Goal: Task Accomplishment & Management: Complete application form

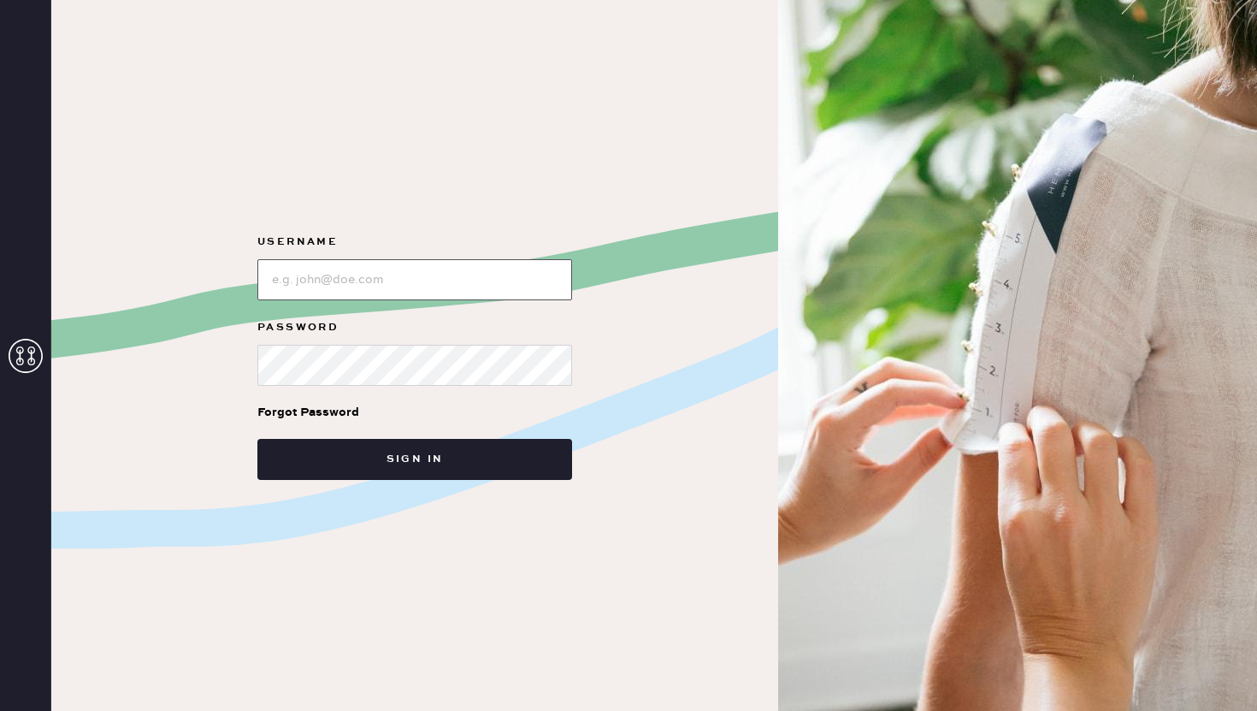
click at [298, 280] on input "loginName" at bounding box center [414, 279] width 315 height 41
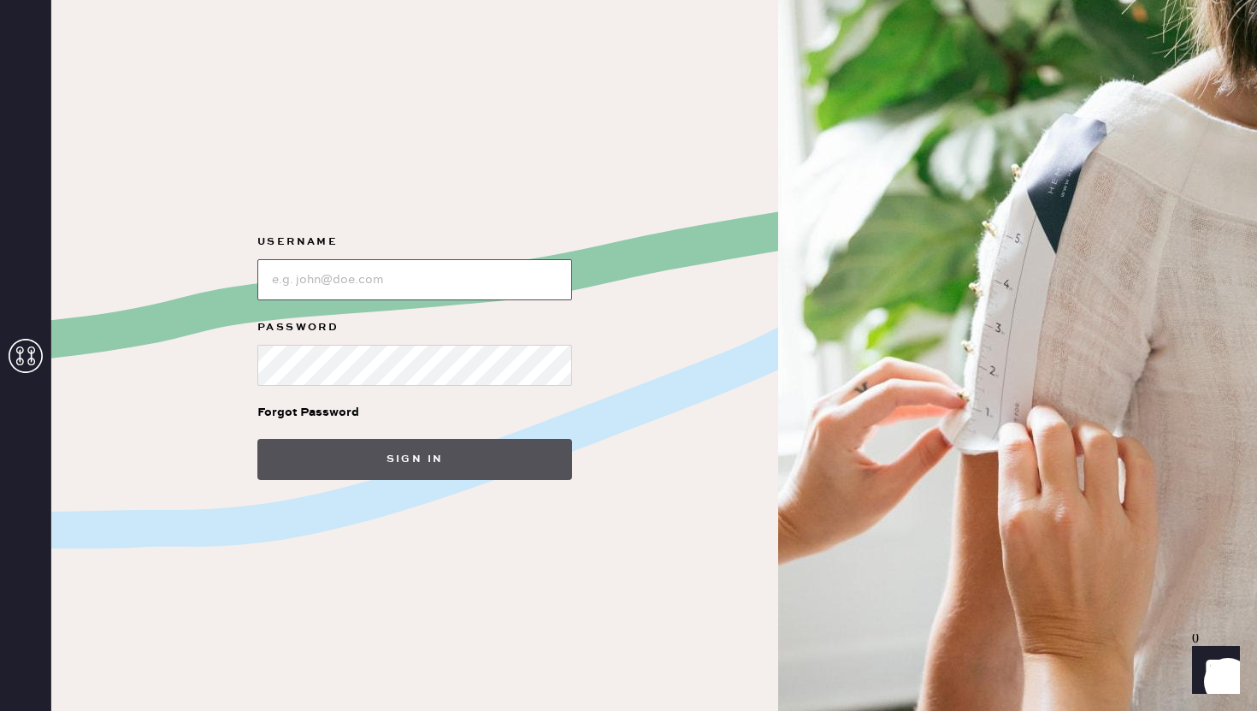
type input "reformationcharleston"
click at [408, 439] on button "Sign in" at bounding box center [414, 459] width 315 height 41
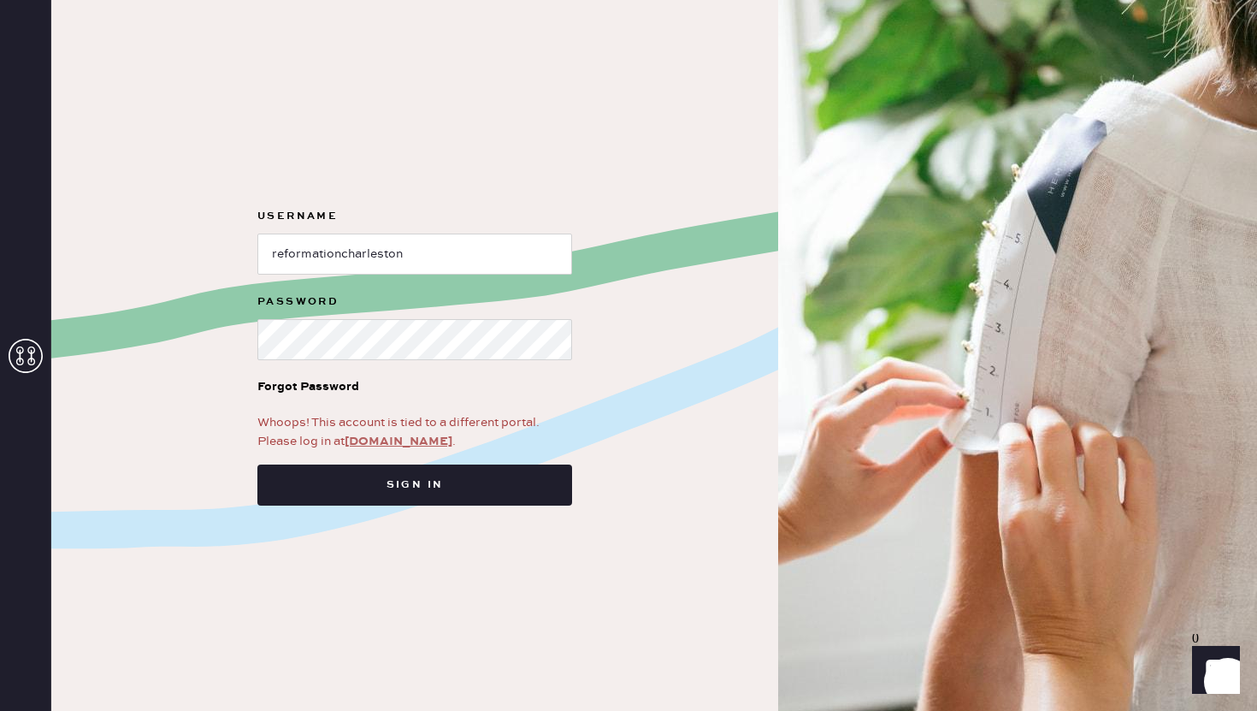
click at [382, 436] on link "app.hemster.co" at bounding box center [399, 441] width 108 height 15
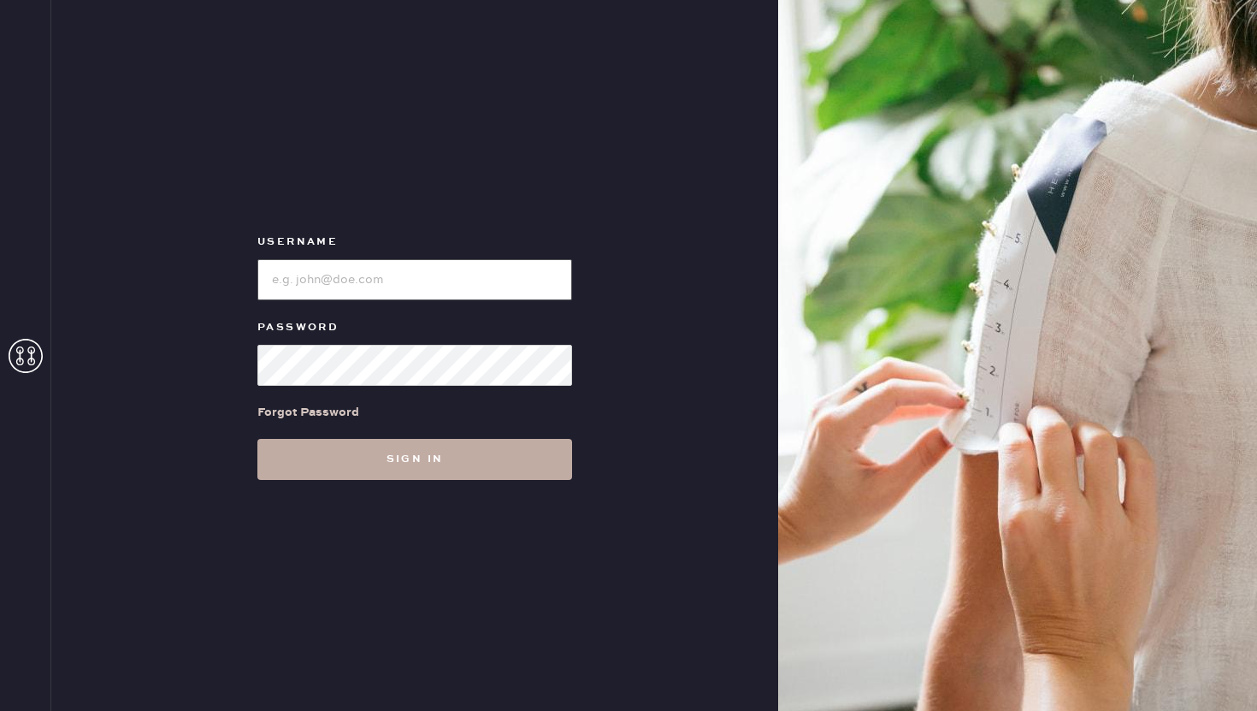
type input "reformationcharleston"
click at [420, 473] on button "Sign in" at bounding box center [414, 459] width 315 height 41
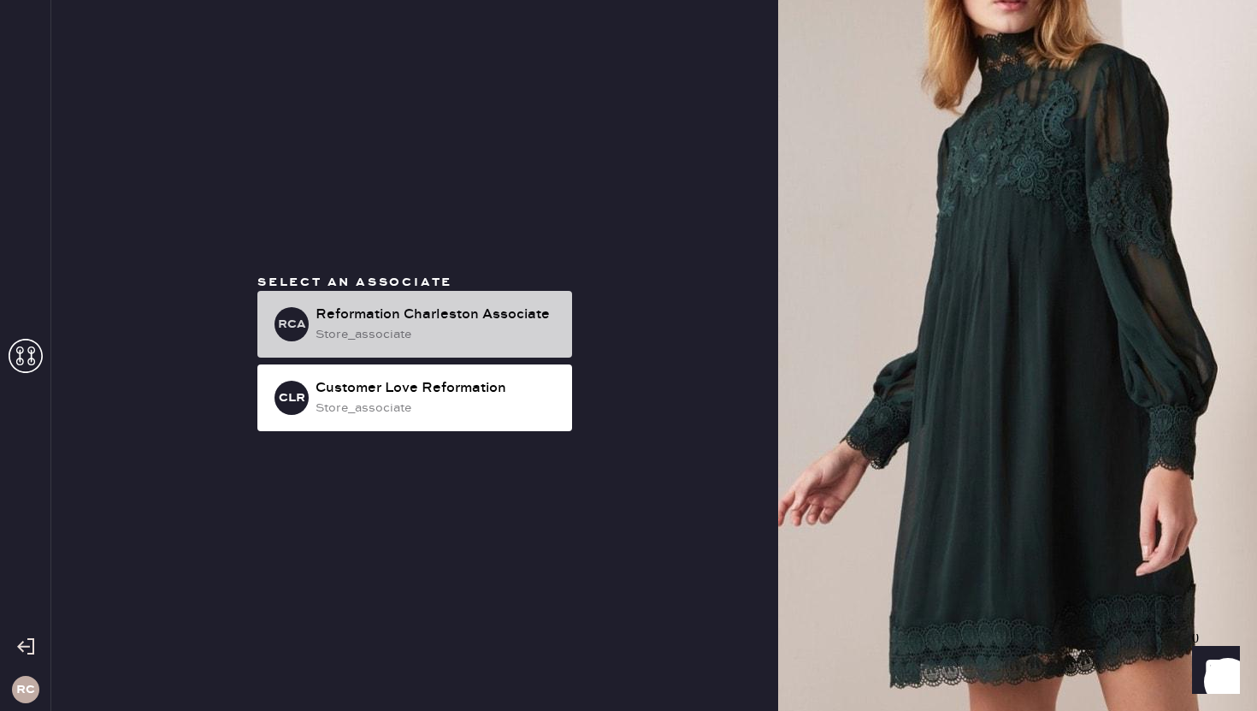
click at [423, 317] on div "Reformation Charleston Associate" at bounding box center [437, 314] width 243 height 21
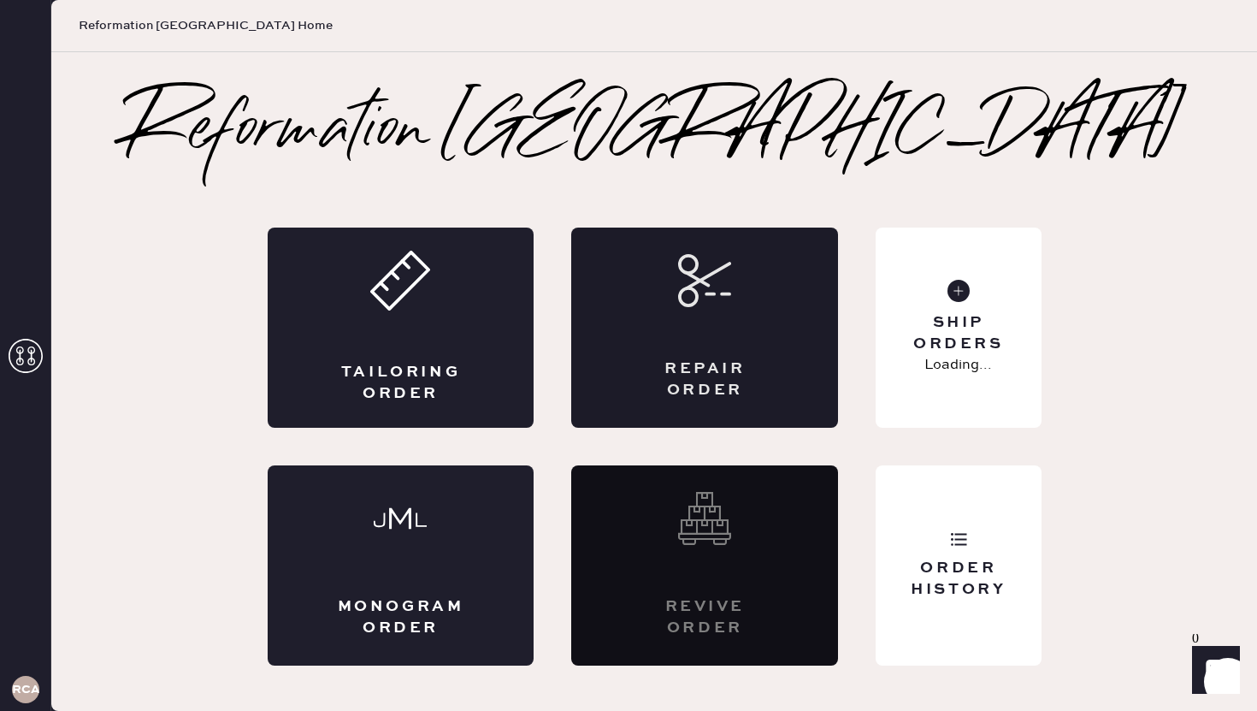
click at [746, 324] on div "Repair Order" at bounding box center [704, 327] width 267 height 200
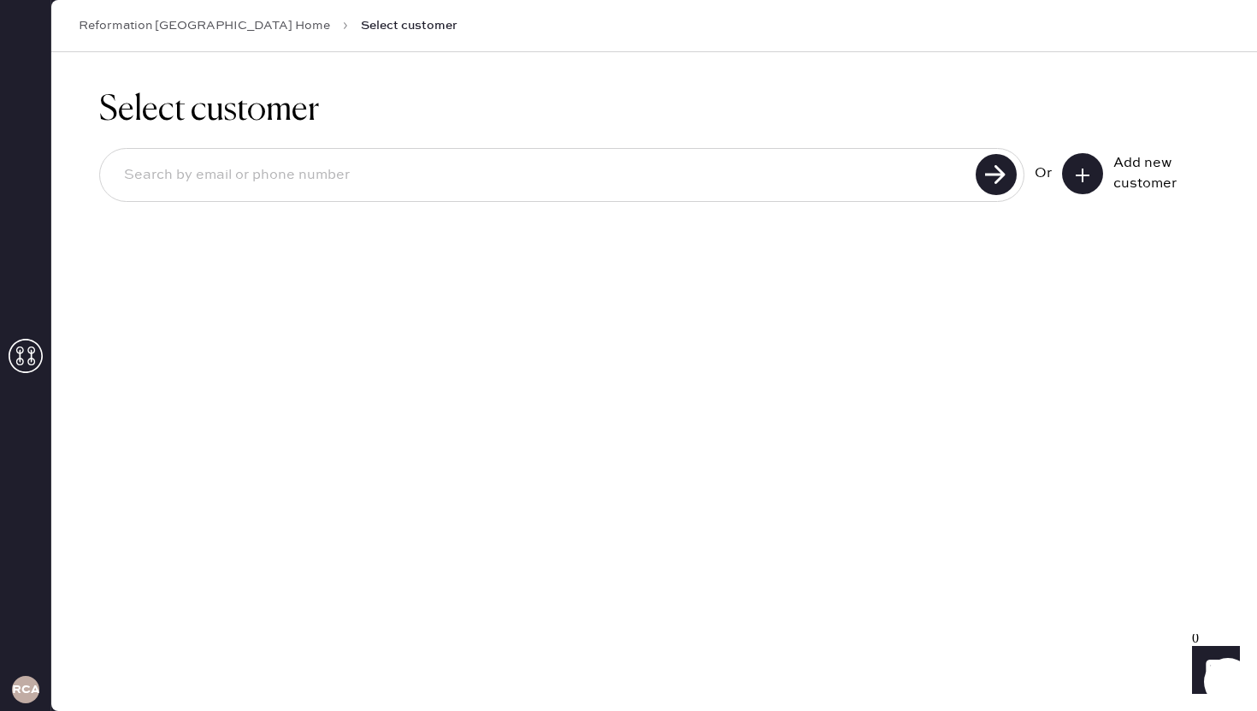
click at [409, 165] on input at bounding box center [540, 175] width 860 height 39
type input "[EMAIL_ADDRESS][DOMAIN_NAME]"
click at [999, 174] on use at bounding box center [996, 174] width 41 height 41
click at [204, 174] on input "[EMAIL_ADDRESS][DOMAIN_NAME]" at bounding box center [540, 175] width 860 height 39
click at [321, 173] on input "[EMAIL_ADDRESS][DOMAIN_NAME]" at bounding box center [540, 175] width 860 height 39
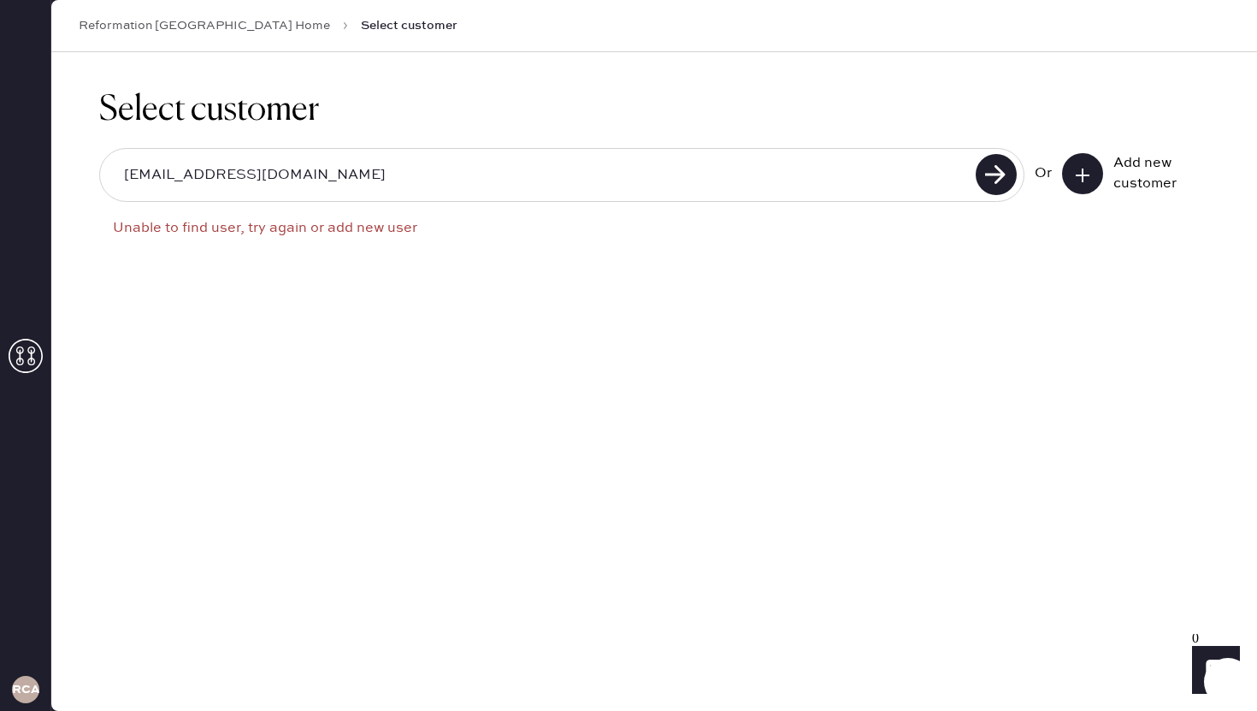
click at [214, 180] on input "[EMAIL_ADDRESS][DOMAIN_NAME]" at bounding box center [540, 175] width 860 height 39
click at [1094, 182] on button at bounding box center [1082, 173] width 41 height 41
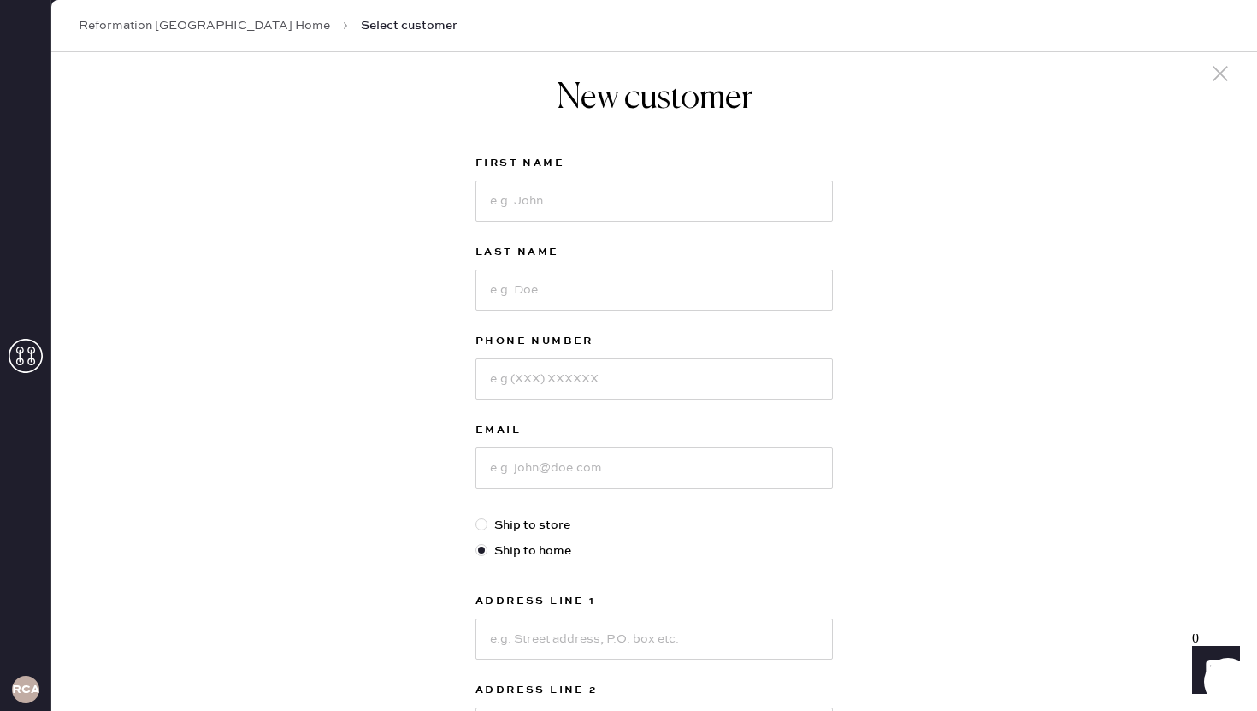
scroll to position [41, 0]
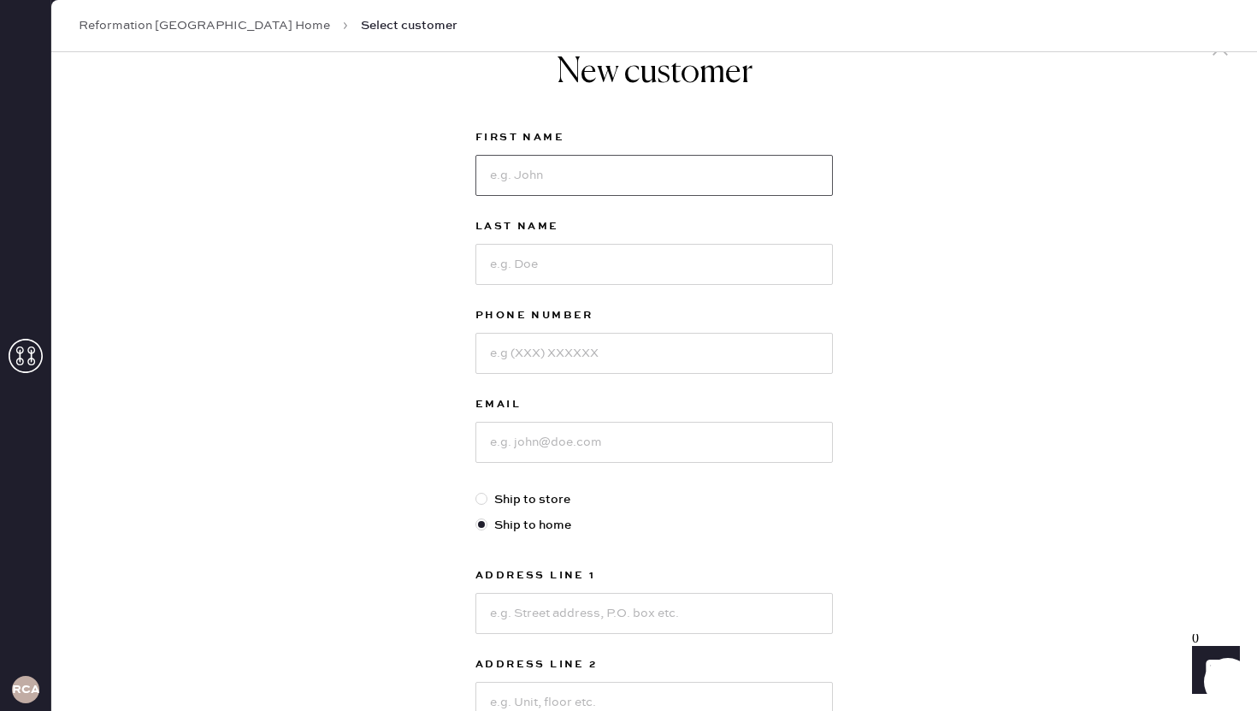
click at [577, 178] on input at bounding box center [653, 175] width 357 height 41
type input "l"
type input "Sage"
click at [540, 277] on input at bounding box center [653, 264] width 357 height 41
type input "Vetterlein"
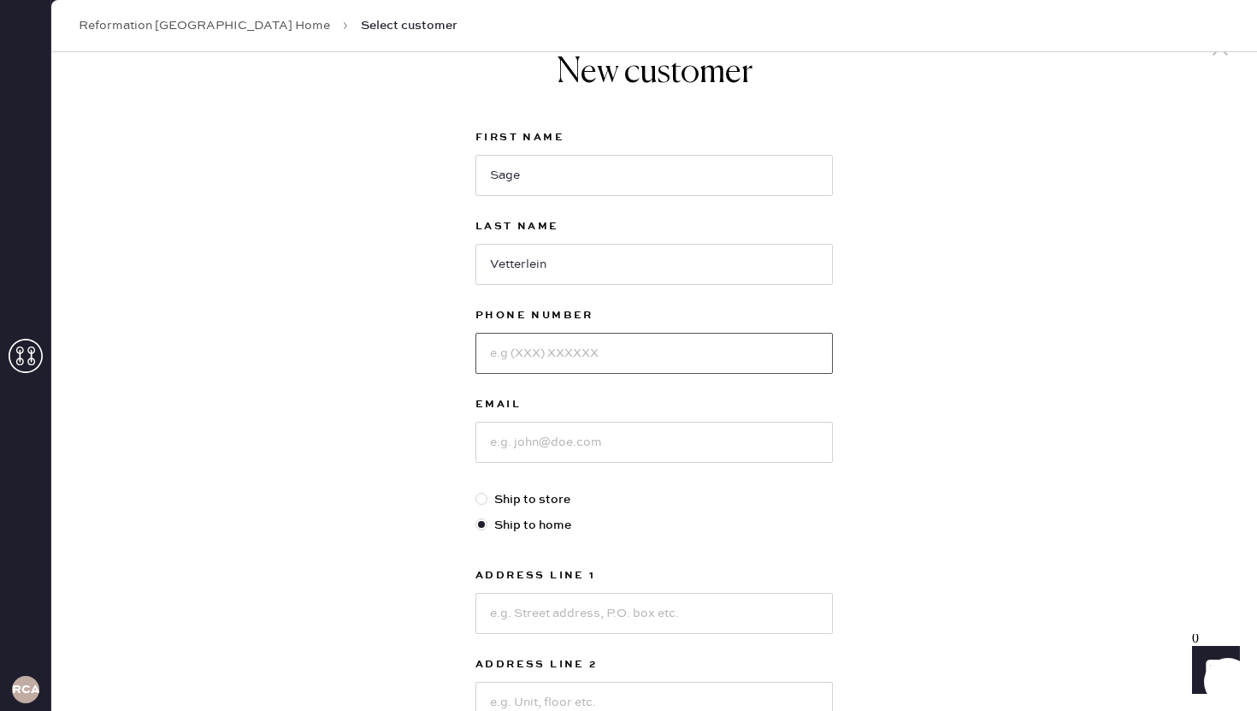
click at [541, 358] on input at bounding box center [653, 353] width 357 height 41
type input "3109778266"
click at [583, 449] on input at bounding box center [653, 442] width 357 height 41
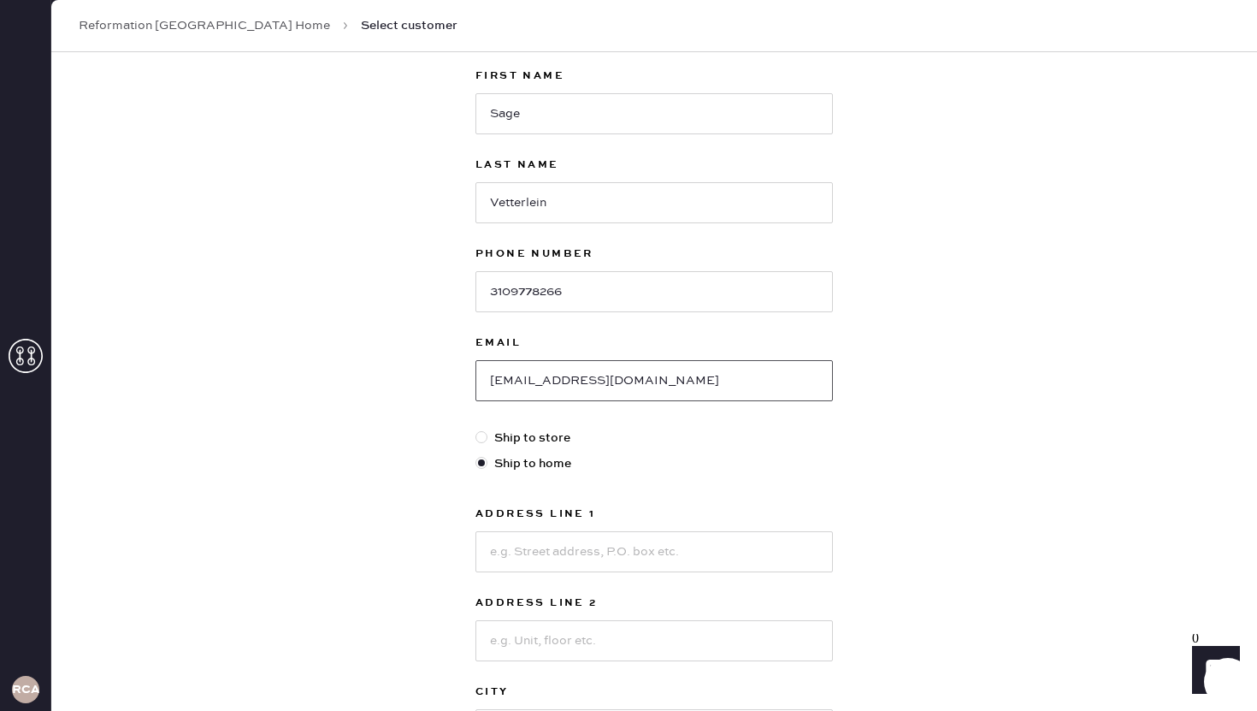
scroll to position [103, 0]
type input "[EMAIL_ADDRESS][DOMAIN_NAME]"
click at [664, 554] on input at bounding box center [653, 550] width 357 height 41
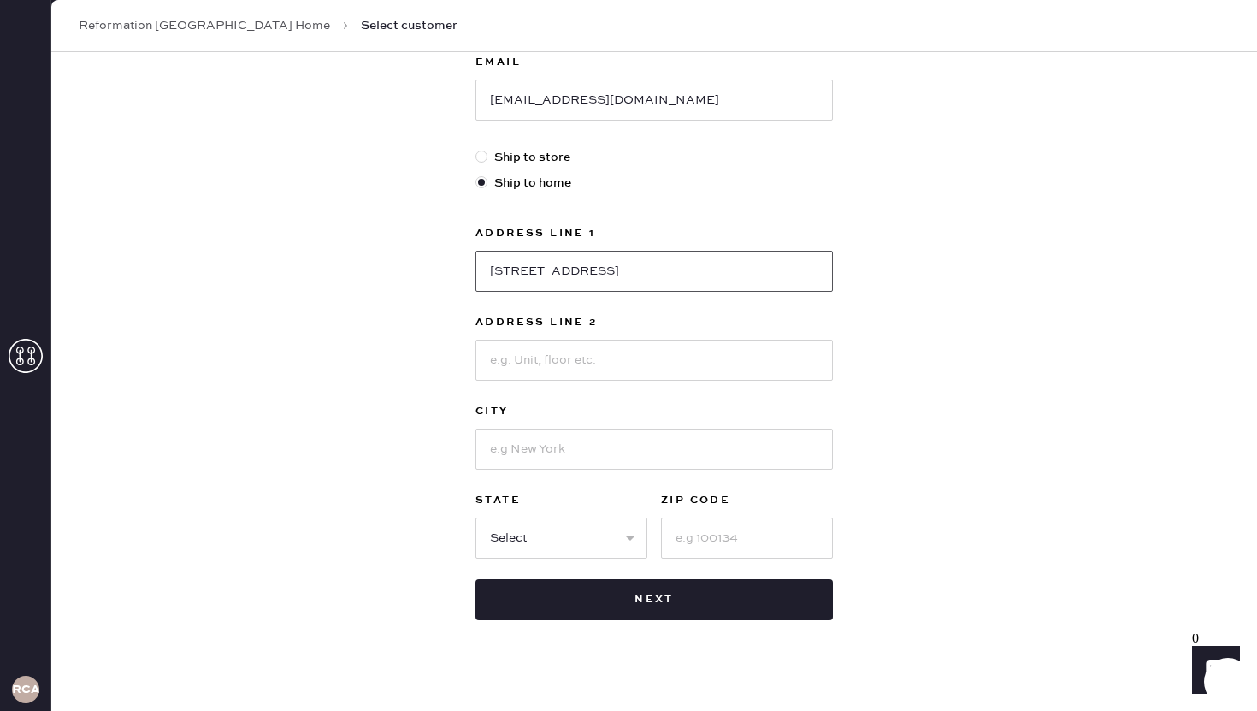
scroll to position [402, 0]
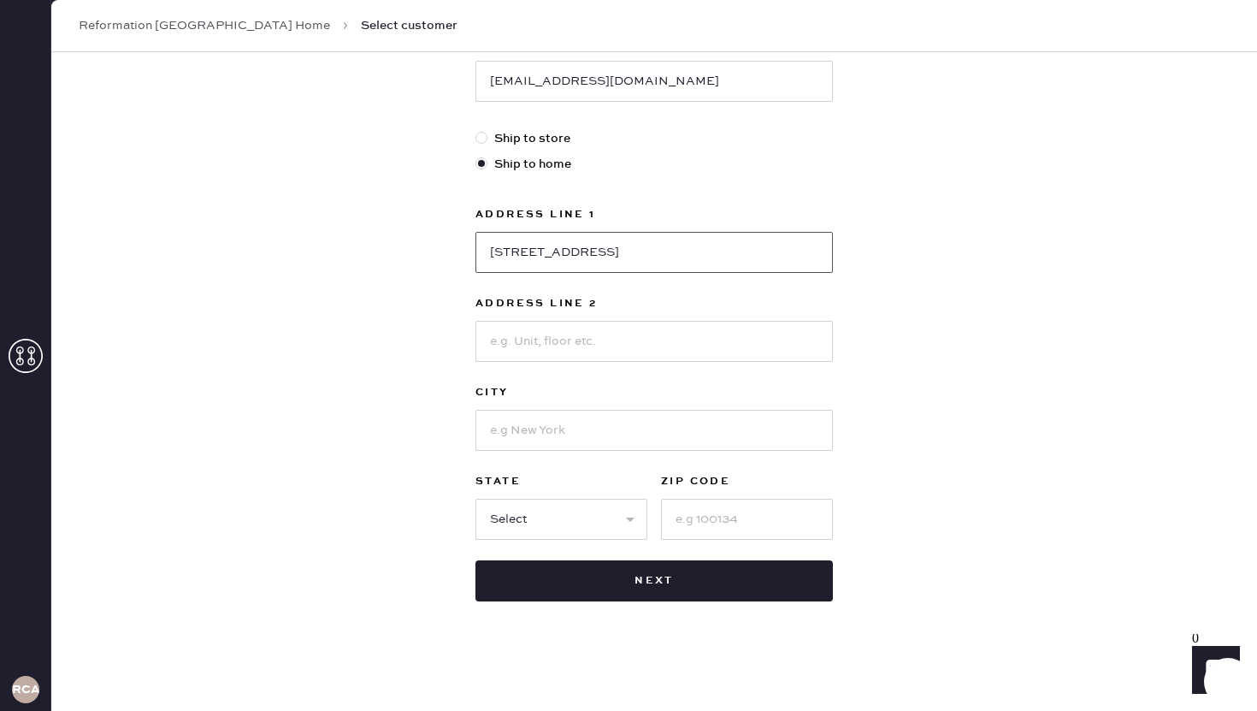
type input "[STREET_ADDRESS]"
click at [592, 433] on input at bounding box center [653, 430] width 357 height 41
type input "[GEOGRAPHIC_DATA]"
click at [546, 530] on select "Select AK AL AR AZ CA CO CT [GEOGRAPHIC_DATA] DE FL [GEOGRAPHIC_DATA] HI [GEOGR…" at bounding box center [561, 519] width 172 height 41
select select "SC"
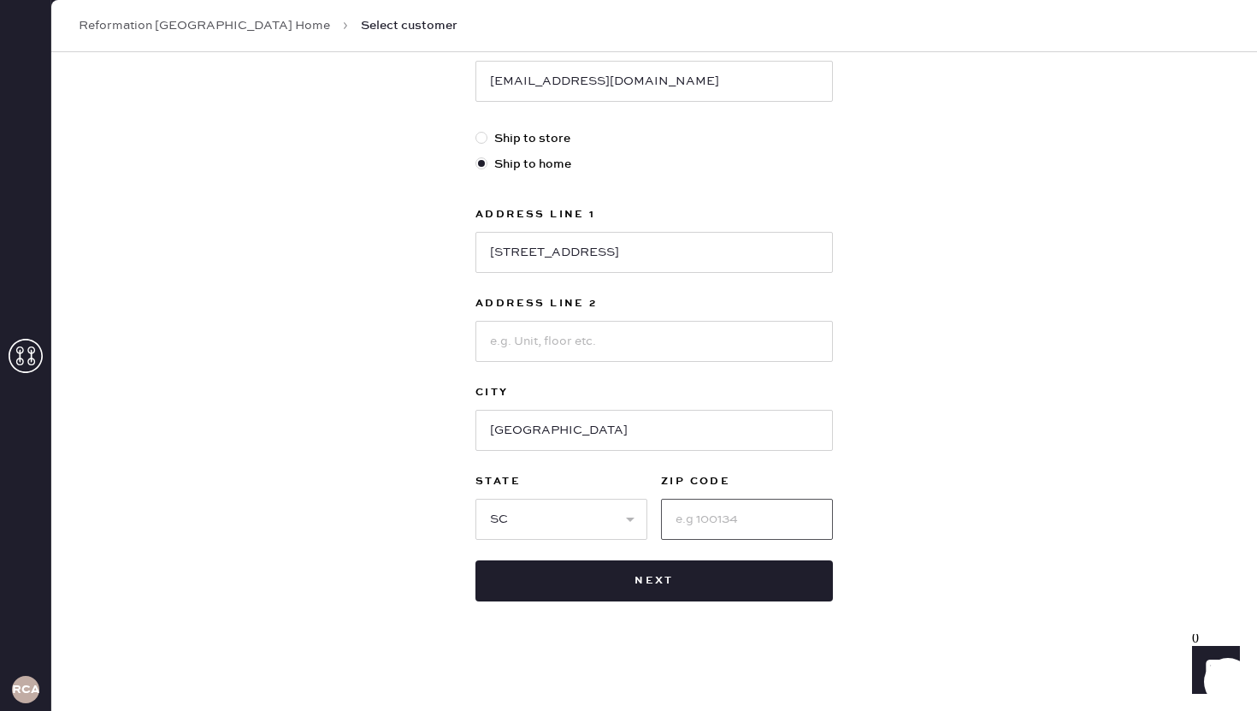
click at [691, 520] on input at bounding box center [747, 519] width 172 height 41
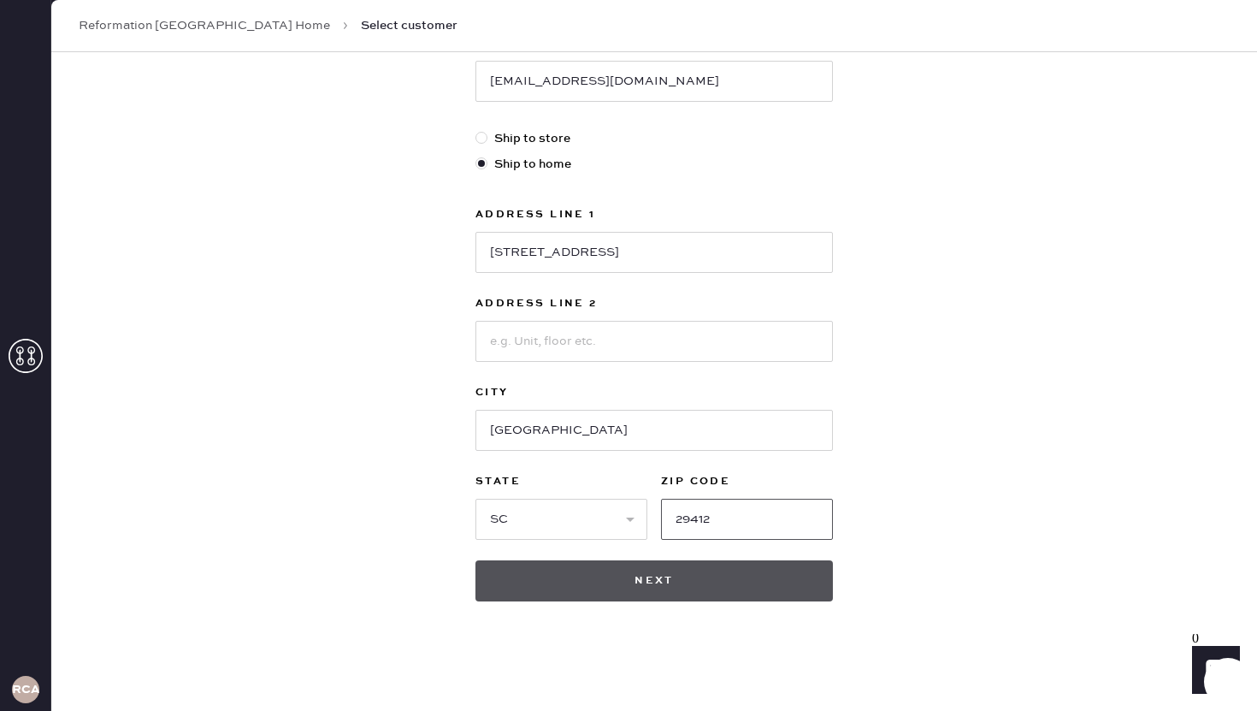
type input "29412"
click at [747, 592] on button "Next" at bounding box center [653, 580] width 357 height 41
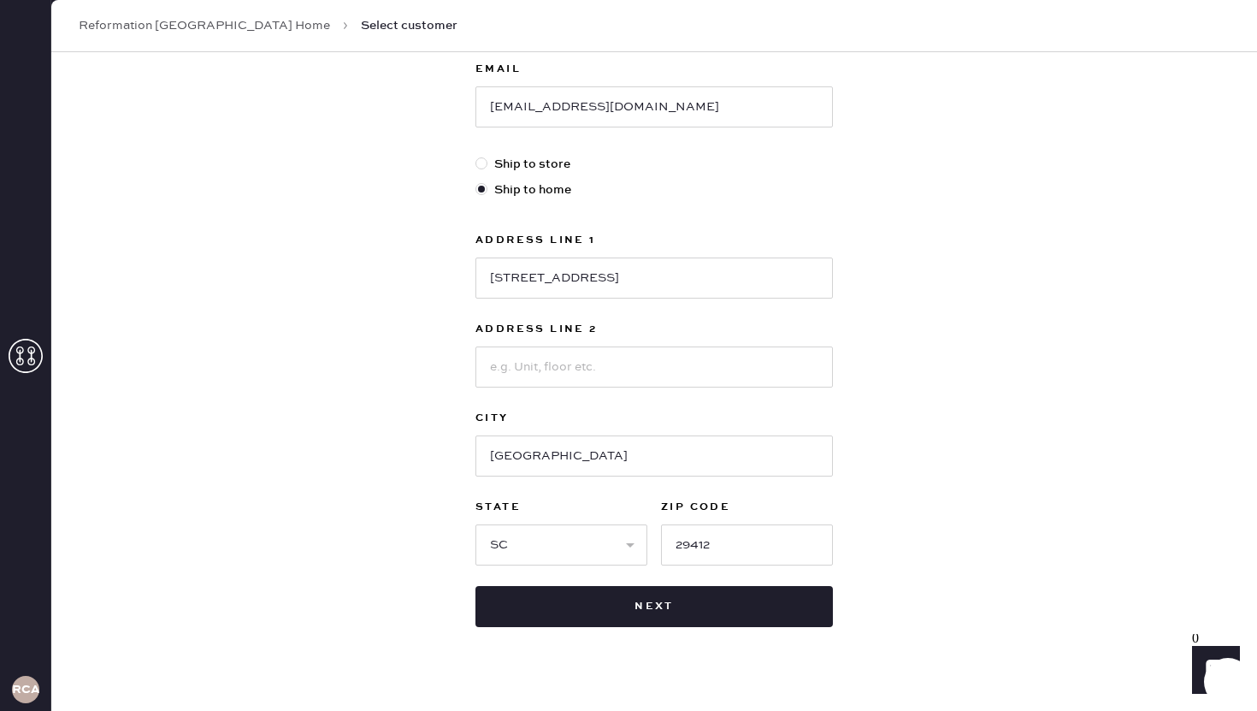
scroll to position [428, 0]
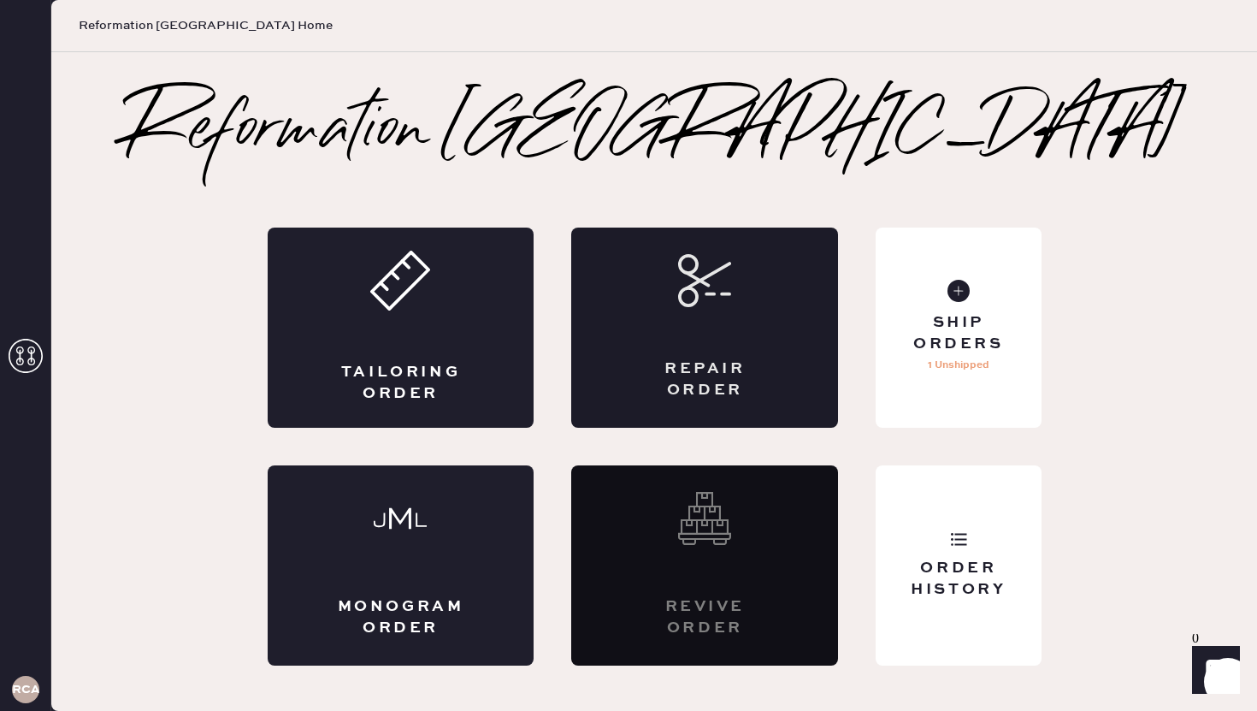
click at [770, 386] on div "Repair Order" at bounding box center [704, 327] width 267 height 200
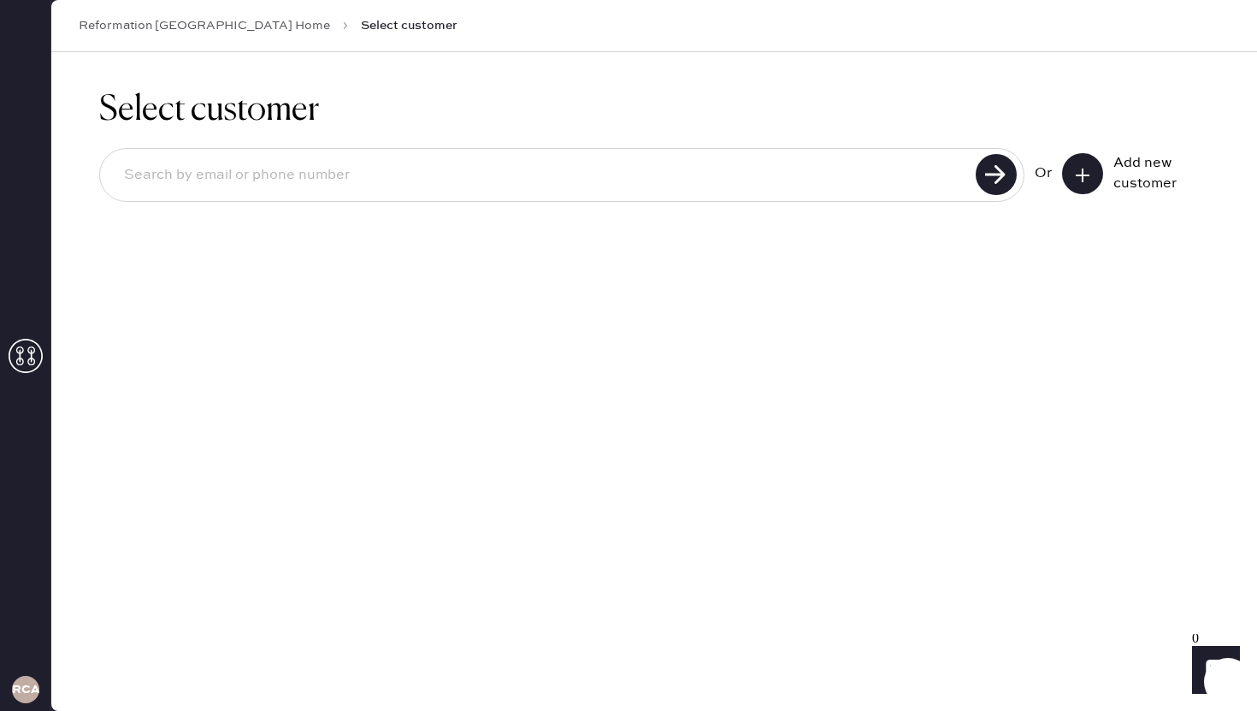
click at [457, 173] on input at bounding box center [540, 175] width 860 height 39
type input "s"
type input "[EMAIL_ADDRESS][DOMAIN_NAME]"
click at [995, 187] on use at bounding box center [996, 174] width 41 height 41
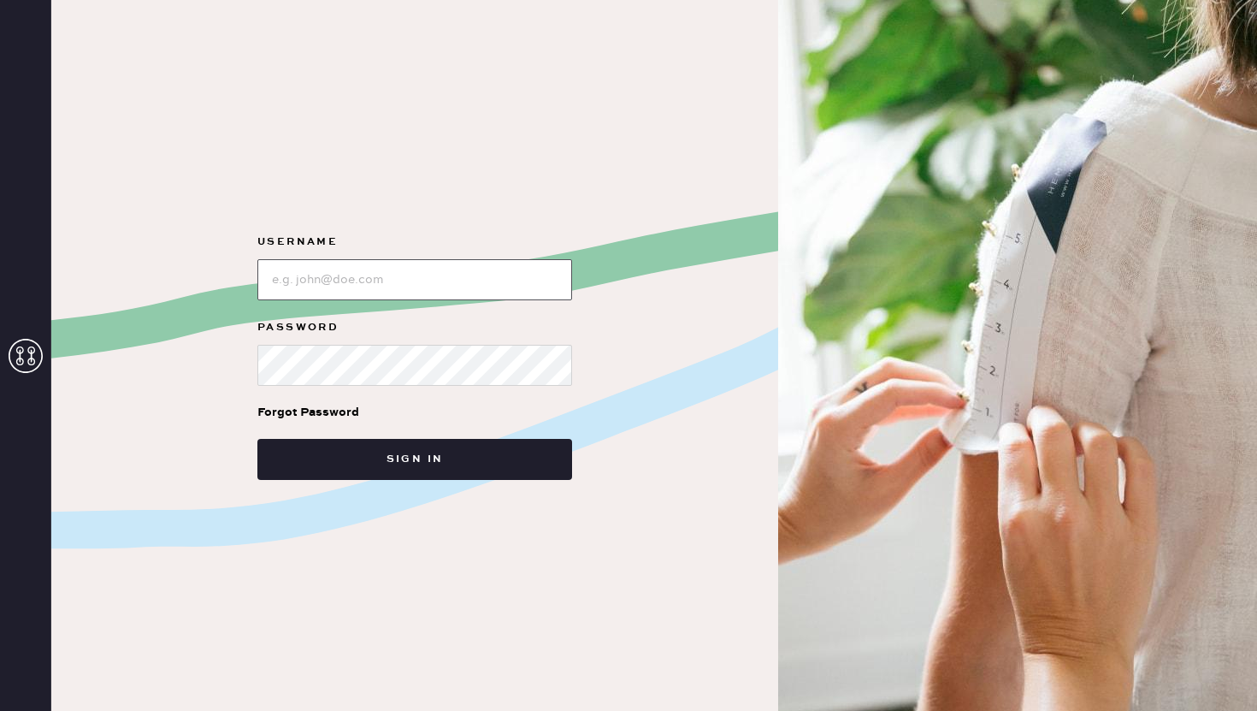
click at [459, 273] on input "loginName" at bounding box center [414, 279] width 315 height 41
type input "reformationcharleston"
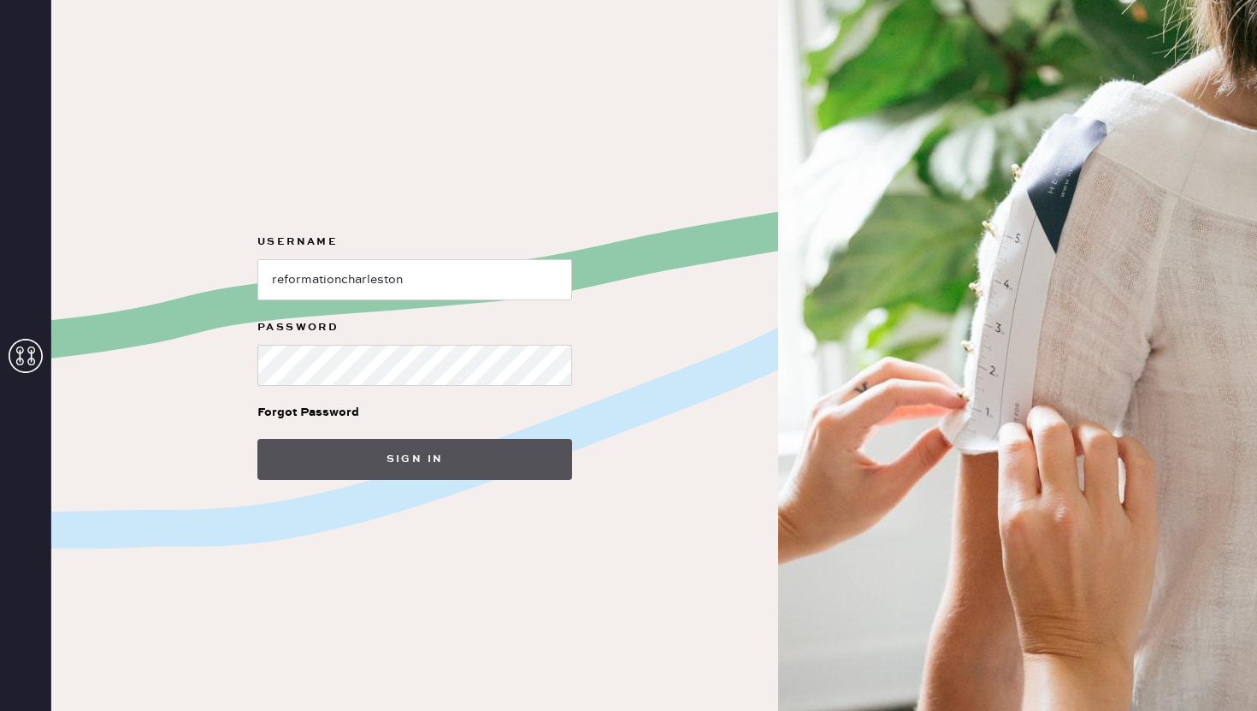
click at [422, 468] on button "Sign in" at bounding box center [414, 459] width 315 height 41
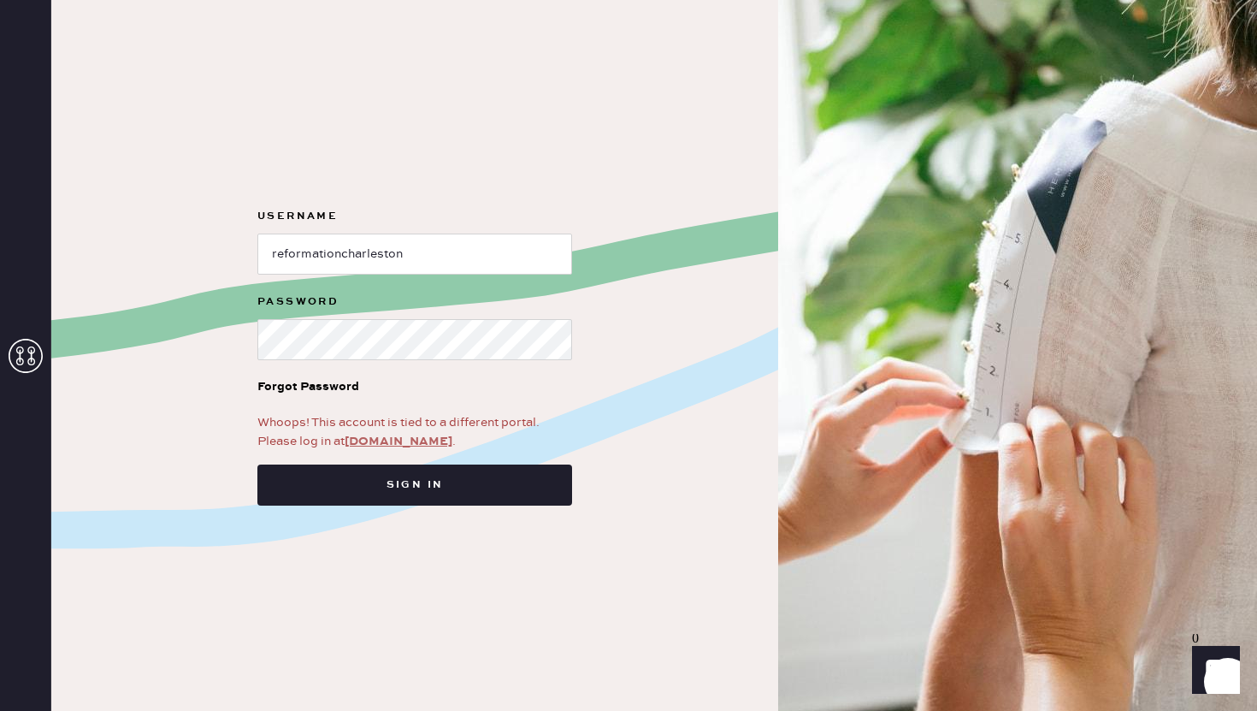
click at [386, 444] on link "app.hemster.co" at bounding box center [399, 441] width 108 height 15
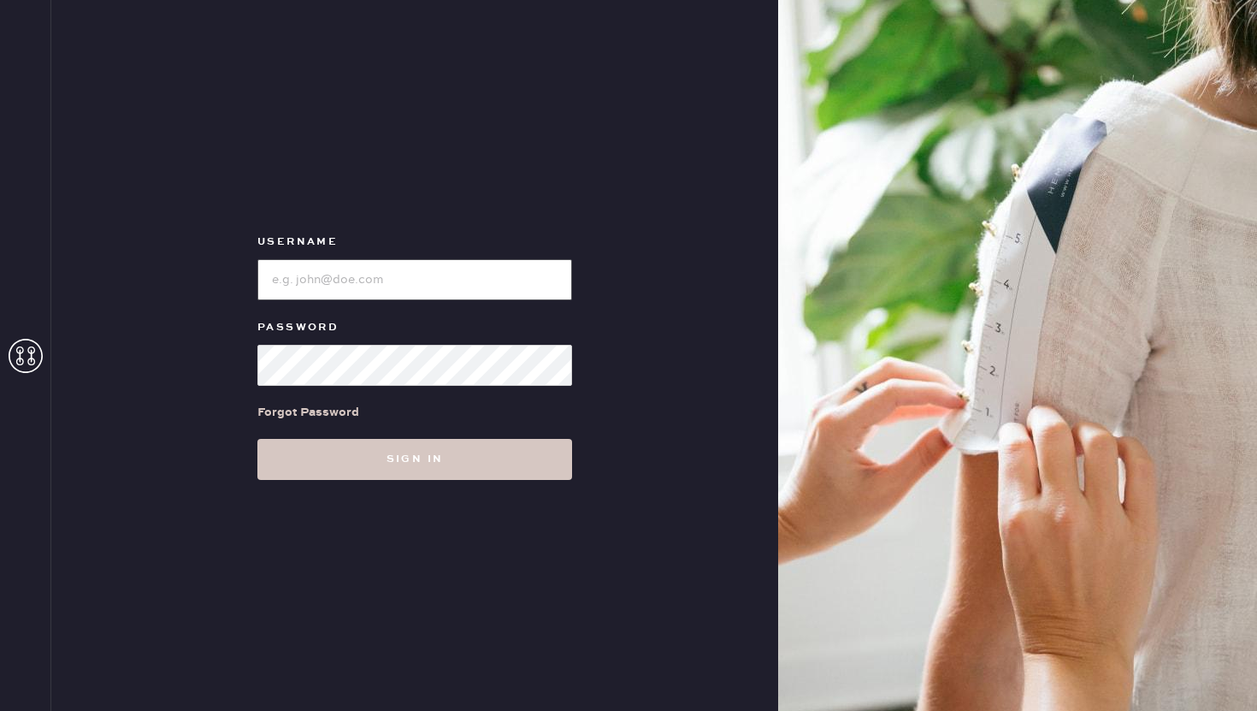
type input "reformationcharleston"
click at [310, 274] on input "loginName" at bounding box center [414, 279] width 315 height 41
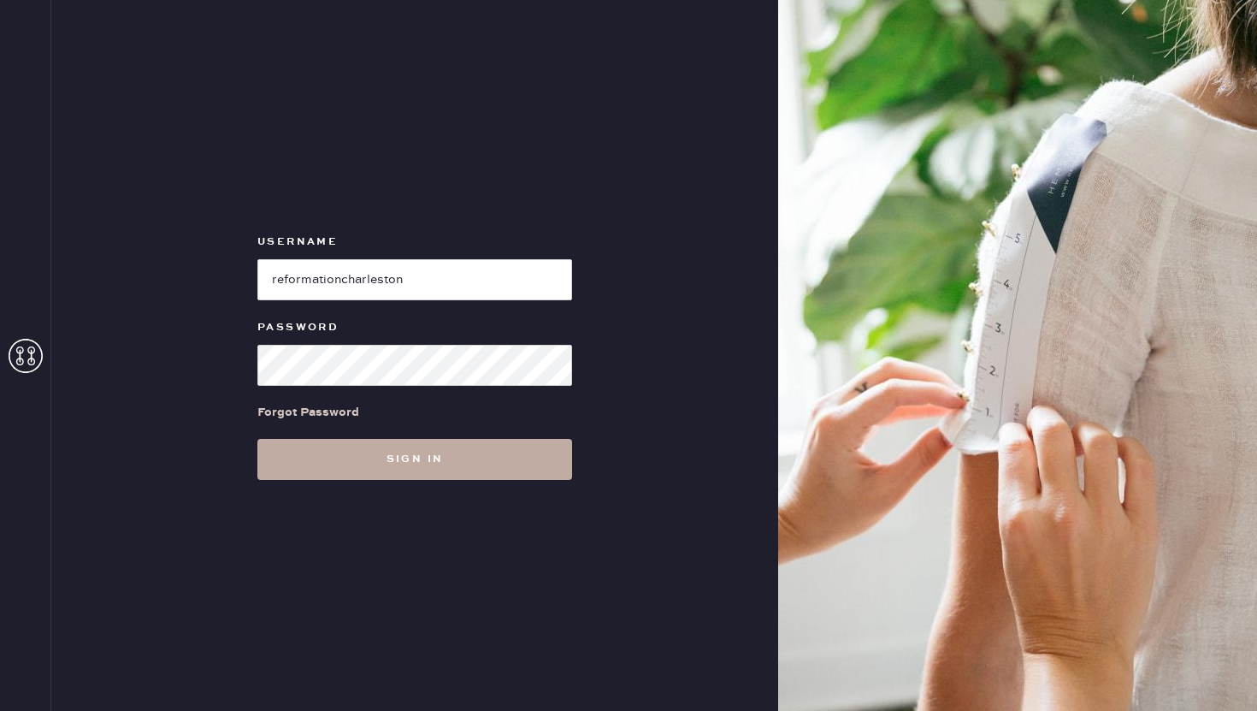
click at [325, 461] on button "Sign in" at bounding box center [414, 459] width 315 height 41
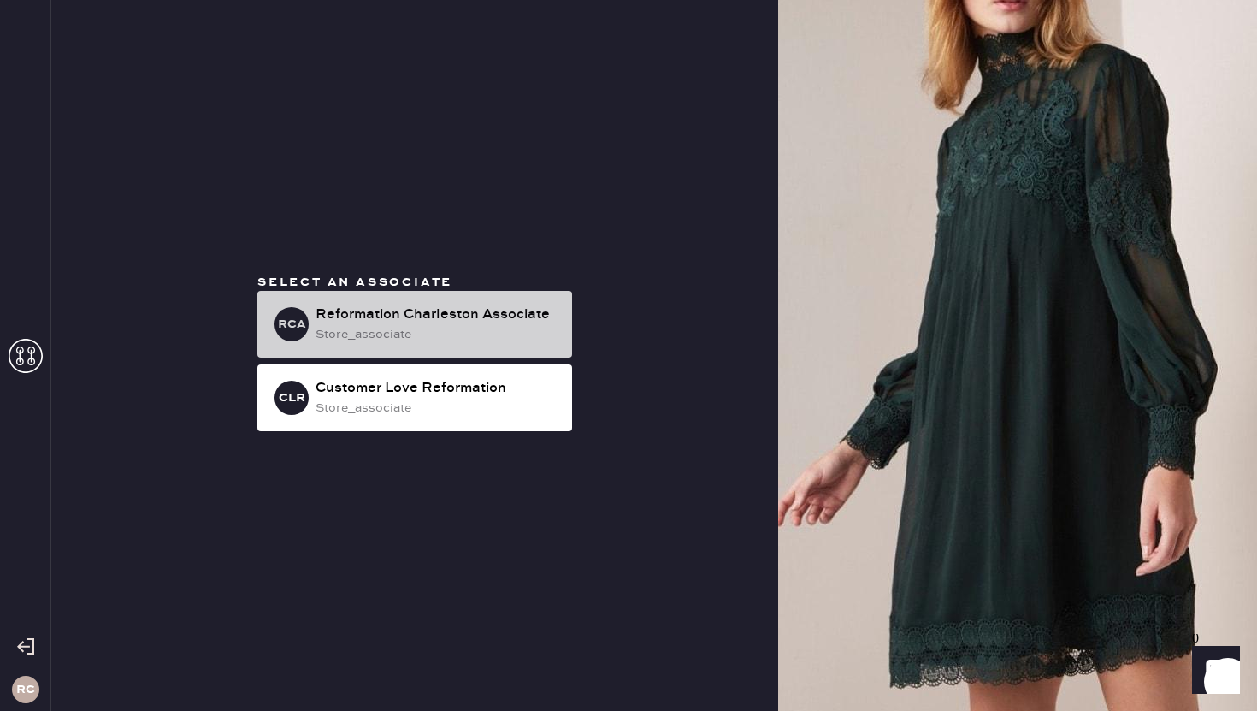
click at [460, 293] on div "RCA Reformation Charleston Associate store_associate" at bounding box center [414, 324] width 315 height 67
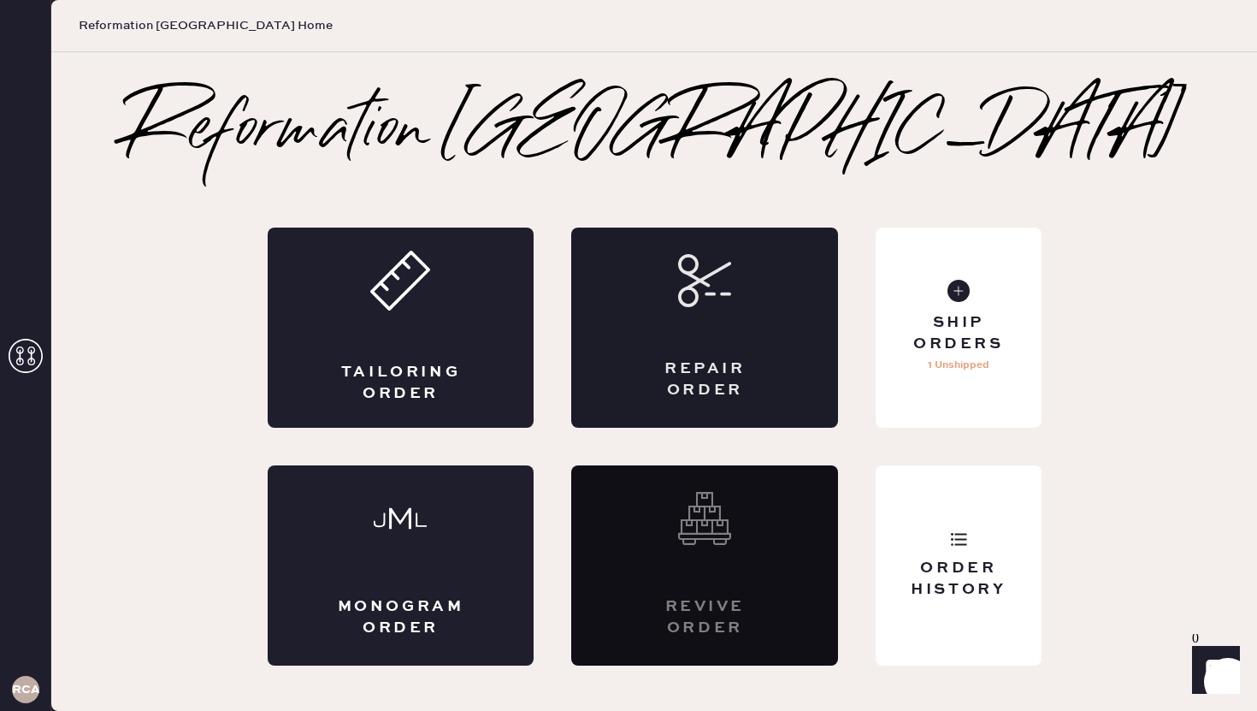
click at [719, 322] on div "Repair Order" at bounding box center [704, 327] width 267 height 200
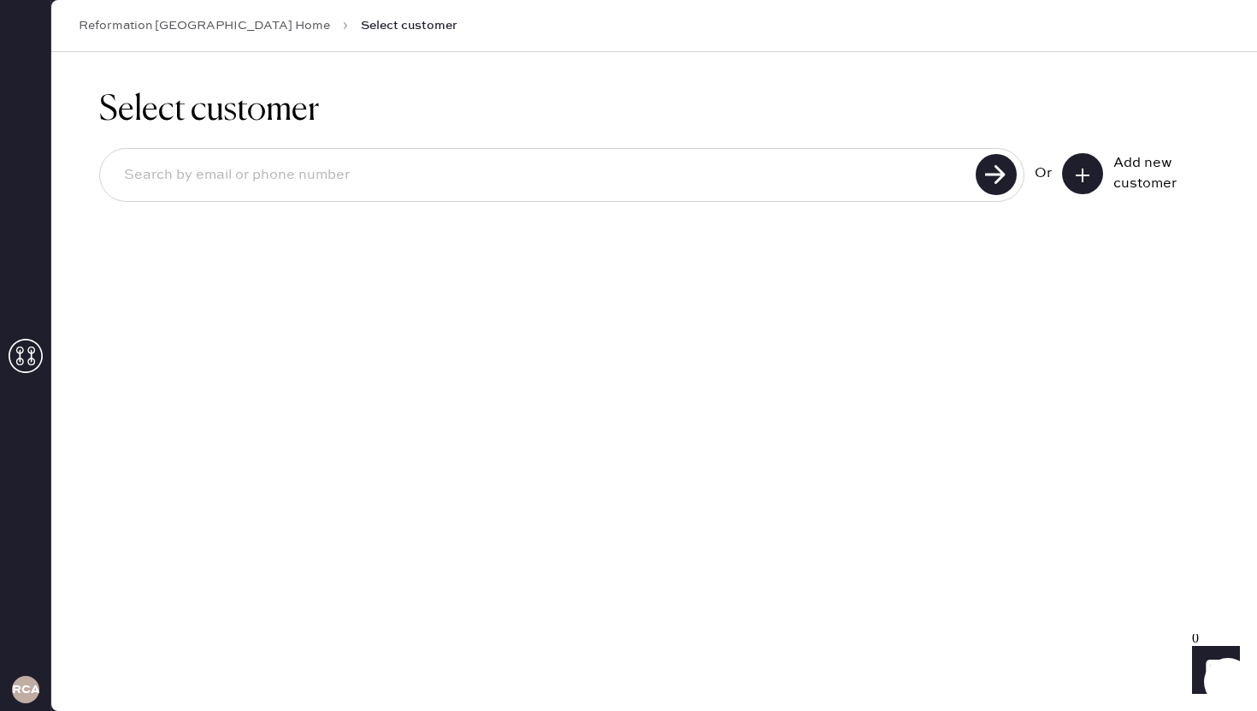
click at [1081, 172] on icon at bounding box center [1082, 175] width 17 height 17
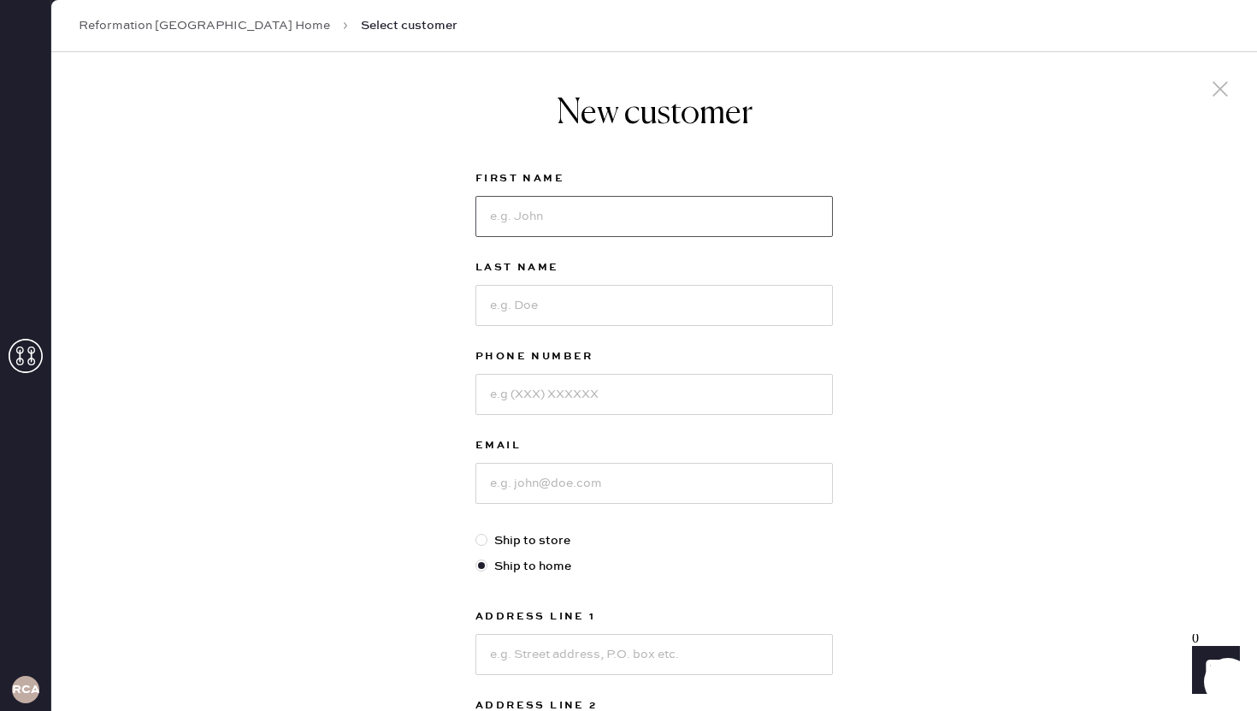
click at [520, 204] on input at bounding box center [653, 216] width 357 height 41
type input "Sage"
click at [572, 296] on input at bounding box center [653, 305] width 357 height 41
type input "Vetterlein"
click at [607, 407] on input at bounding box center [653, 394] width 357 height 41
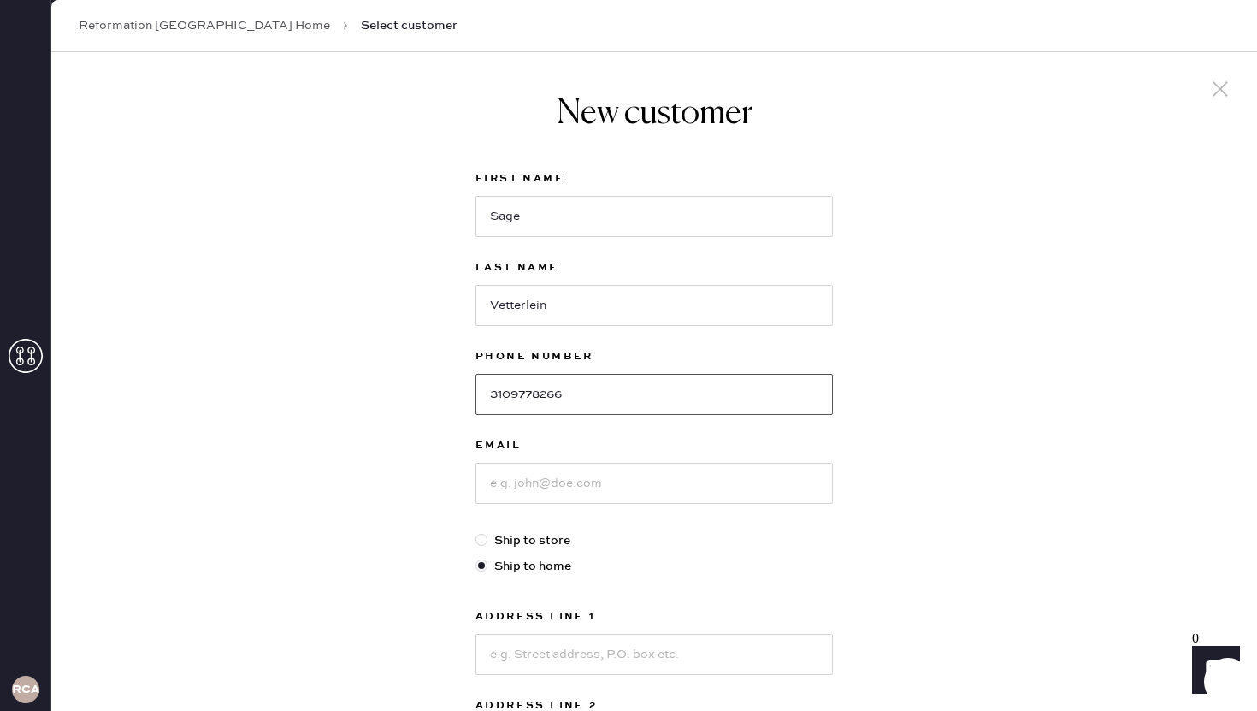
type input "3109778266"
click at [635, 500] on input at bounding box center [653, 483] width 357 height 41
type input "[EMAIL_ADDRESS][DOMAIN_NAME]"
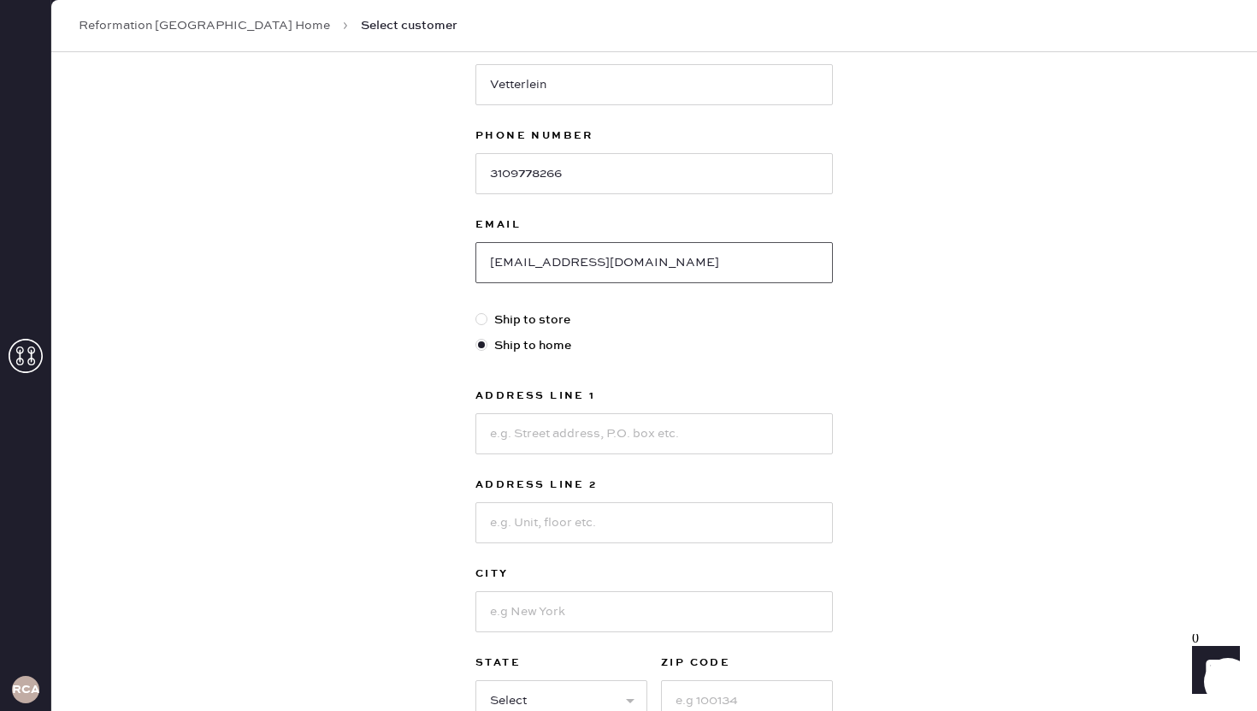
scroll to position [228, 0]
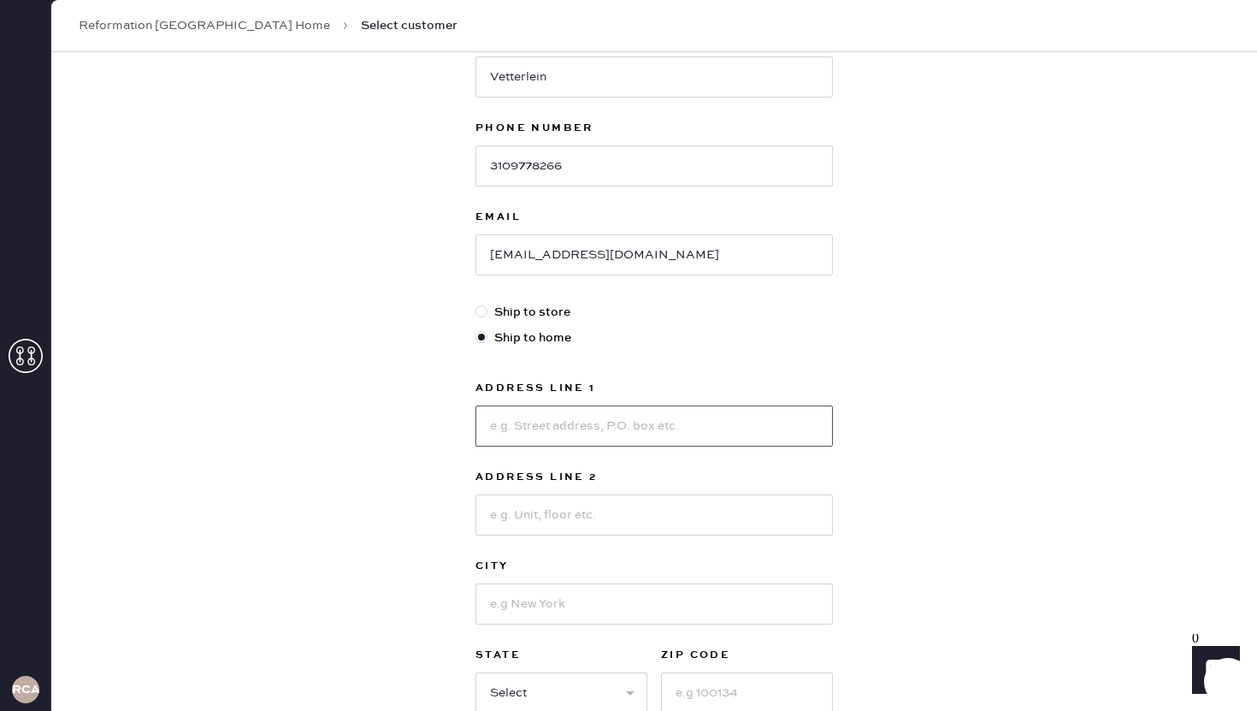
click at [632, 424] on input at bounding box center [653, 425] width 357 height 41
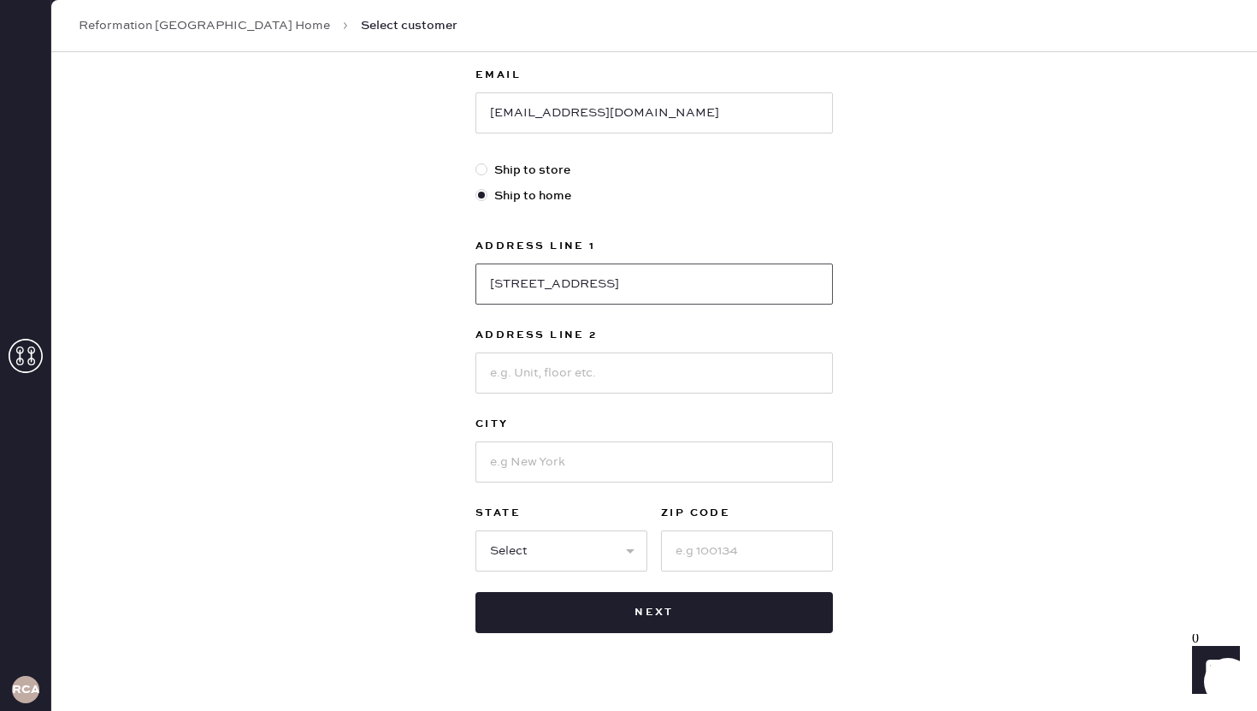
scroll to position [375, 0]
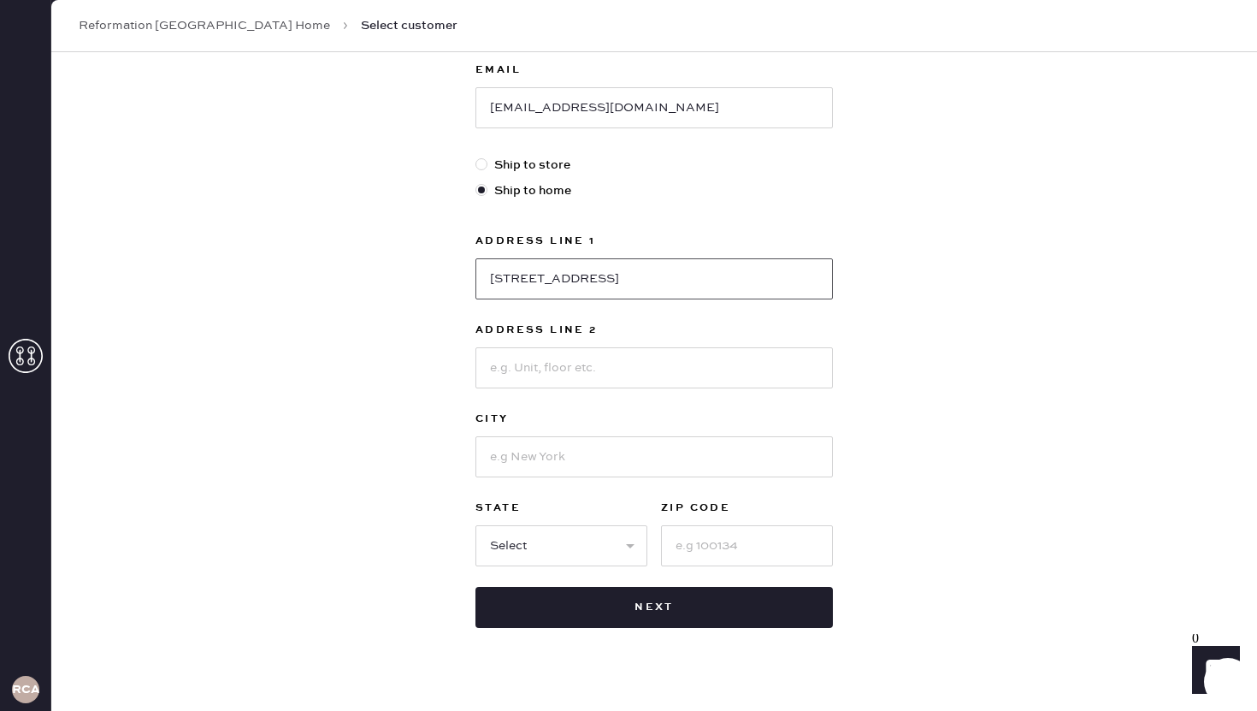
type input "[STREET_ADDRESS]"
click at [557, 454] on input at bounding box center [653, 456] width 357 height 41
type input "[GEOGRAPHIC_DATA]"
click at [557, 543] on select "Select AK AL AR AZ CA CO CT [GEOGRAPHIC_DATA] DE FL [GEOGRAPHIC_DATA] HI [GEOGR…" at bounding box center [561, 545] width 172 height 41
select select "SC"
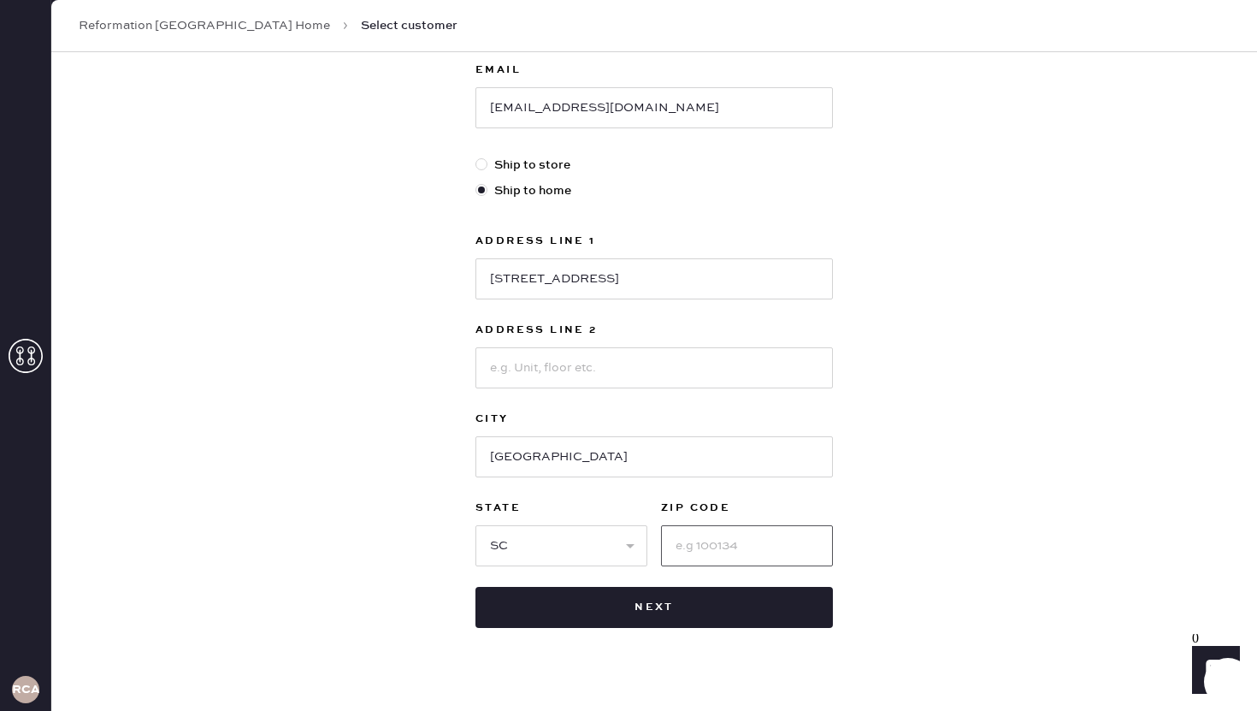
click at [731, 543] on input at bounding box center [747, 545] width 172 height 41
type input "29412"
click at [645, 292] on input "[STREET_ADDRESS]" at bounding box center [653, 278] width 357 height 41
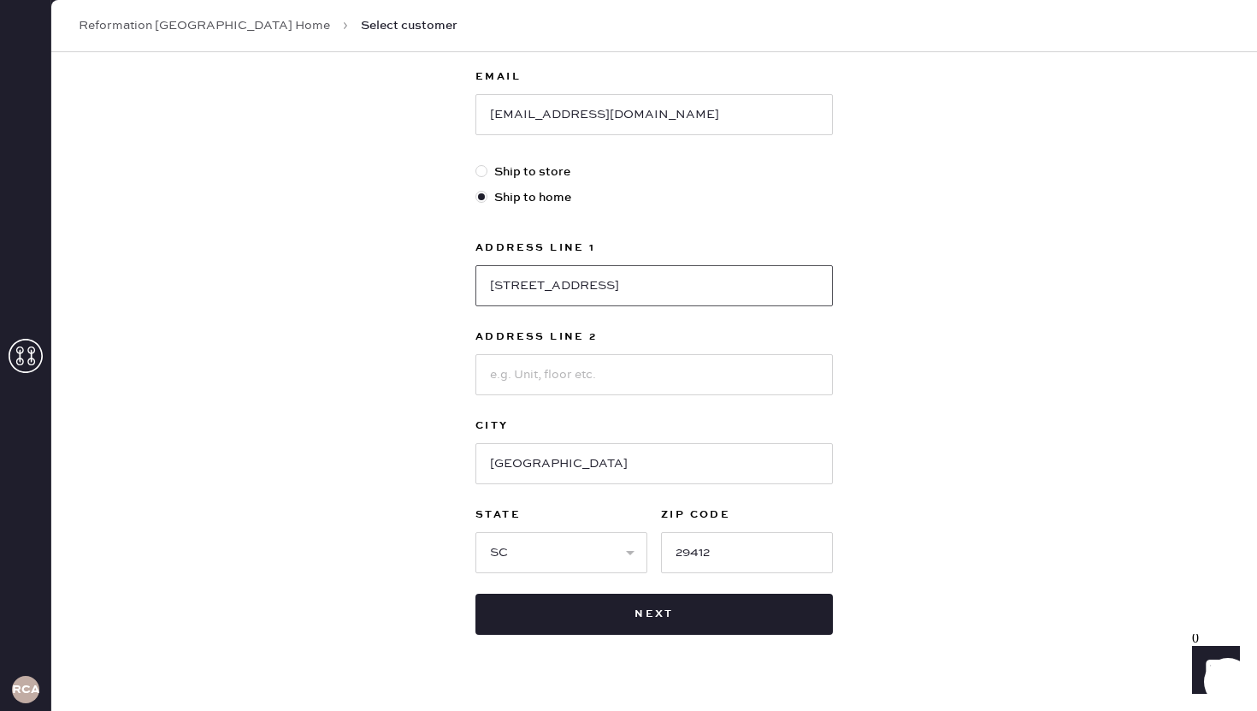
scroll to position [402, 0]
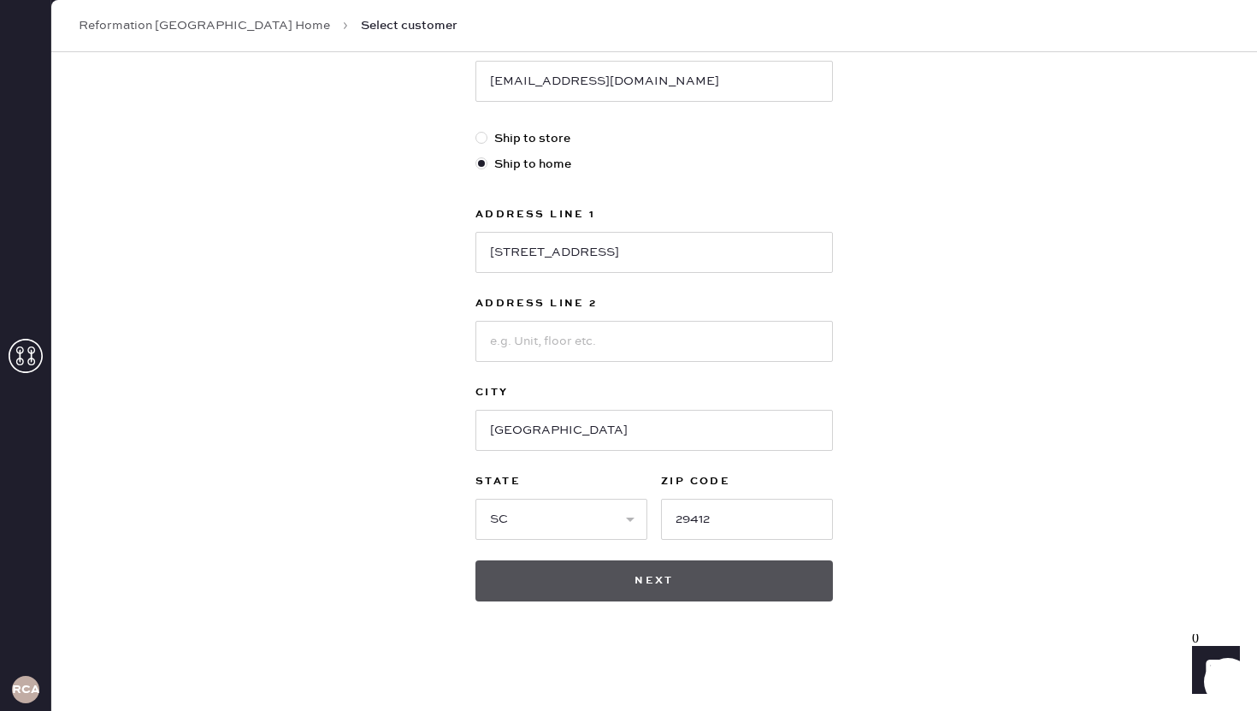
click at [691, 576] on button "Next" at bounding box center [653, 580] width 357 height 41
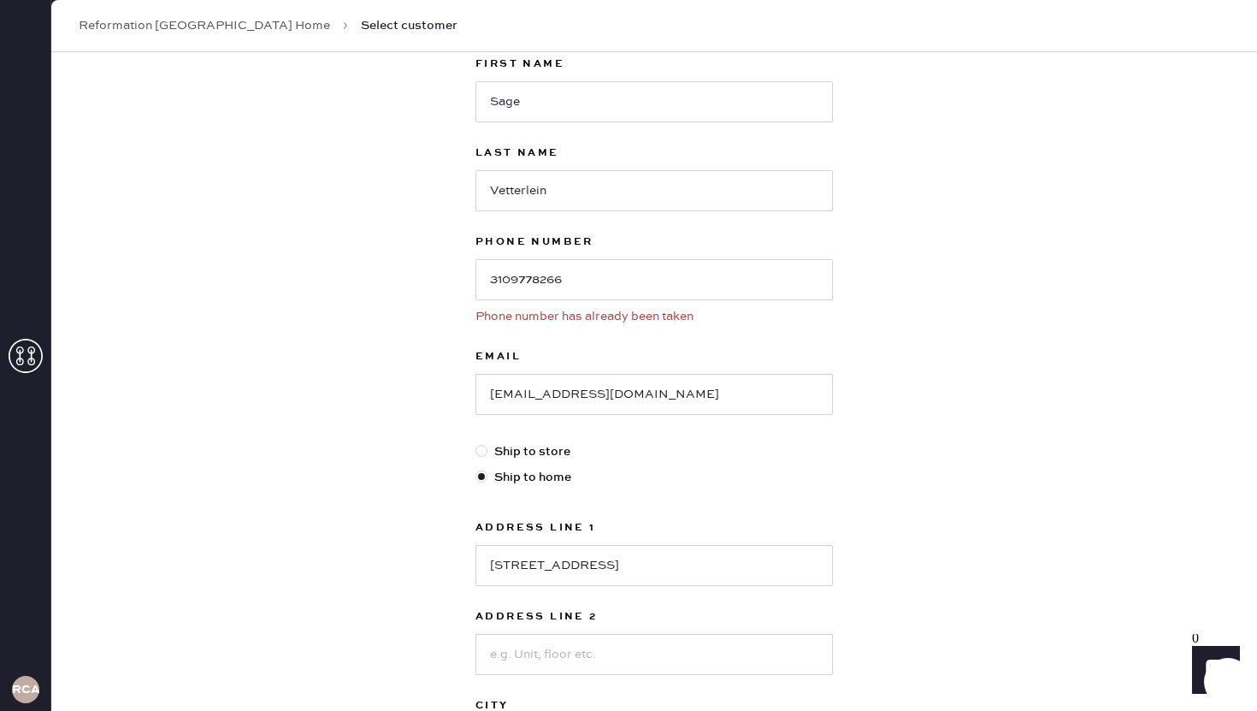
scroll to position [85, 0]
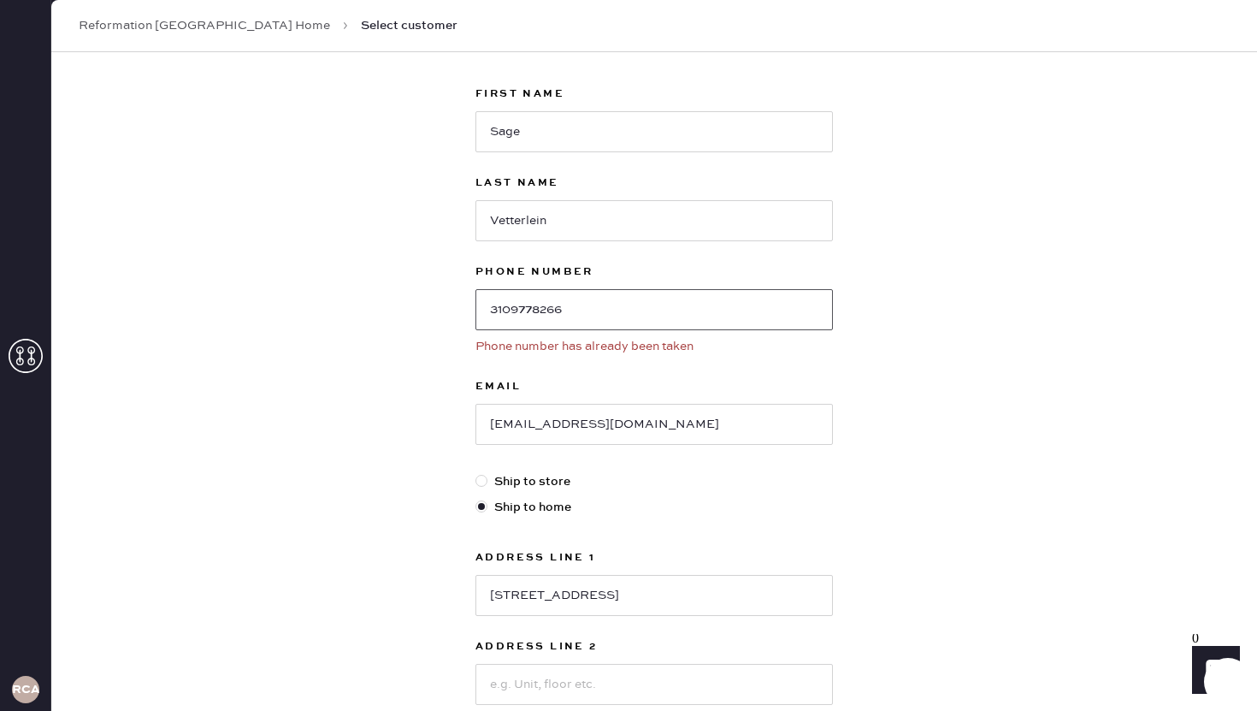
click at [590, 315] on input "3109778266" at bounding box center [653, 309] width 357 height 41
click at [578, 313] on input "3109778266" at bounding box center [653, 309] width 357 height 41
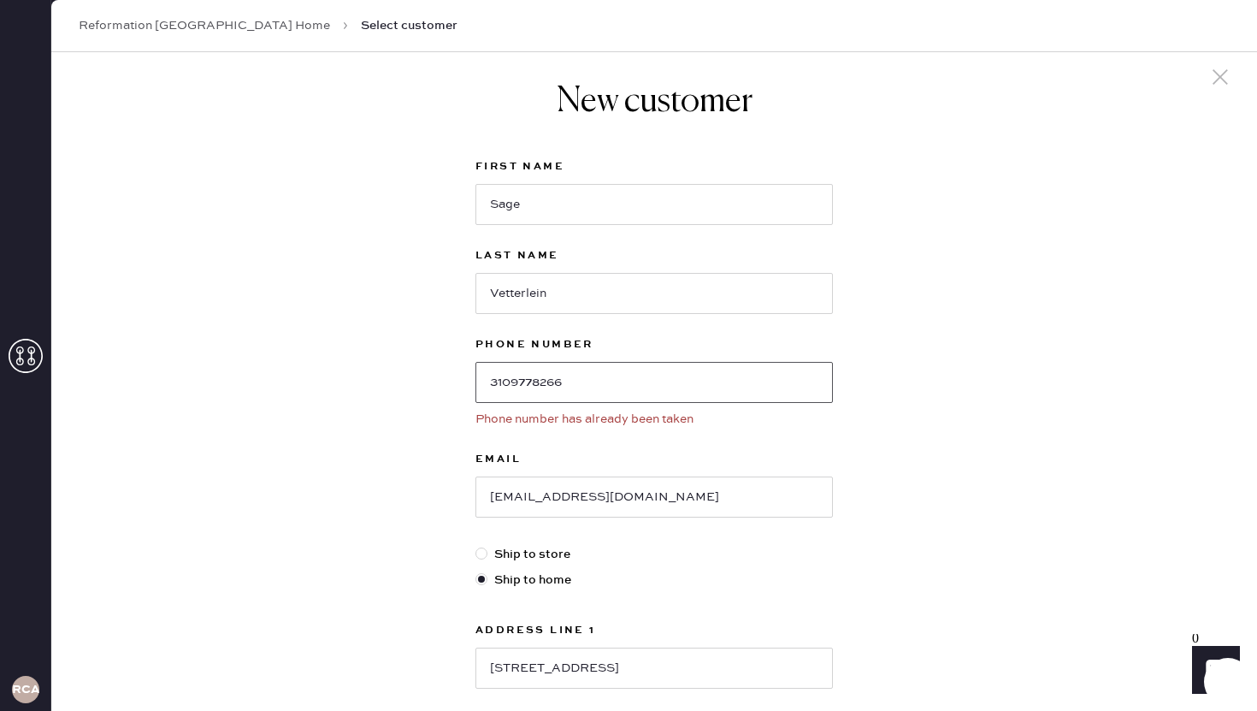
scroll to position [0, 0]
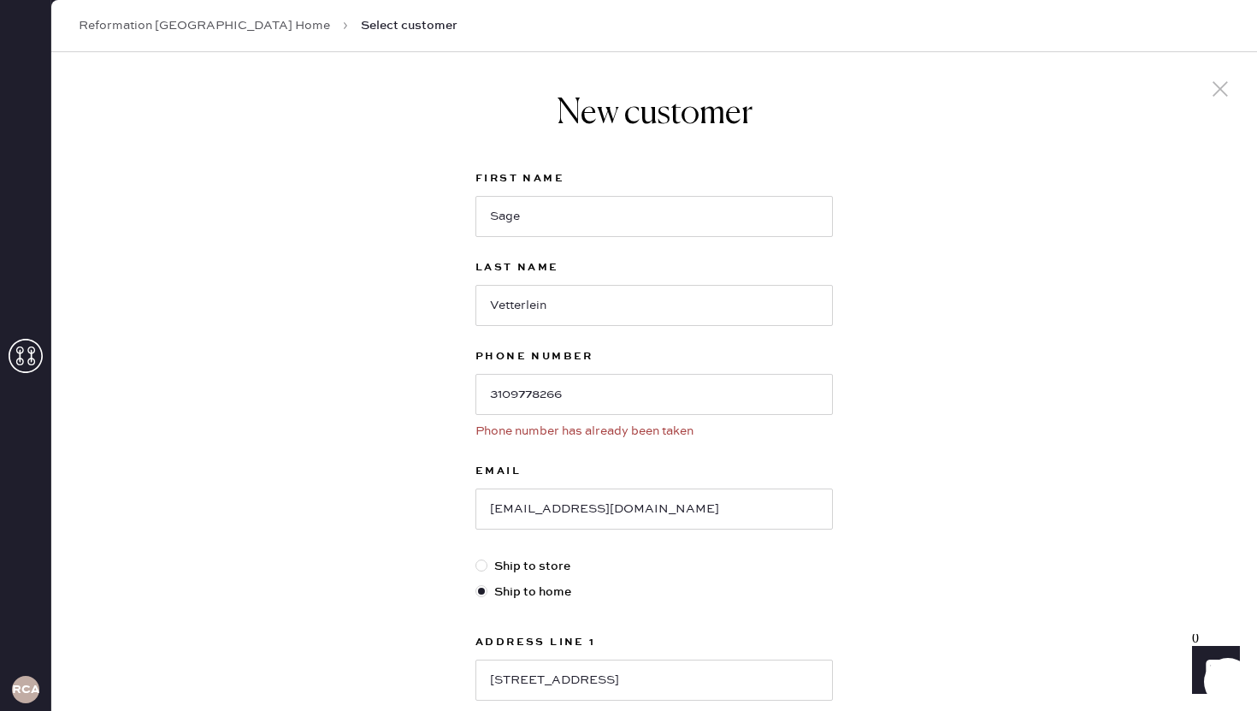
click at [201, 28] on link "Reformation [GEOGRAPHIC_DATA] Home" at bounding box center [204, 25] width 251 height 17
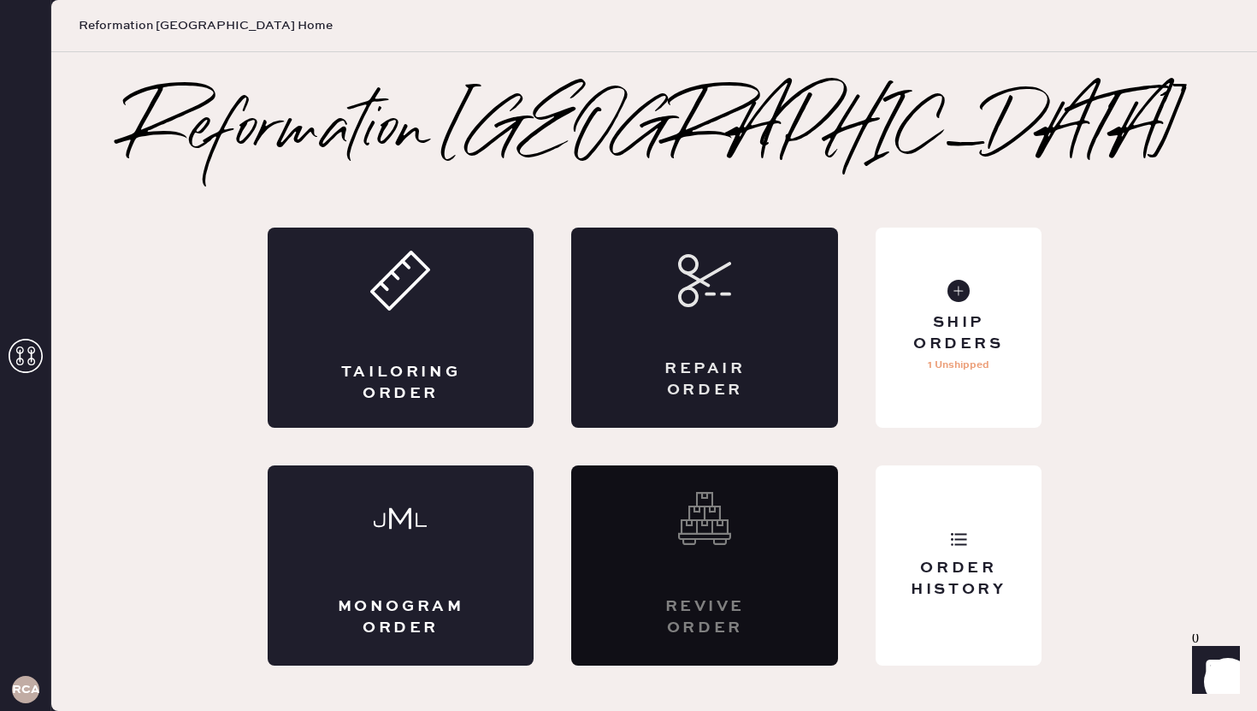
click at [723, 394] on div "Repair Order" at bounding box center [705, 379] width 130 height 43
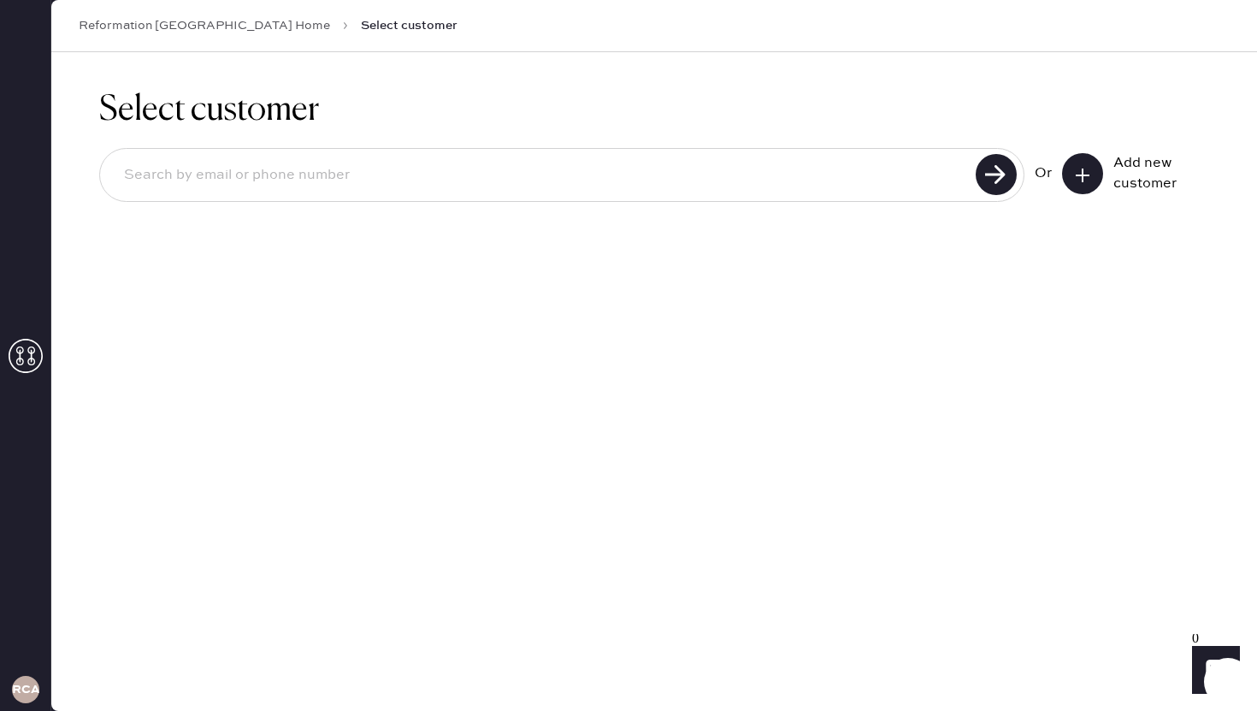
click at [323, 164] on input at bounding box center [540, 175] width 860 height 39
click at [451, 170] on input at bounding box center [540, 175] width 860 height 39
type input "3109778266"
click at [991, 185] on use at bounding box center [996, 174] width 41 height 41
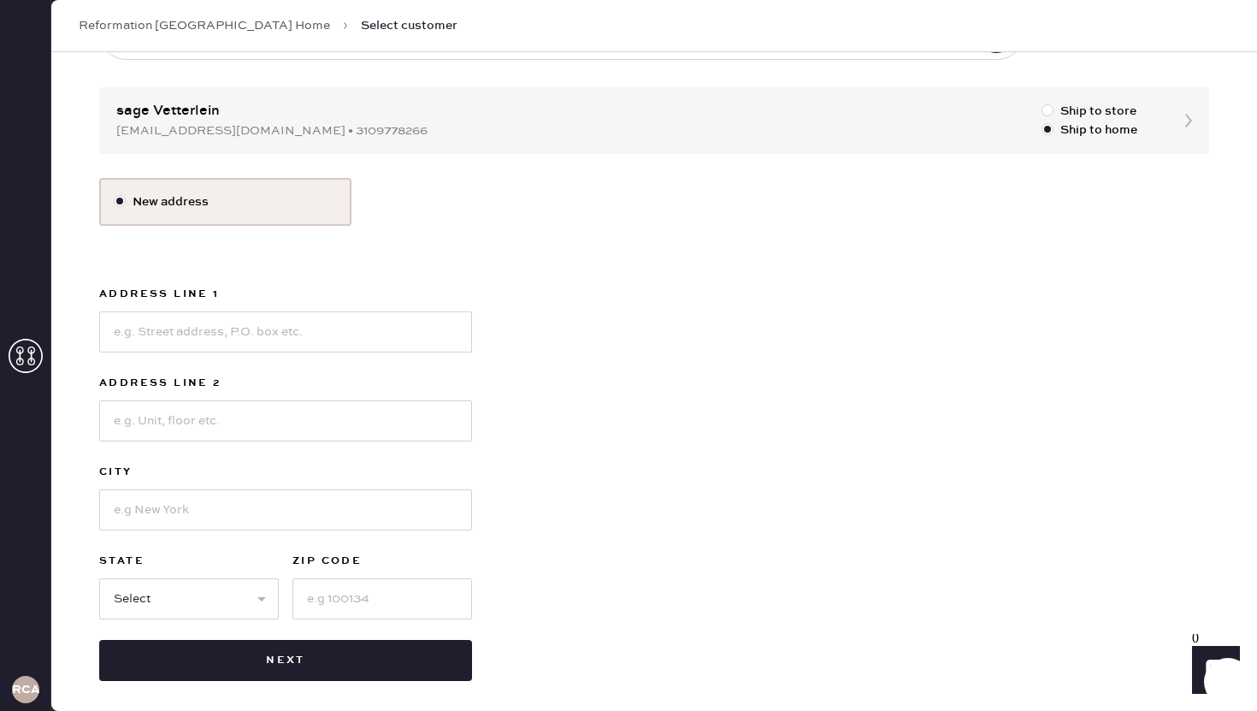
scroll to position [150, 0]
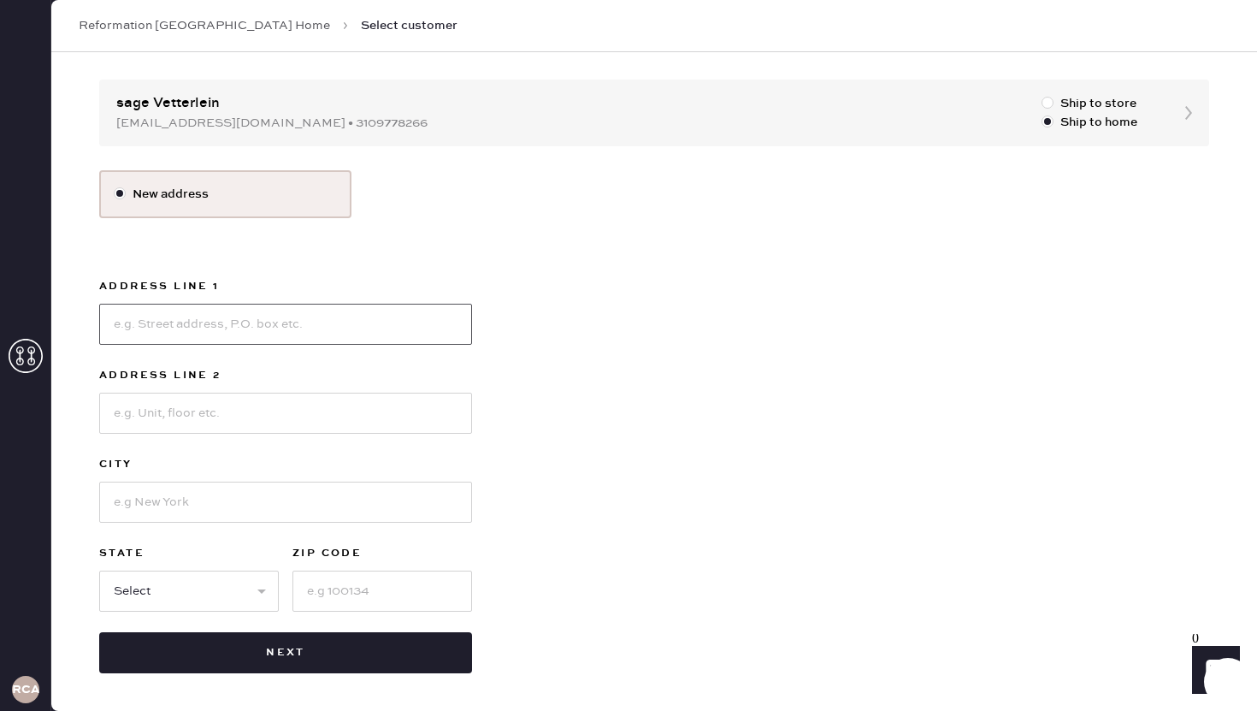
click at [243, 316] on input at bounding box center [285, 324] width 373 height 41
type input "[STREET_ADDRESS]"
click at [180, 512] on input at bounding box center [285, 501] width 373 height 41
type input "[GEOGRAPHIC_DATA]"
click at [207, 589] on select "Select AK AL AR AZ CA CO CT [GEOGRAPHIC_DATA] DE FL [GEOGRAPHIC_DATA] HI [GEOGR…" at bounding box center [189, 590] width 180 height 41
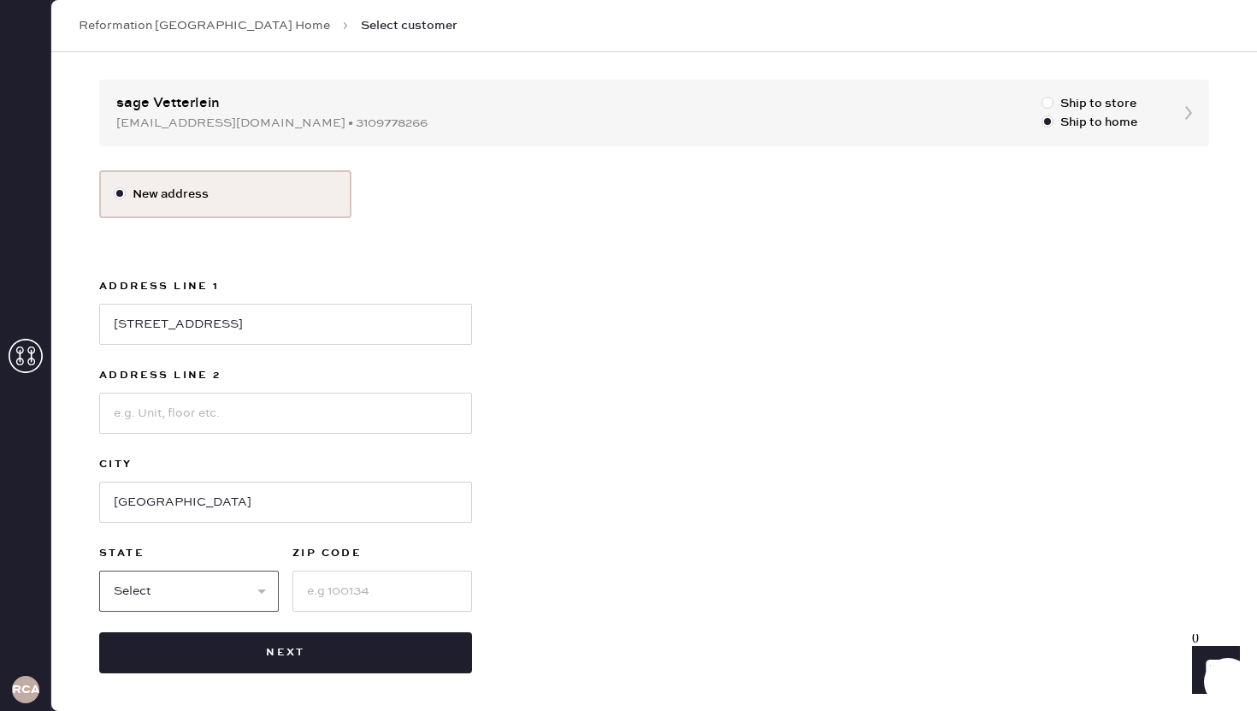
select select "SC"
click at [332, 584] on input at bounding box center [382, 590] width 180 height 41
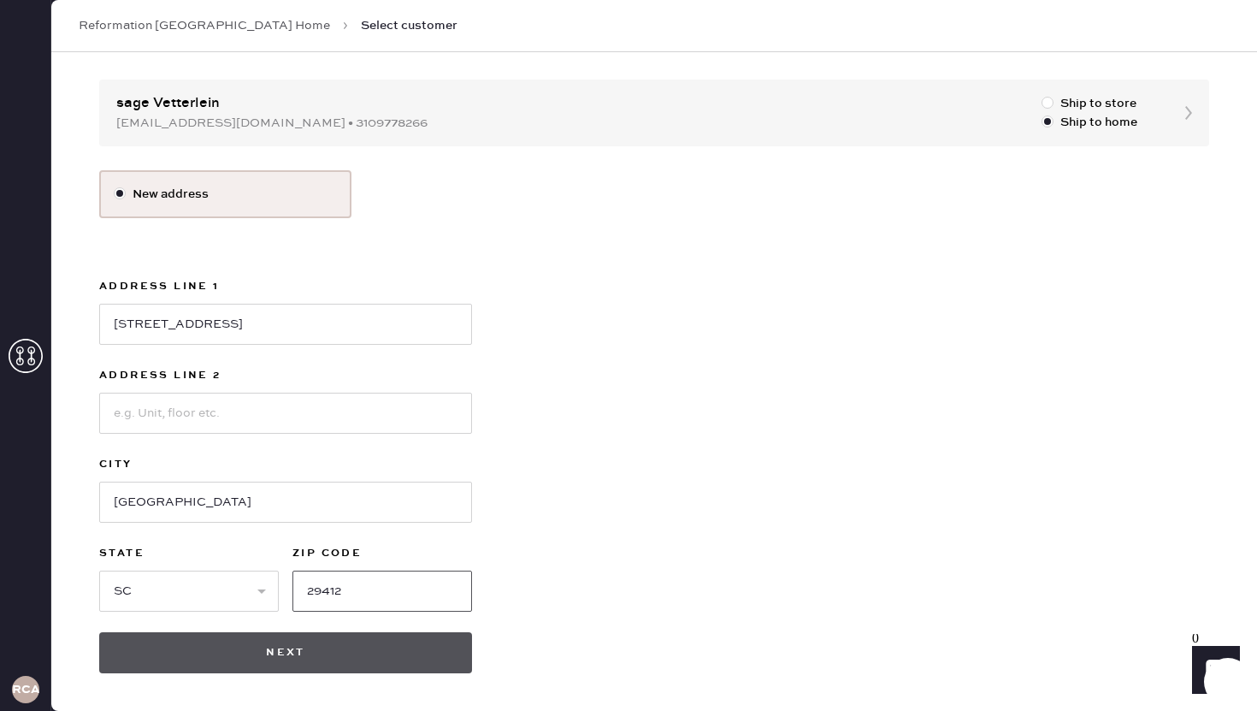
type input "29412"
click at [260, 664] on button "Next" at bounding box center [285, 652] width 373 height 41
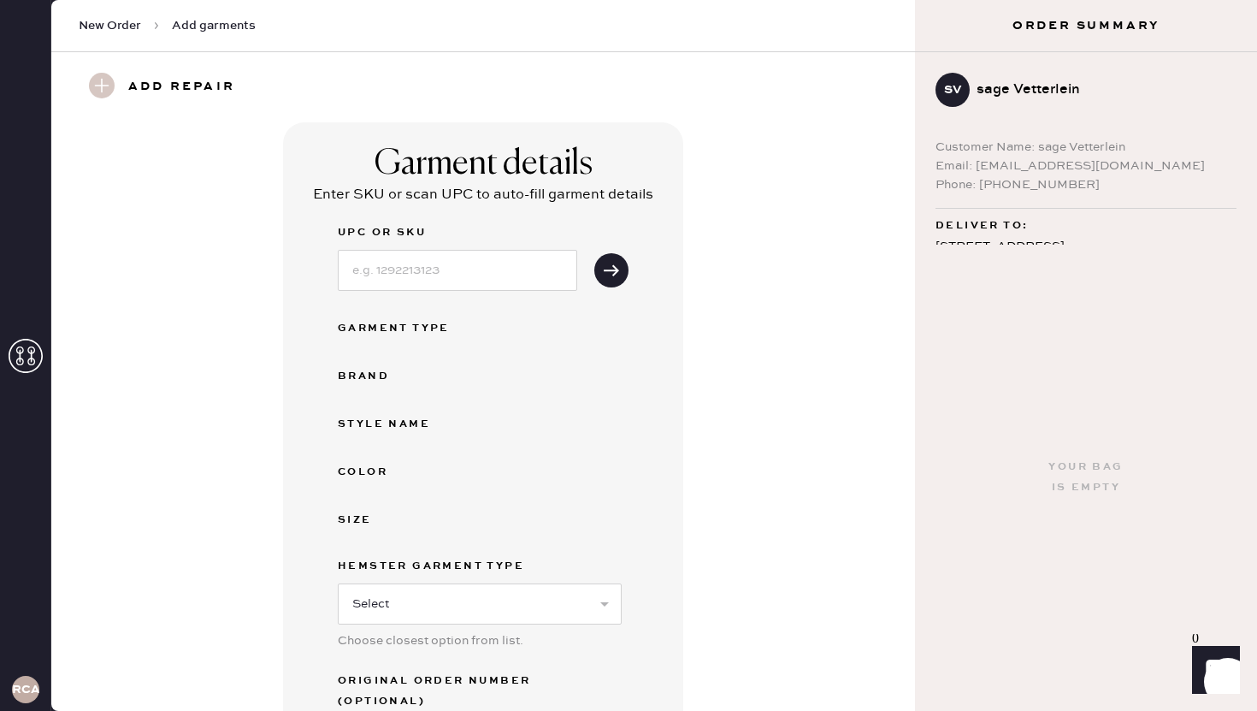
click at [99, 86] on use at bounding box center [102, 86] width 26 height 26
click at [416, 273] on input at bounding box center [457, 270] width 239 height 41
type input "1305906CHC002"
click at [616, 279] on button "submit" at bounding box center [611, 270] width 34 height 34
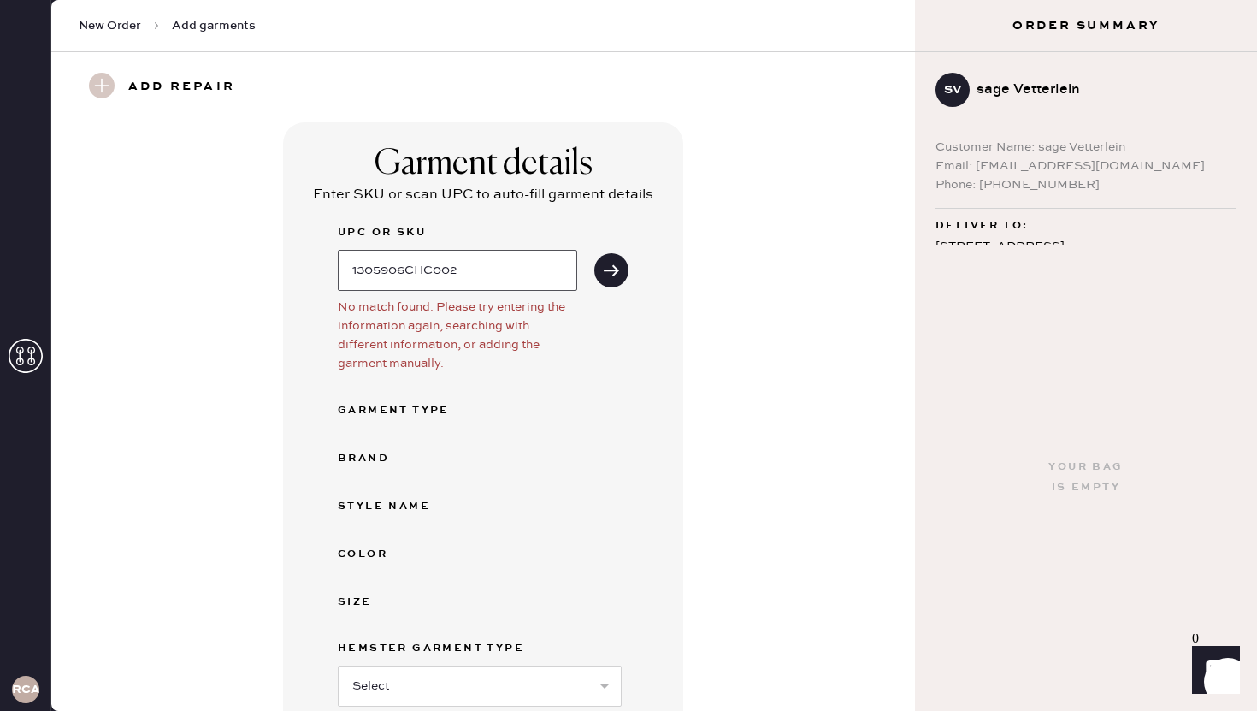
click at [511, 275] on input "1305906CHC002" at bounding box center [457, 270] width 239 height 41
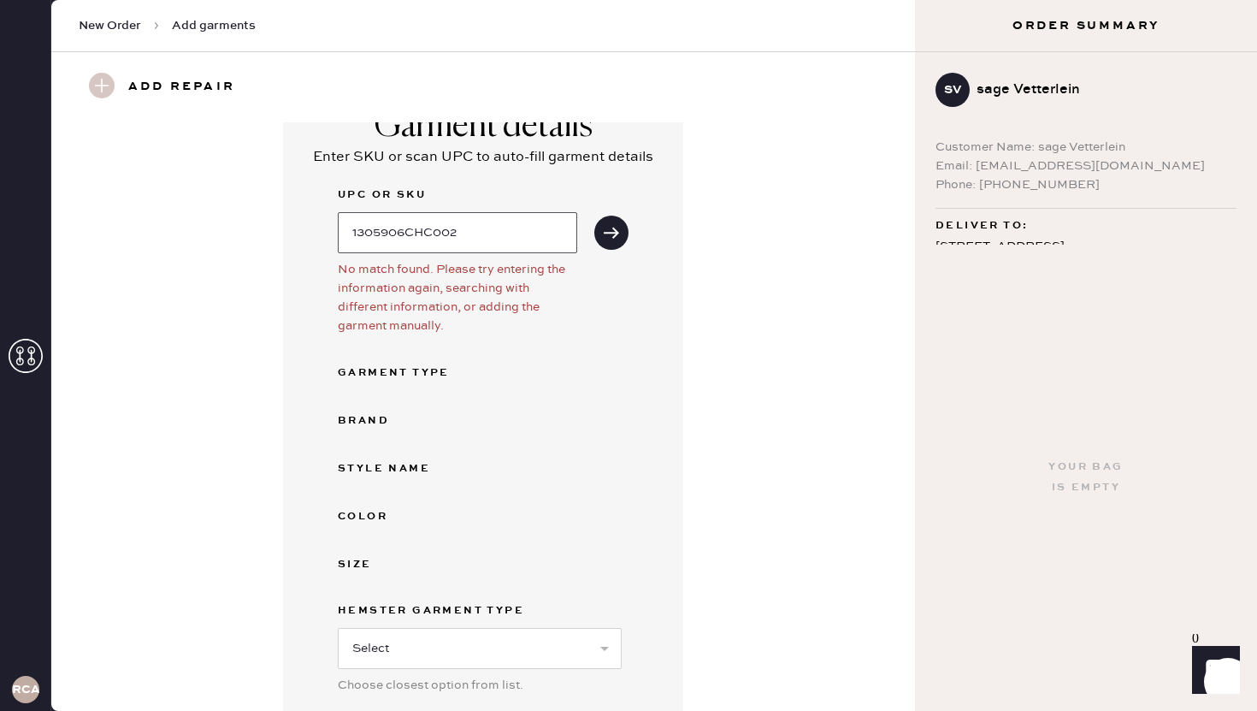
scroll to position [295, 0]
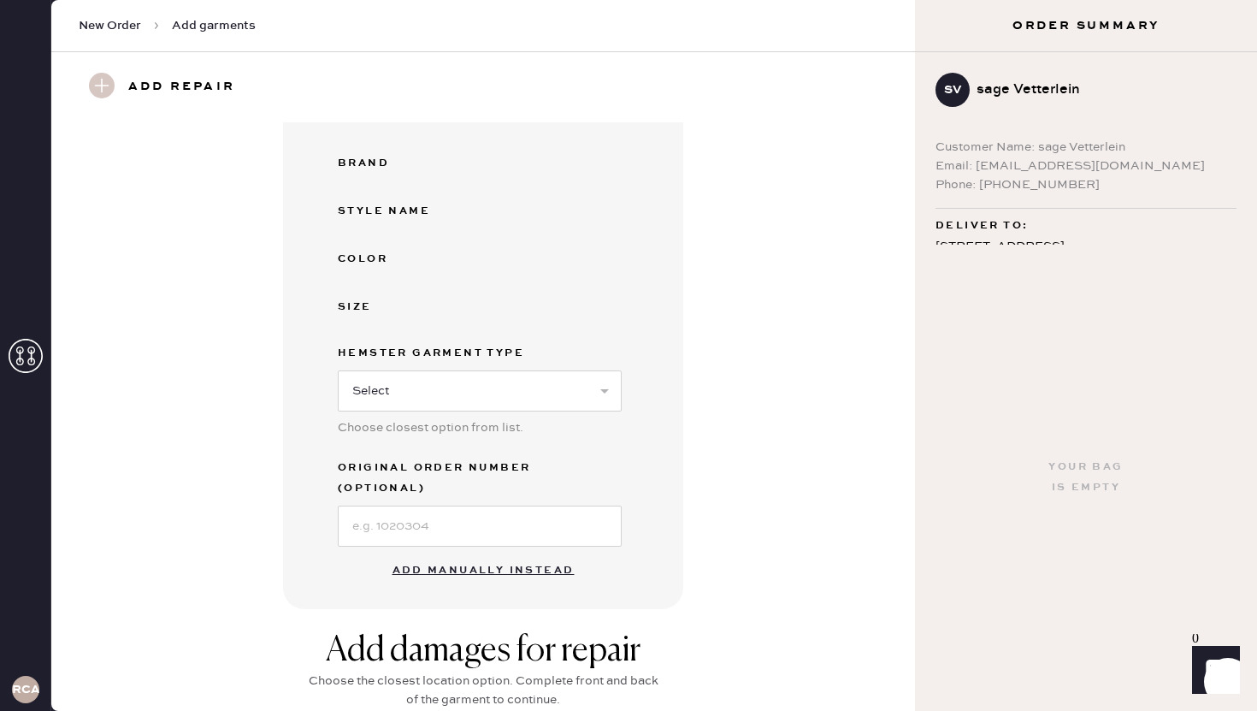
click at [475, 553] on button "Add manually instead" at bounding box center [483, 570] width 203 height 34
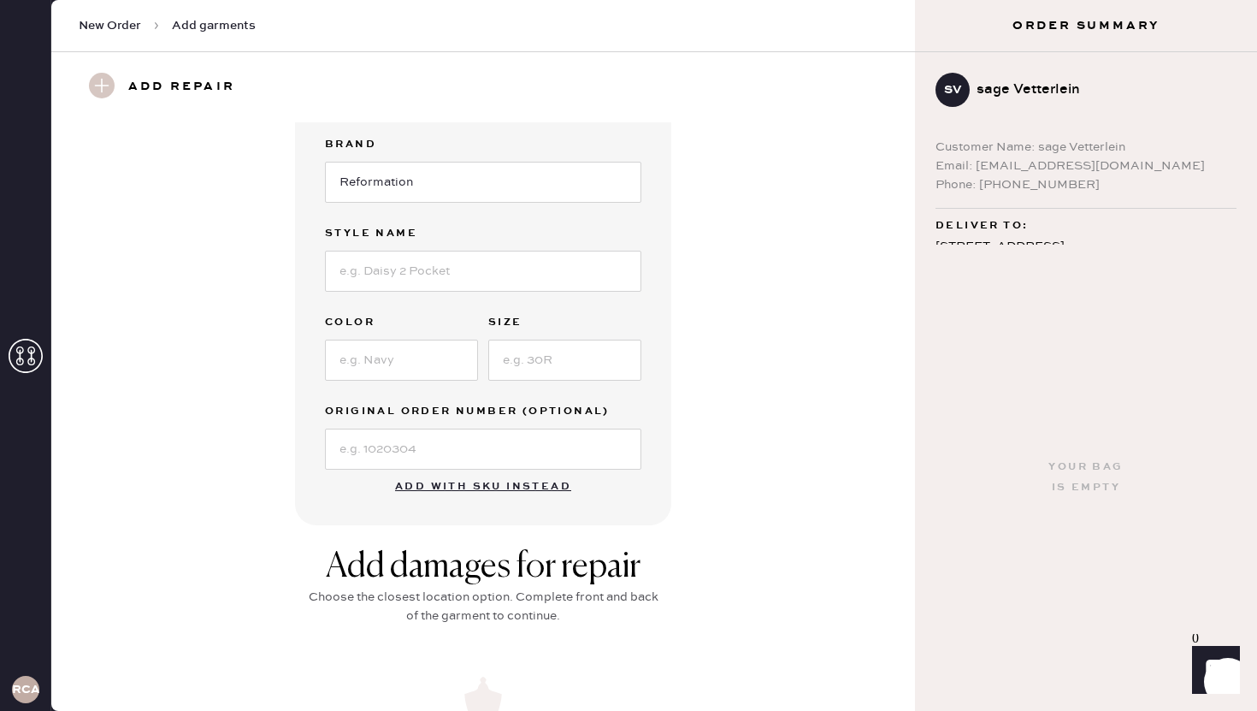
scroll to position [227, 0]
click at [451, 262] on input at bounding box center [483, 272] width 316 height 41
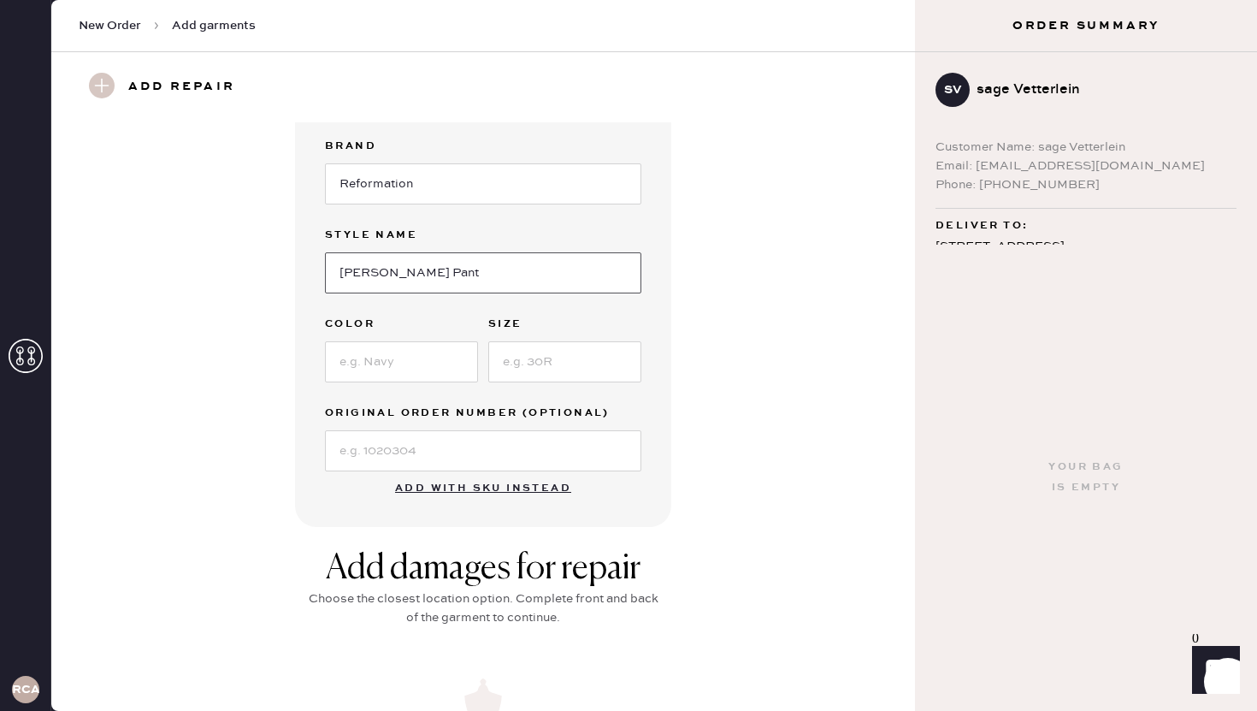
type input "[PERSON_NAME] Pant"
click at [422, 357] on input at bounding box center [401, 361] width 153 height 41
type input "Charcoal"
click at [563, 365] on input at bounding box center [564, 361] width 153 height 41
type input "2"
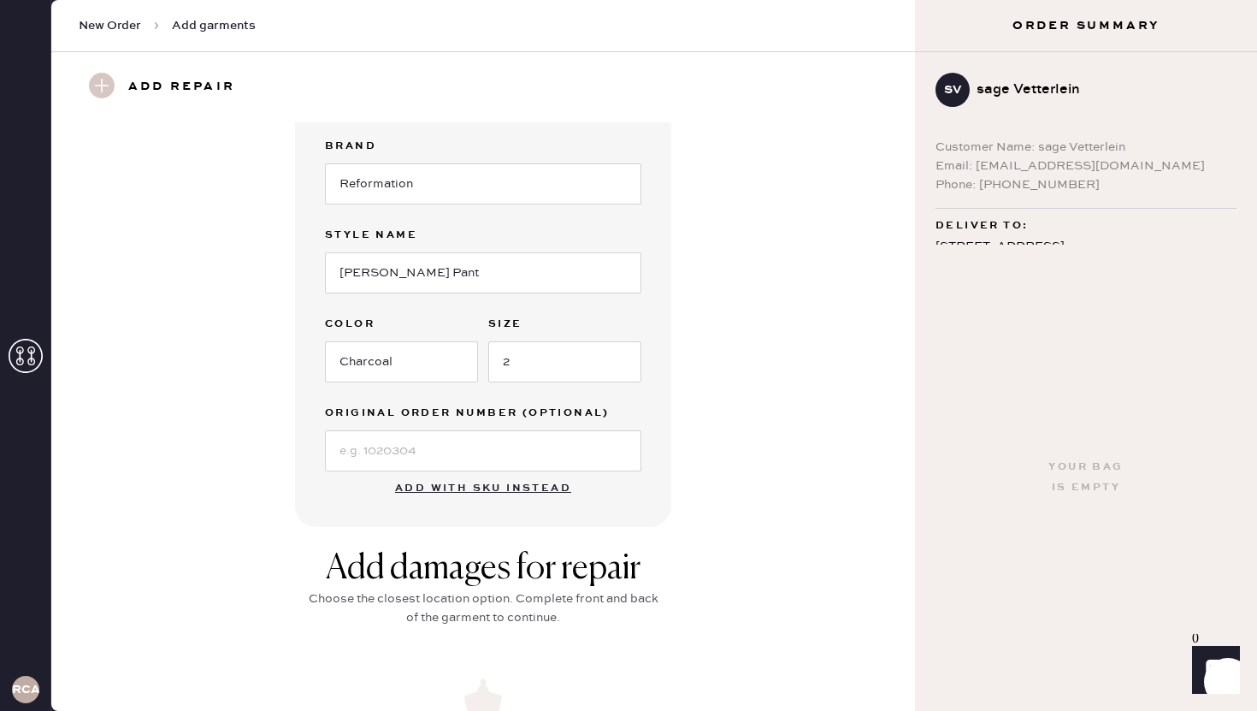
click at [776, 460] on div "Garment details Garment Type Select Basic Skirt Jeans Leggings Pants Shorts Bas…" at bounding box center [483, 211] width 802 height 631
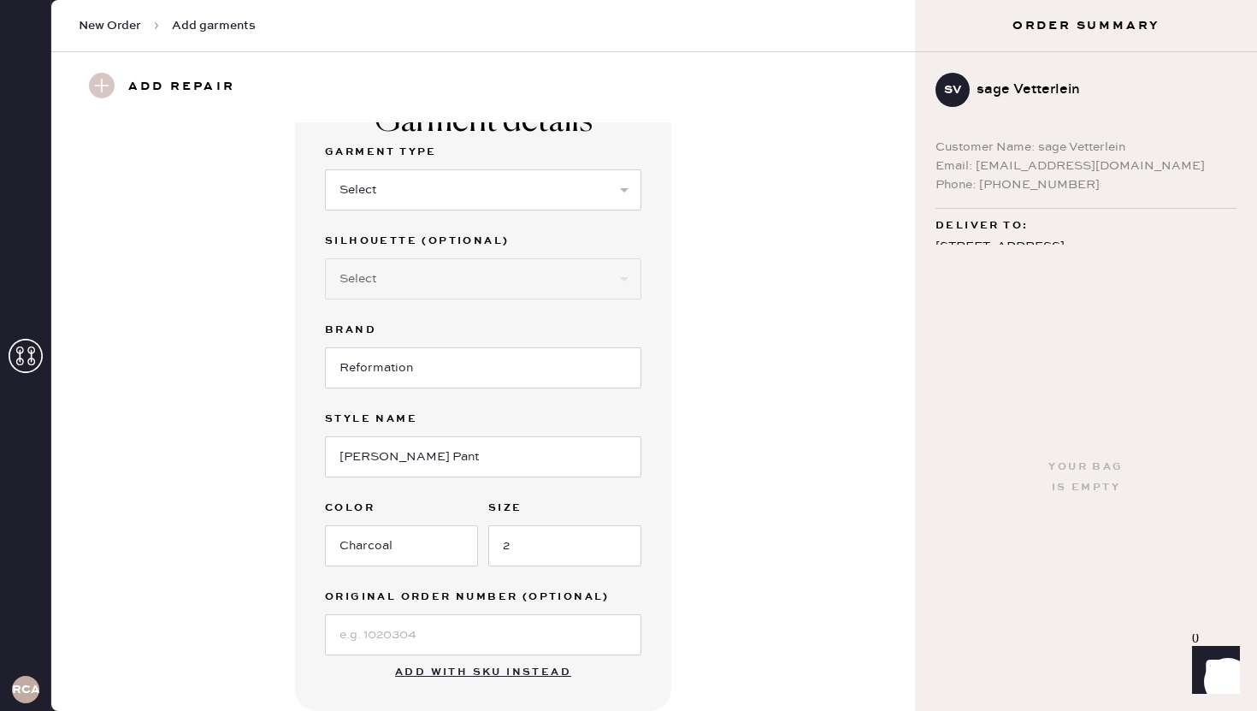
scroll to position [67, 0]
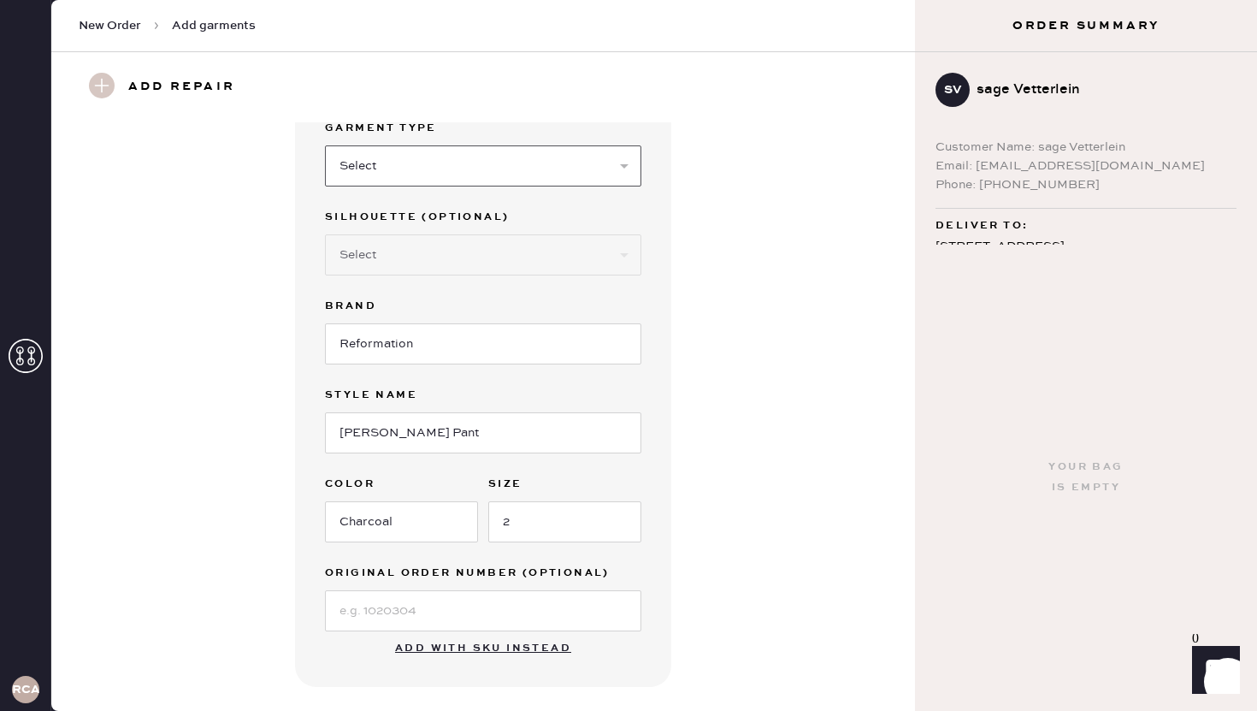
click at [478, 175] on select "Select Basic Skirt Jeans Leggings Pants Shorts Basic Sleeved Dress Basic Sleeve…" at bounding box center [483, 165] width 316 height 41
select select "4"
click at [489, 261] on select "Select Joggers Shorts Cropped Flare Boot Cut Straight Skinny Other" at bounding box center [483, 254] width 316 height 41
select select "11"
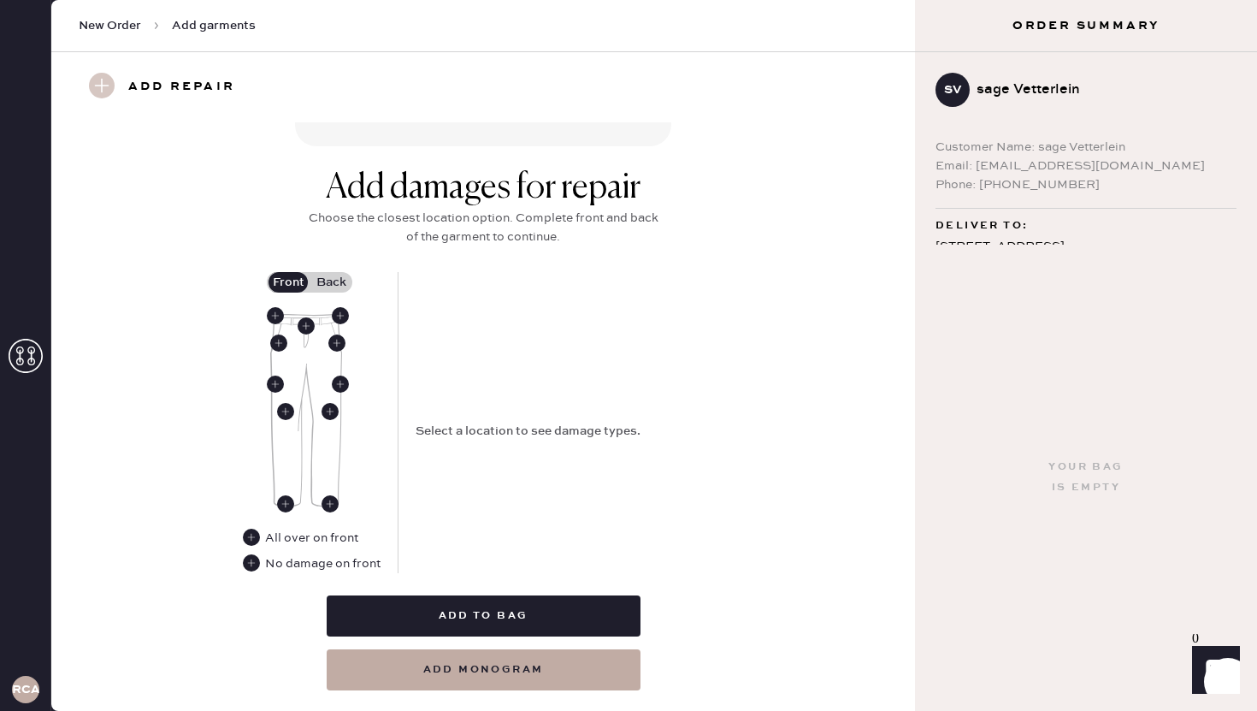
scroll to position [681, 0]
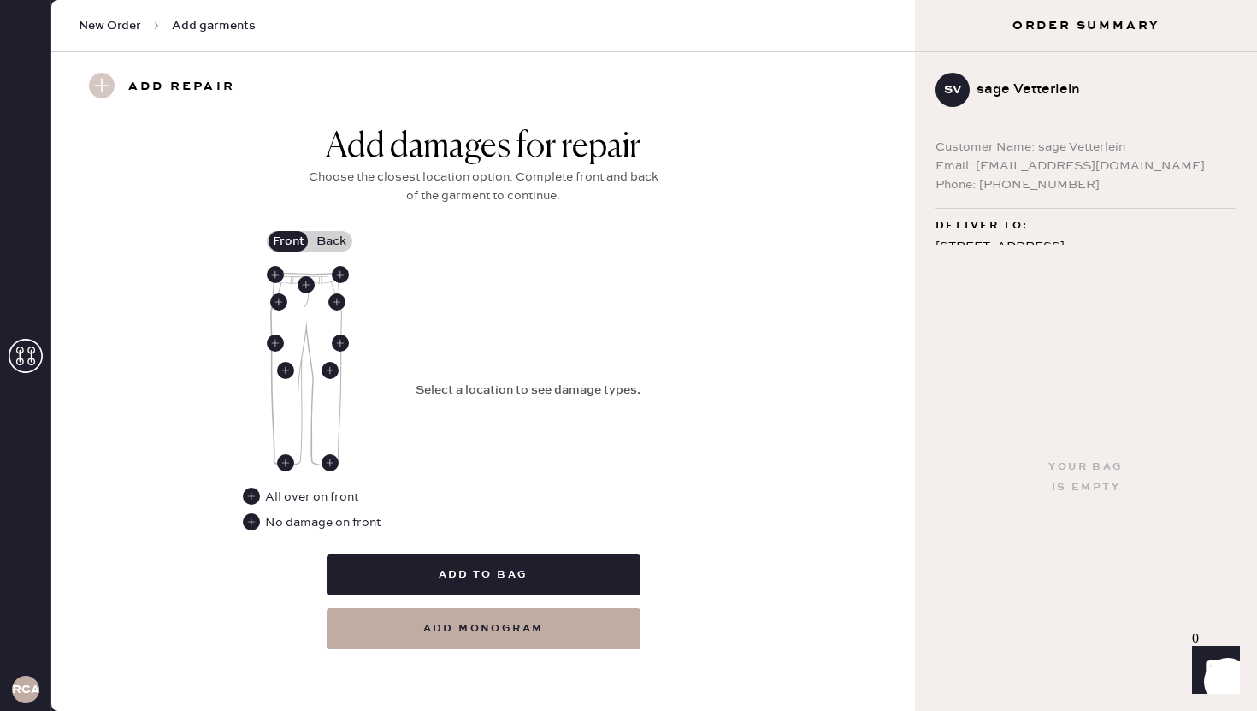
click at [327, 242] on label "Back" at bounding box center [331, 241] width 43 height 21
click at [331, 241] on input "Back" at bounding box center [331, 241] width 0 height 0
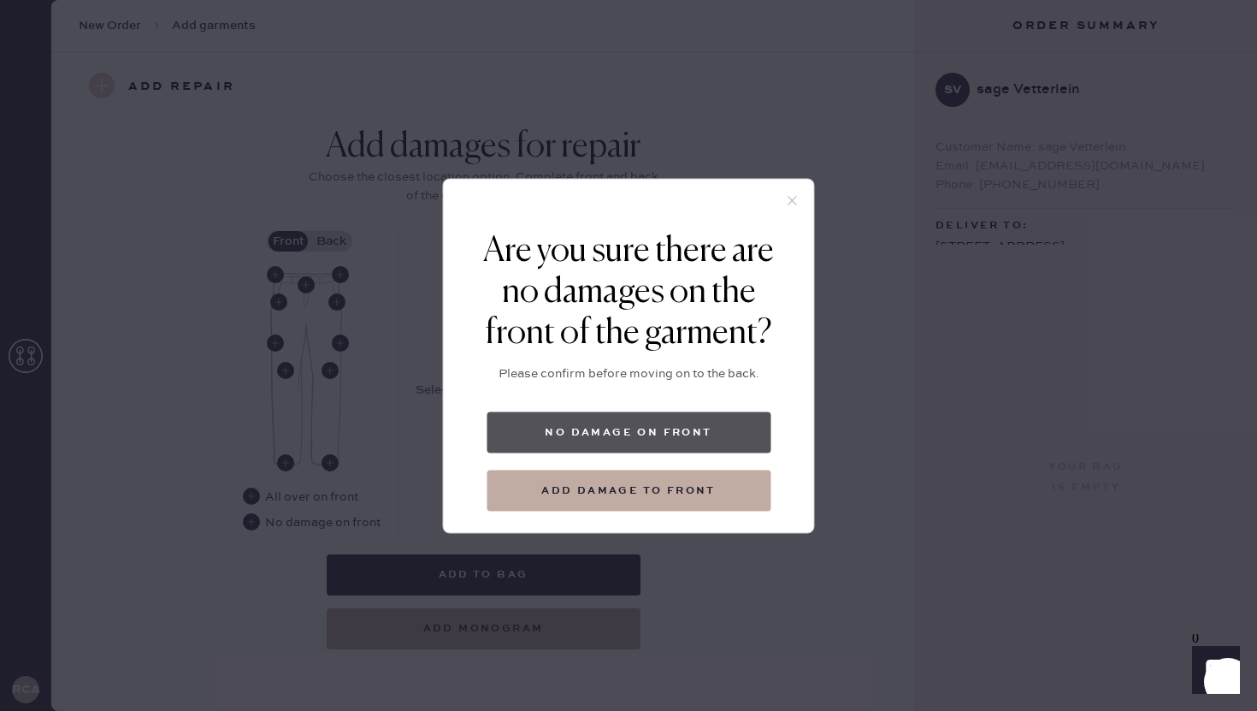
click at [621, 428] on button "No damage on front" at bounding box center [629, 431] width 284 height 41
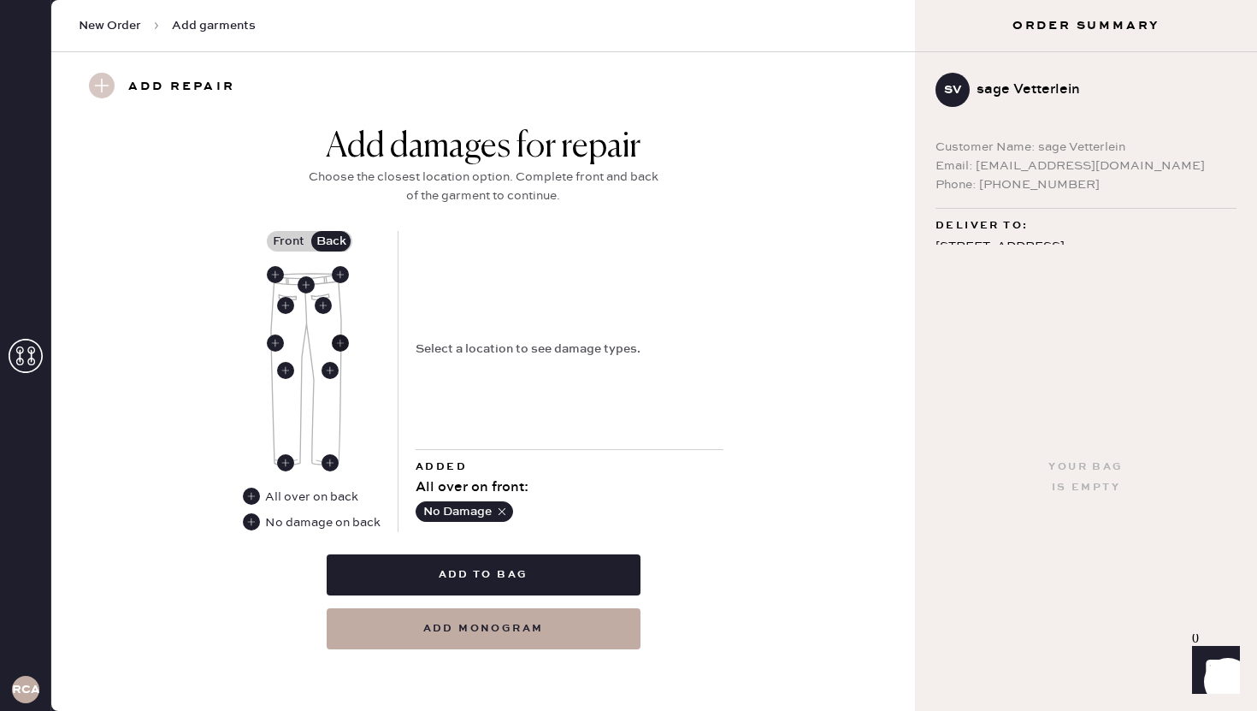
click at [343, 341] on use at bounding box center [340, 342] width 17 height 17
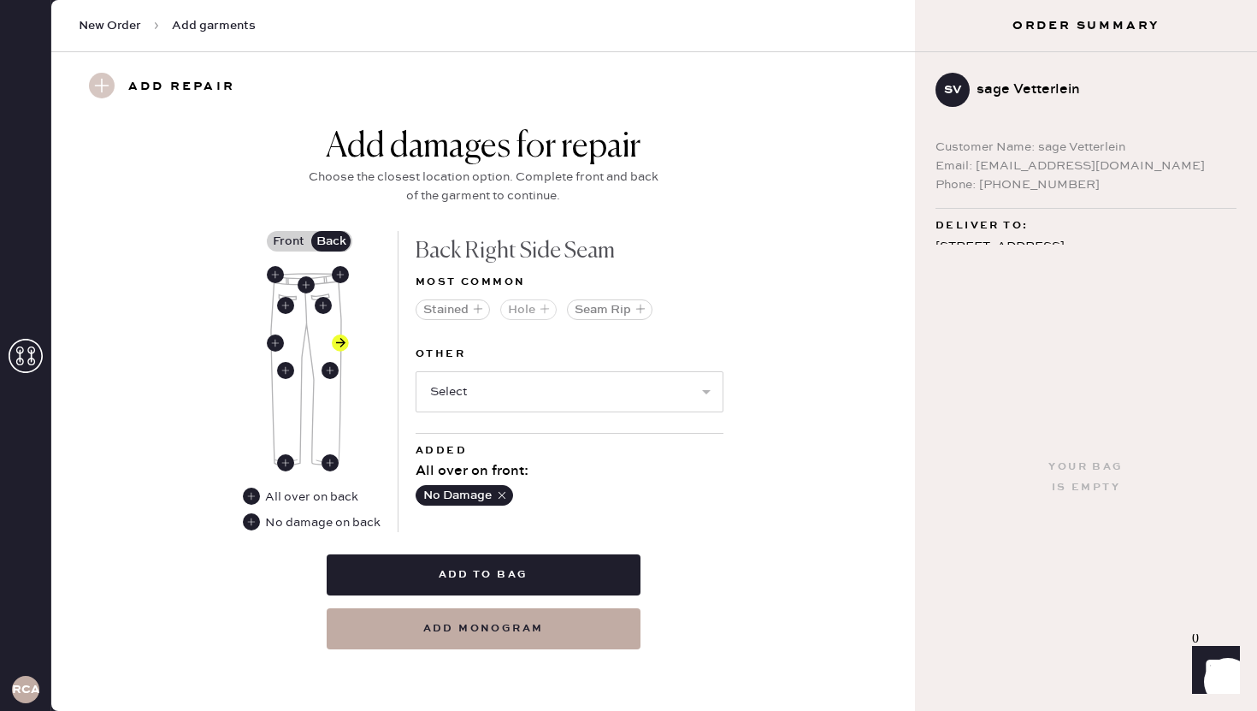
click at [545, 309] on icon "button" at bounding box center [545, 309] width 10 height 10
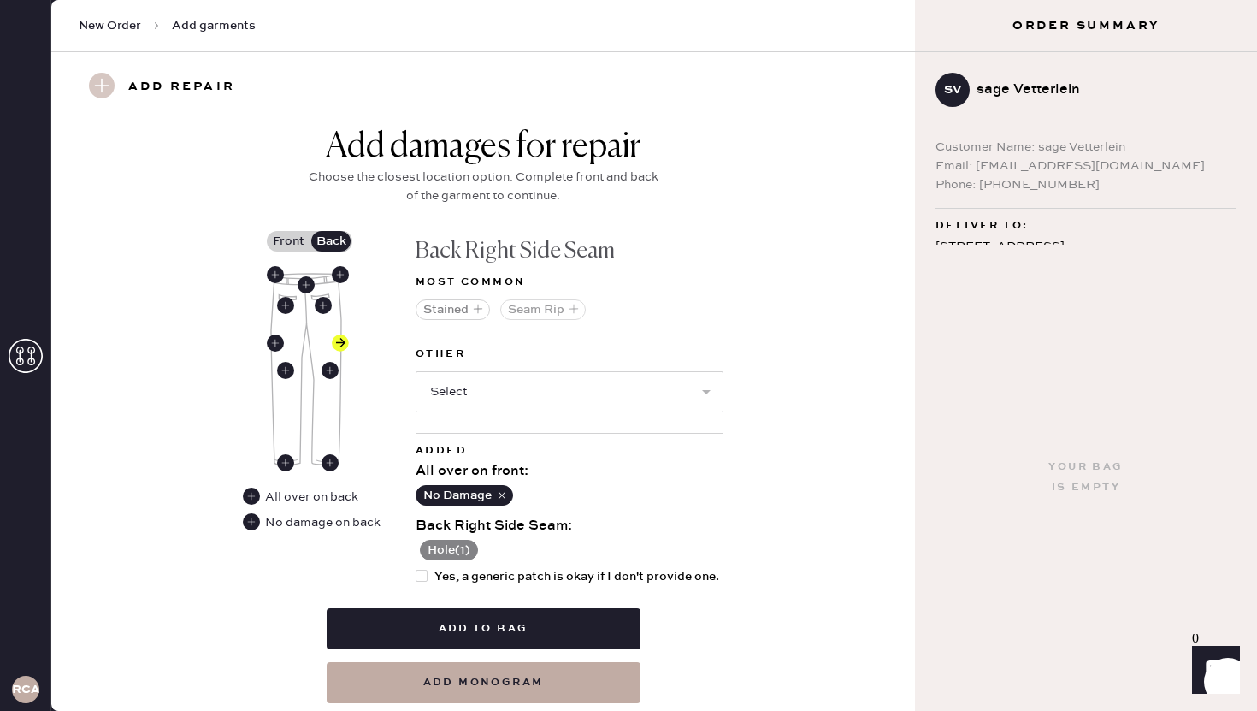
click at [571, 311] on icon "button" at bounding box center [574, 309] width 10 height 10
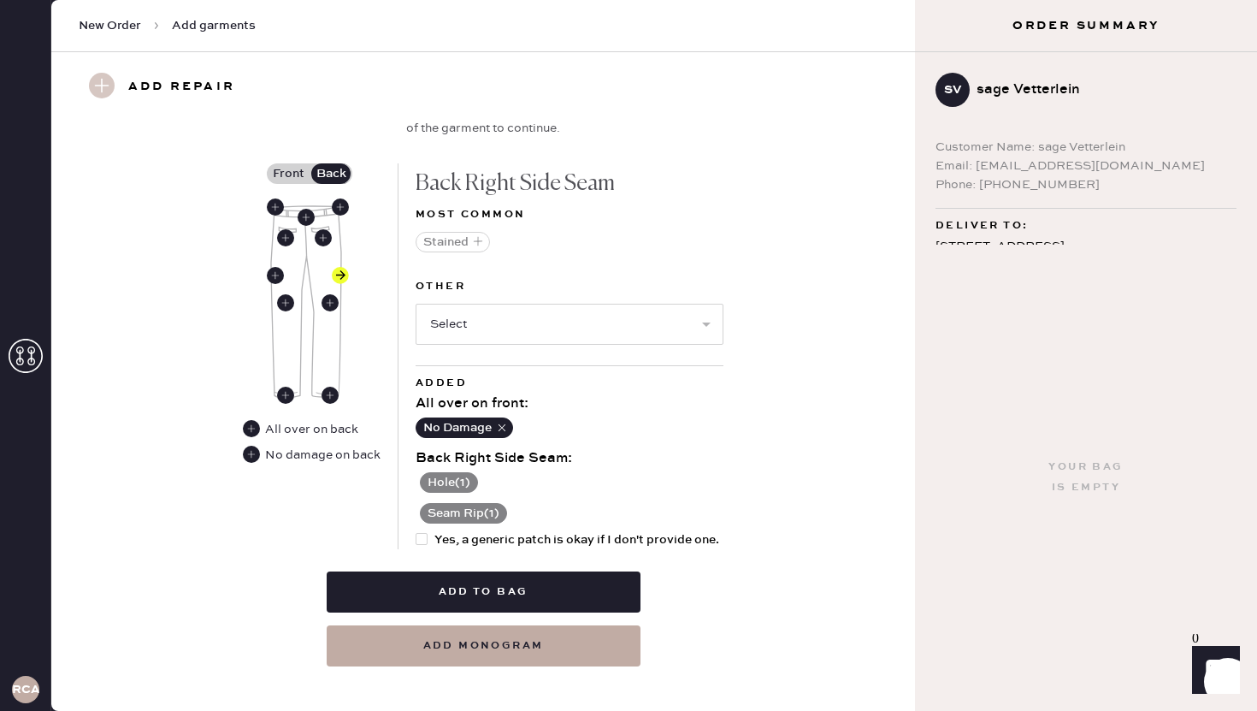
scroll to position [765, 0]
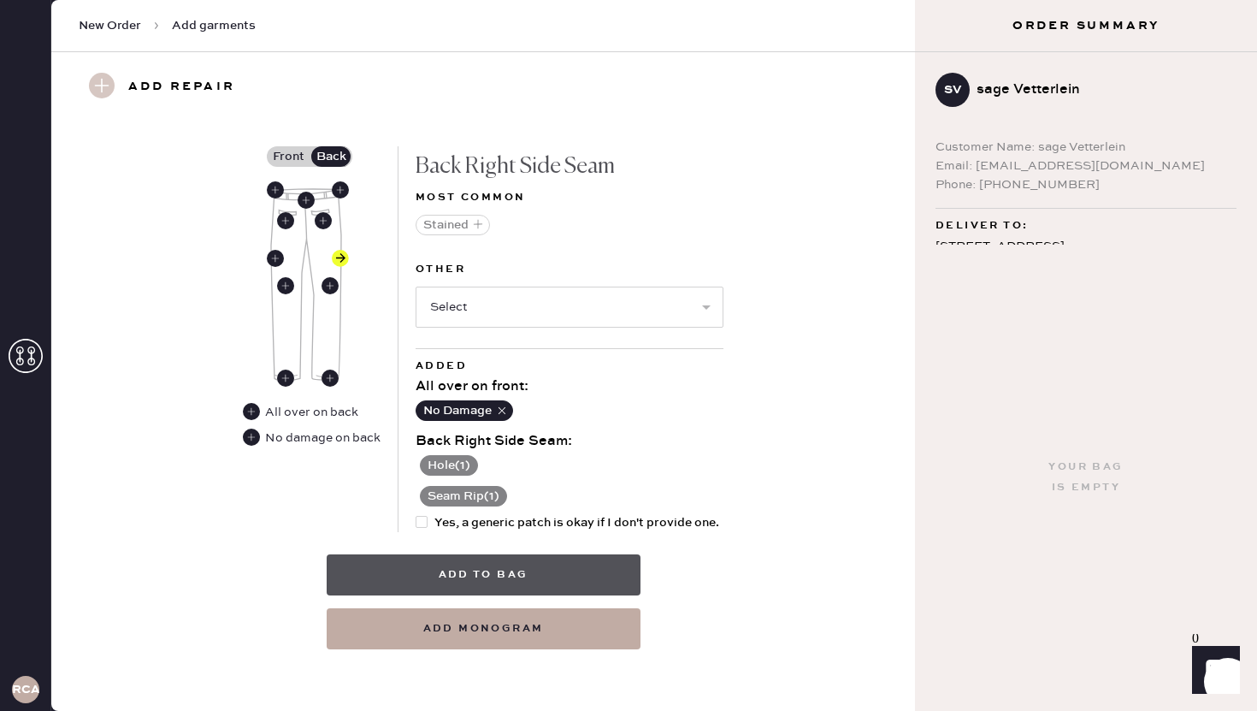
click at [524, 570] on button "Add to bag" at bounding box center [484, 574] width 314 height 41
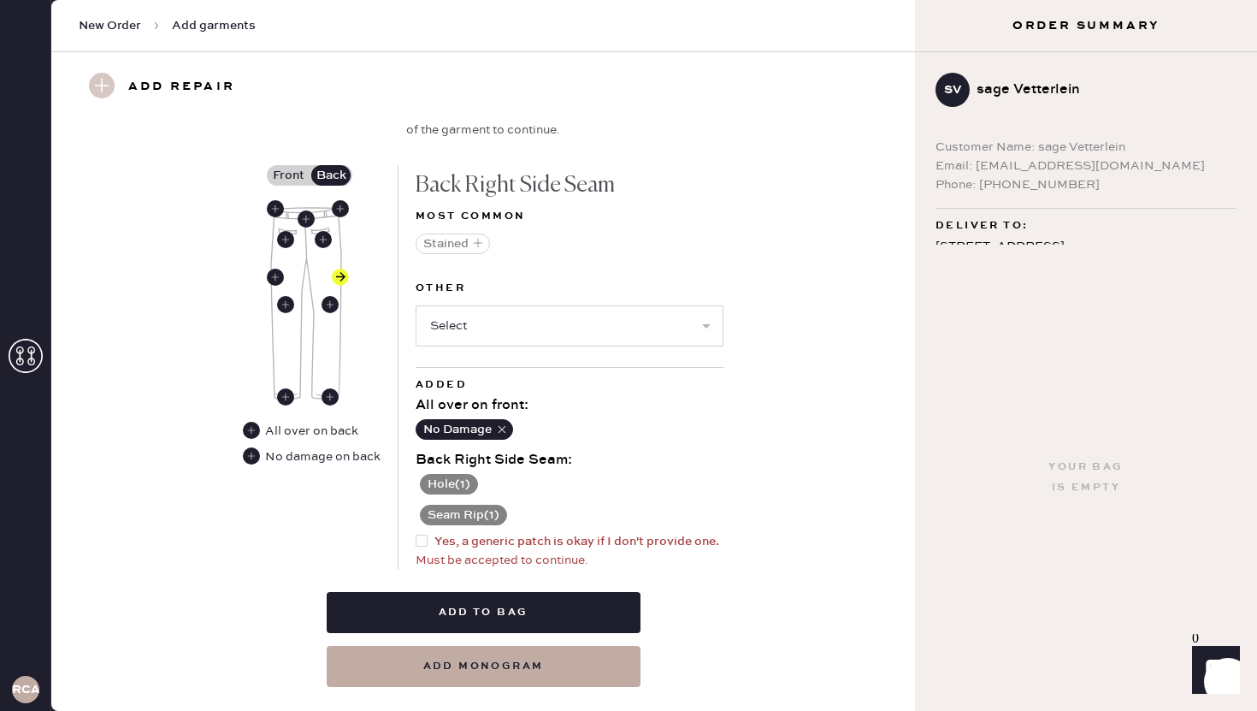
scroll to position [784, 0]
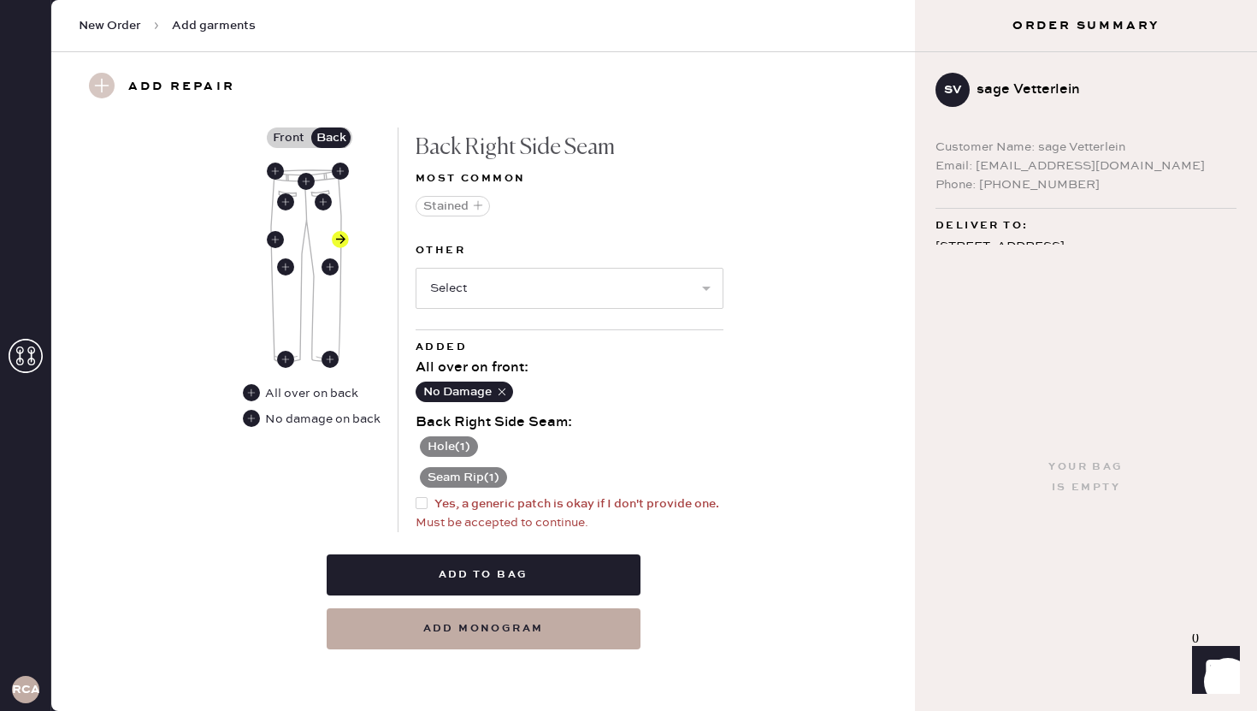
click at [426, 507] on div at bounding box center [422, 503] width 12 height 12
click at [416, 495] on input "Yes, a generic patch is okay if I don't provide one." at bounding box center [416, 494] width 1 height 1
checkbox input "true"
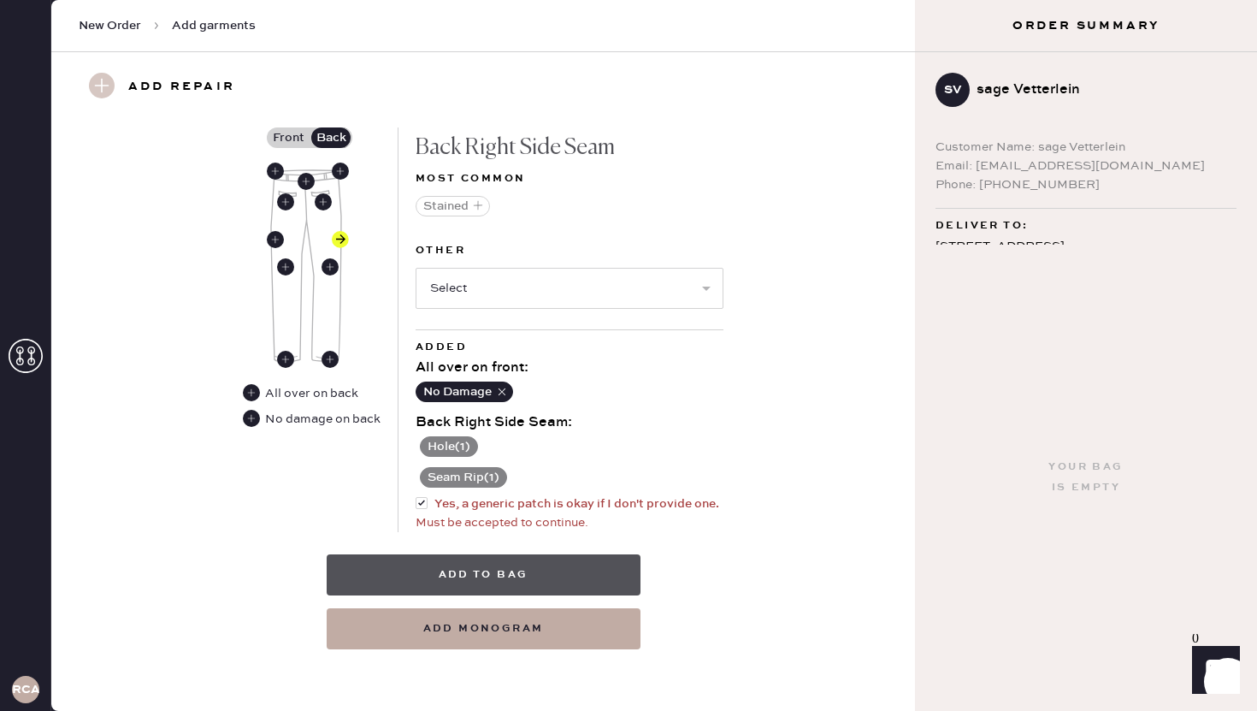
click at [562, 562] on button "Add to bag" at bounding box center [484, 574] width 314 height 41
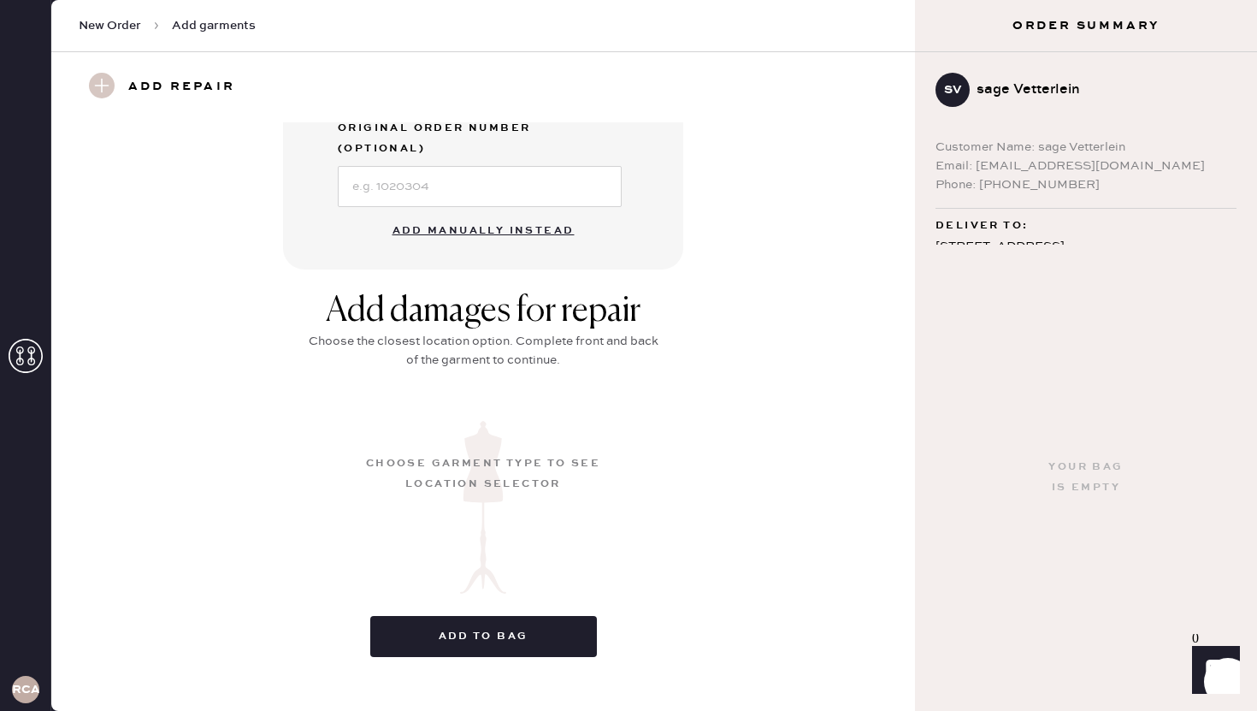
scroll to position [131, 0]
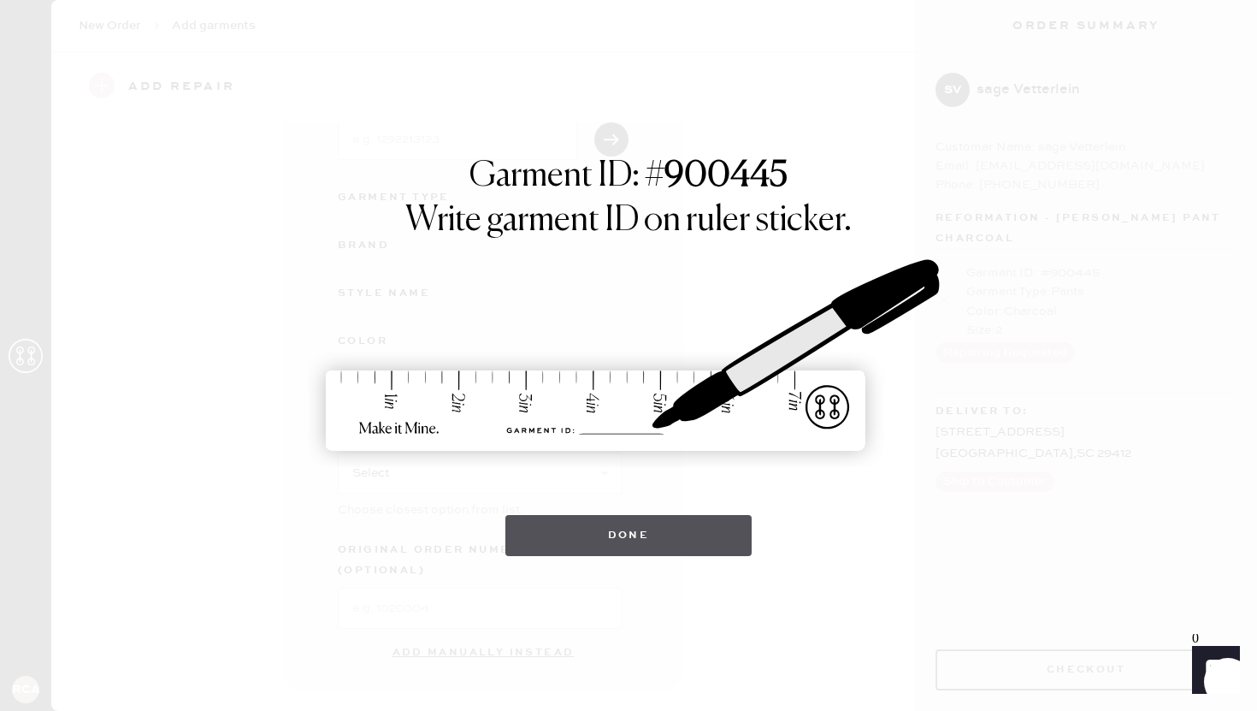
click at [664, 544] on button "Done" at bounding box center [628, 535] width 247 height 41
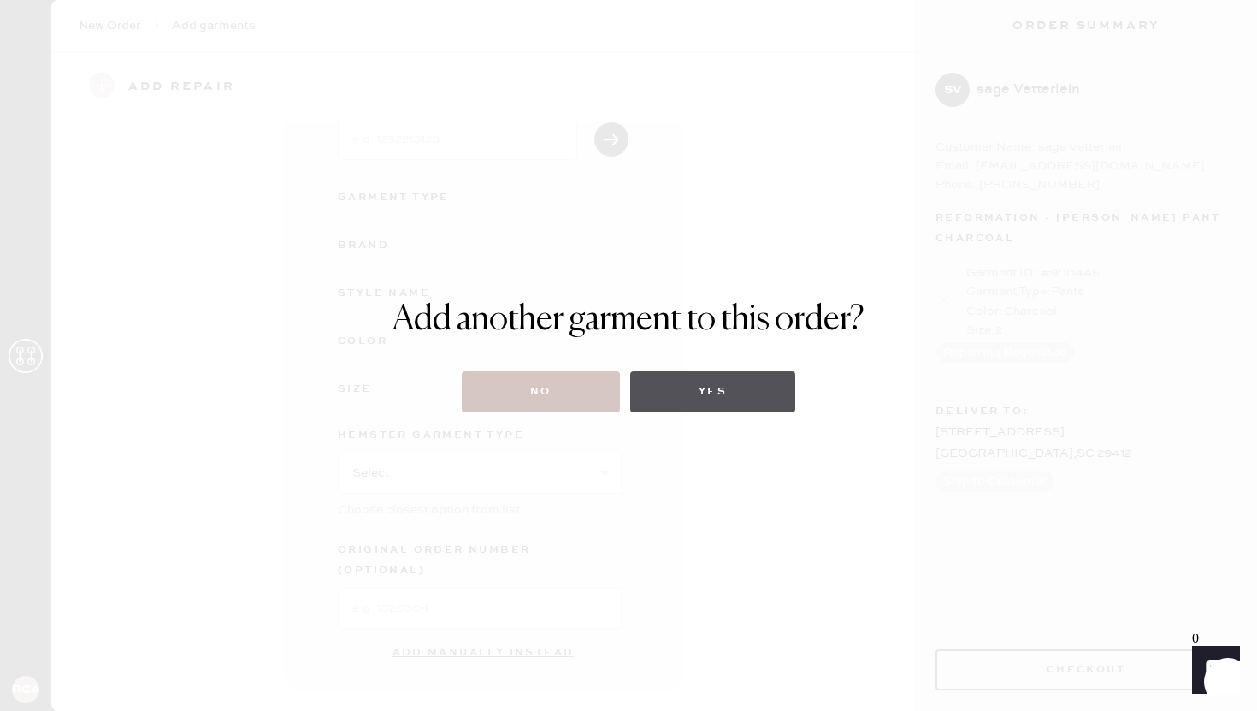
click at [676, 390] on button "Yes" at bounding box center [712, 391] width 165 height 41
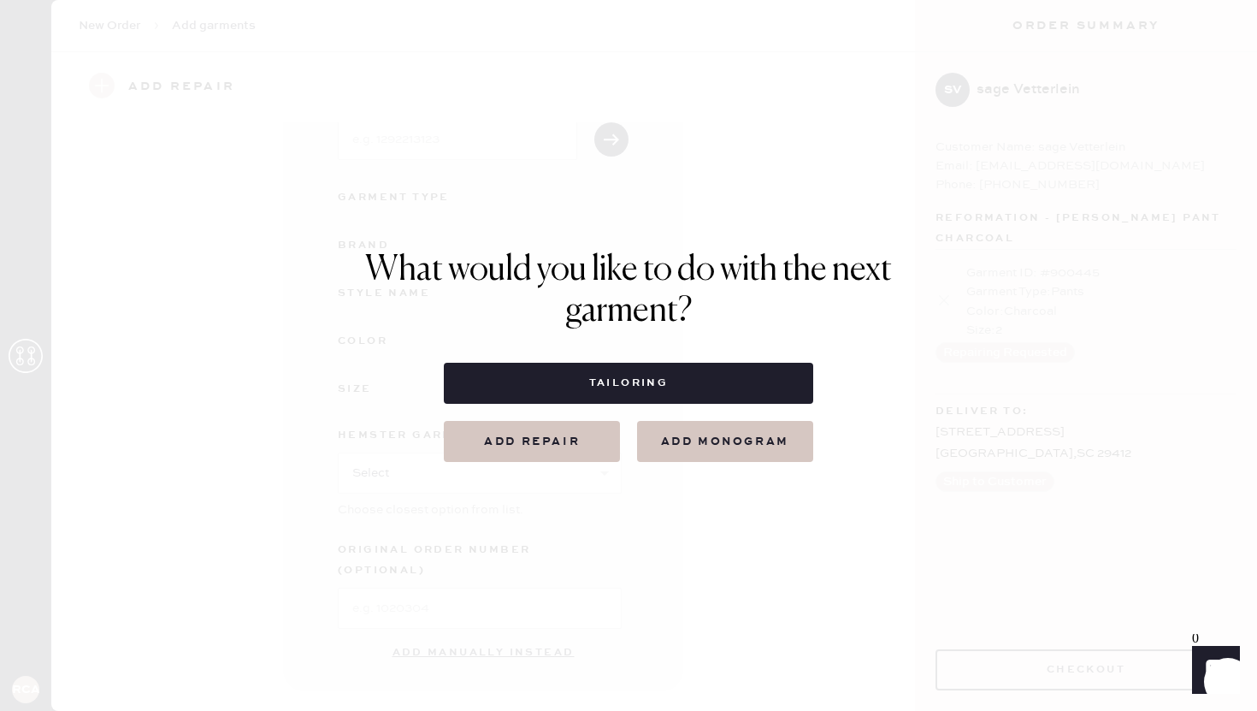
click at [555, 441] on button "Add repair" at bounding box center [532, 441] width 176 height 41
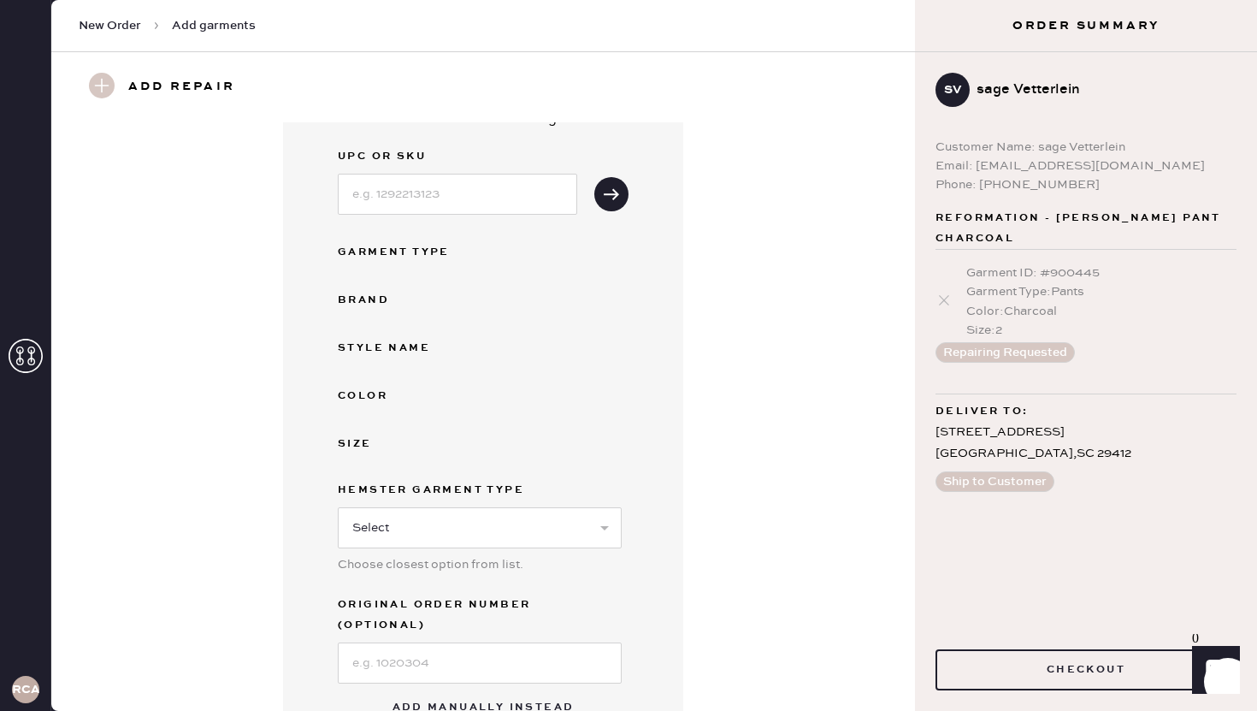
scroll to position [50, 0]
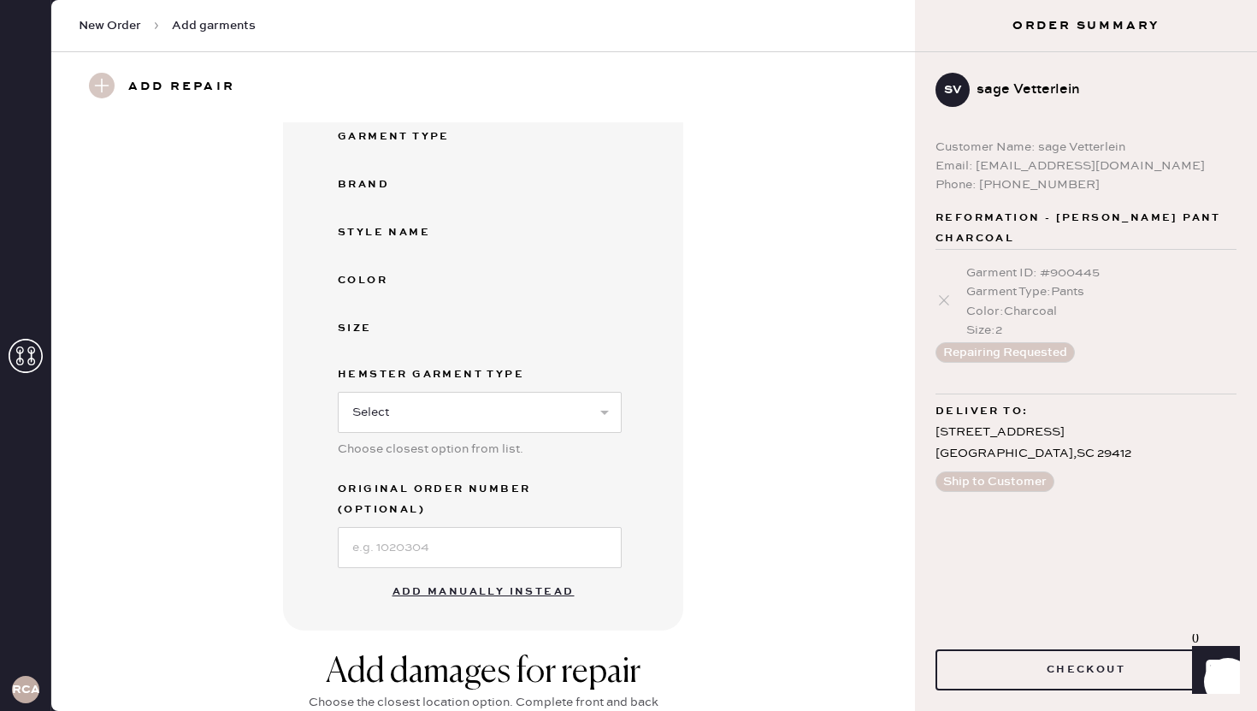
click at [527, 575] on button "Add manually instead" at bounding box center [483, 592] width 203 height 34
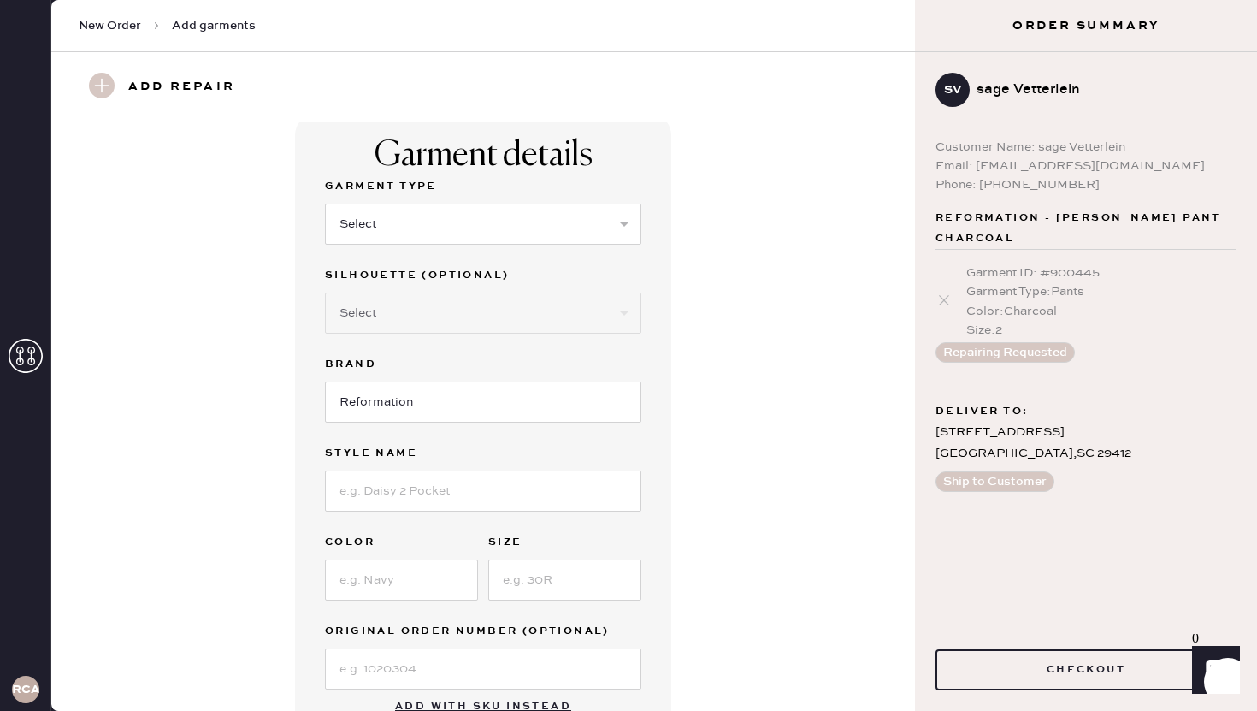
scroll to position [0, 0]
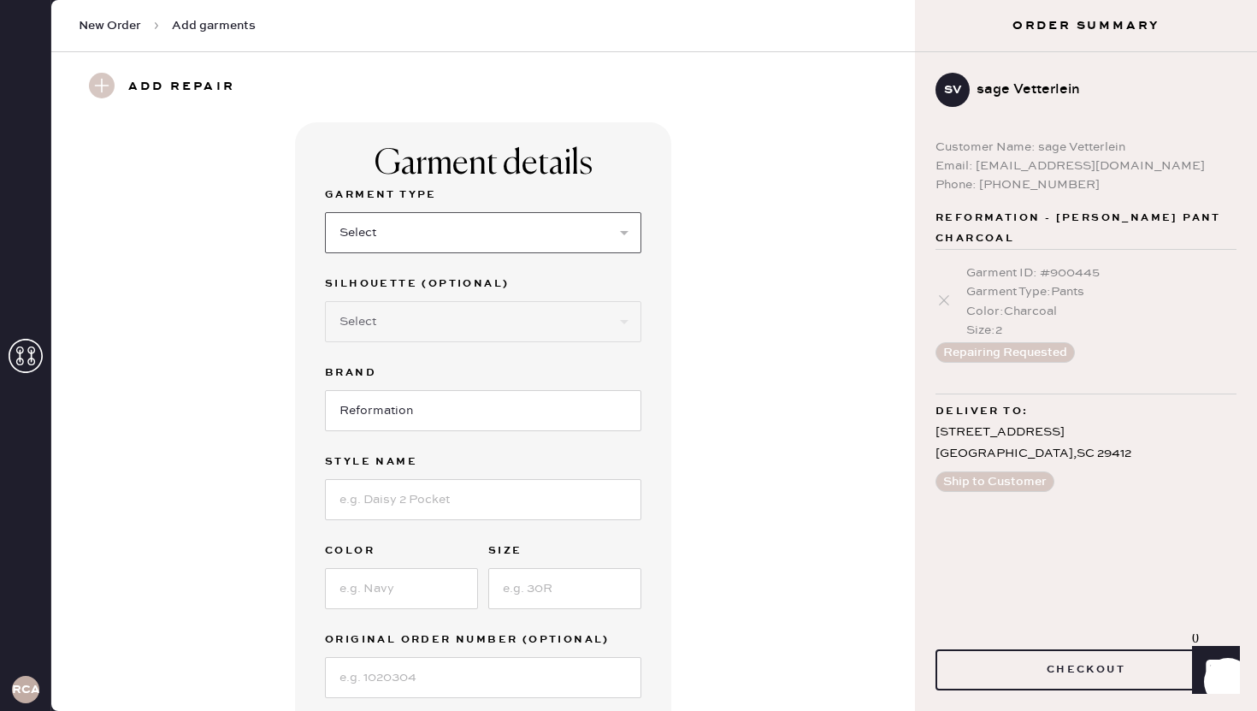
click at [386, 237] on select "Select Basic Skirt Jeans Leggings Pants Shorts Basic Sleeved Dress Basic Sleeve…" at bounding box center [483, 232] width 316 height 41
select select "4"
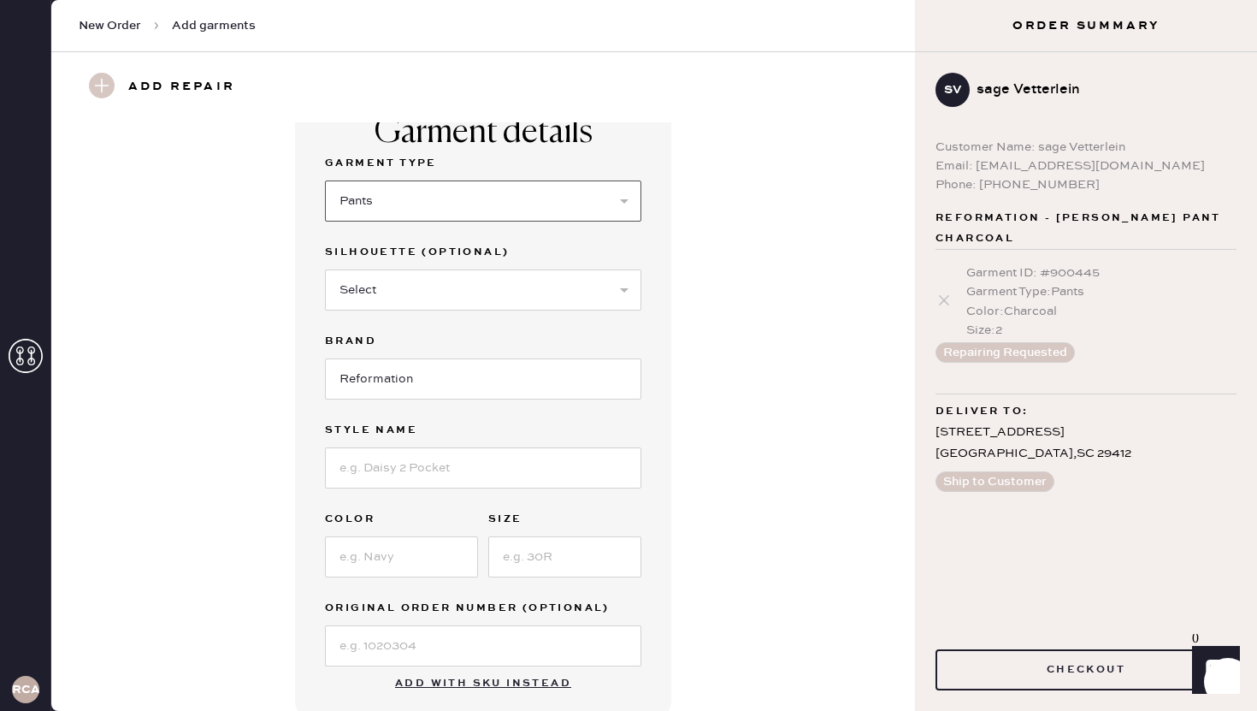
scroll to position [34, 0]
click at [439, 283] on select "Select Joggers Shorts Cropped Flare Boot Cut Straight Skinny Other" at bounding box center [483, 287] width 316 height 41
select select "11"
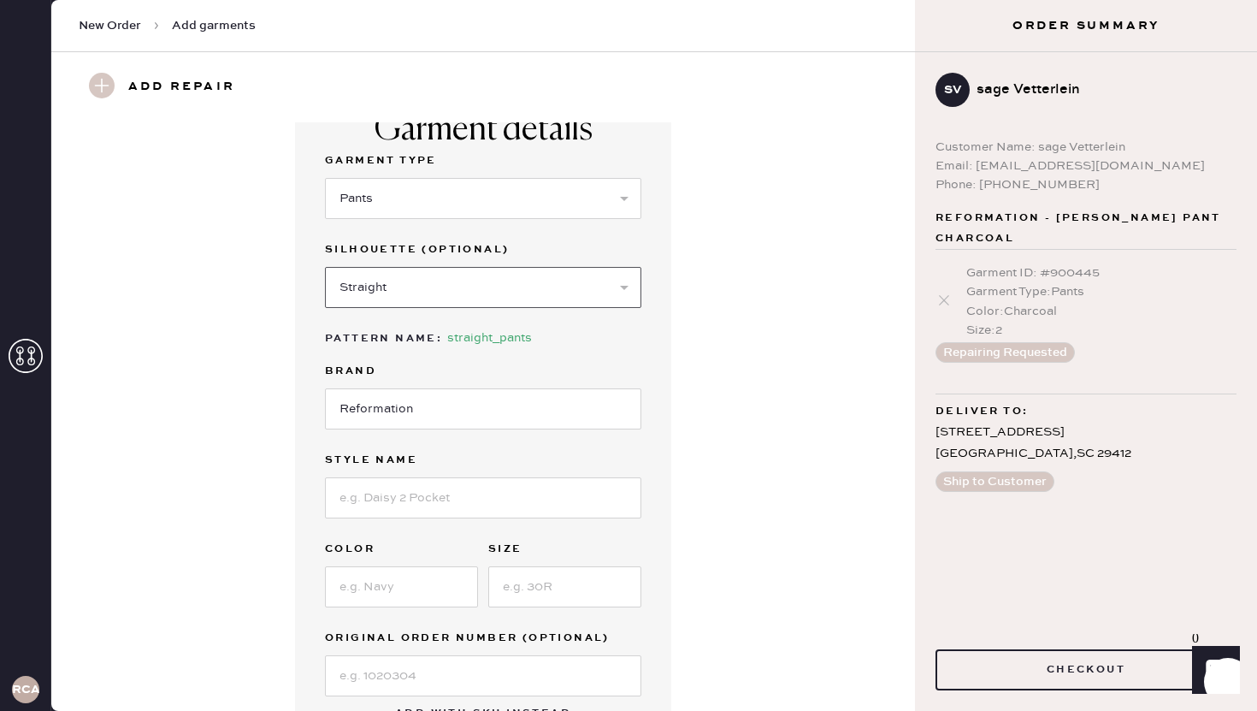
scroll to position [59, 0]
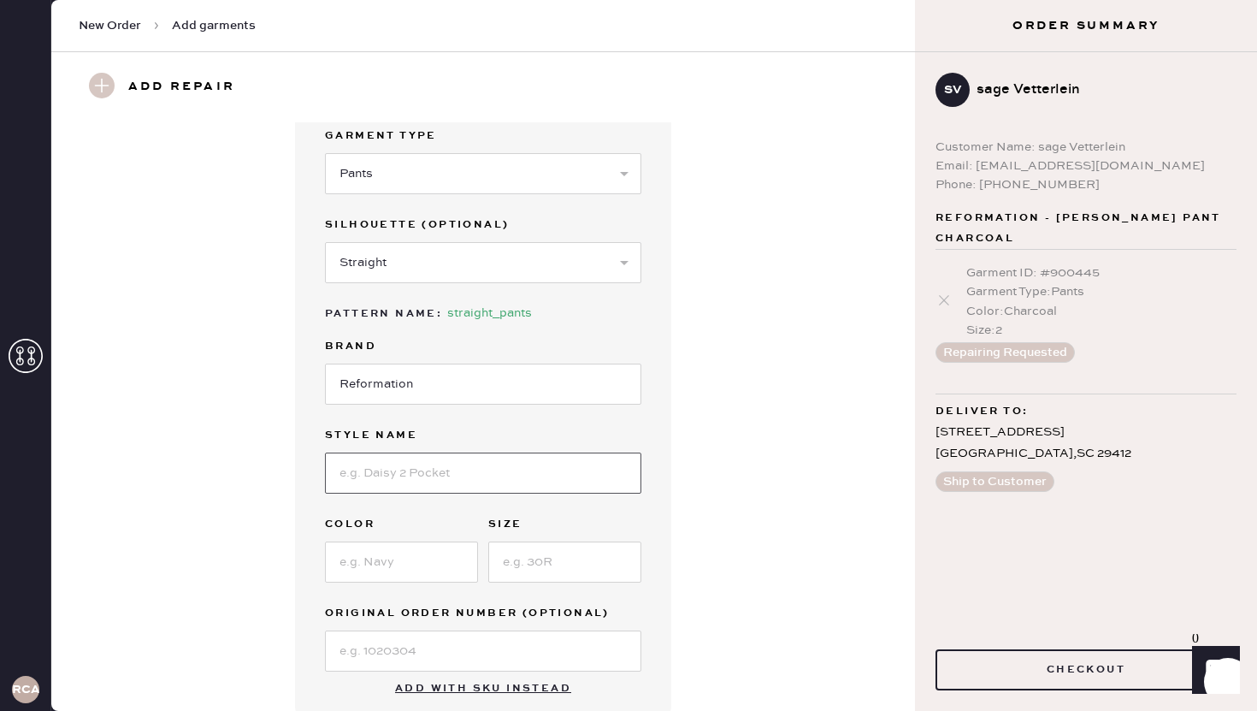
click at [426, 472] on input at bounding box center [483, 472] width 316 height 41
type input "[PERSON_NAME]"
click at [396, 555] on input at bounding box center [401, 561] width 153 height 41
type input "Black Pinstripe"
click at [506, 565] on input at bounding box center [564, 561] width 153 height 41
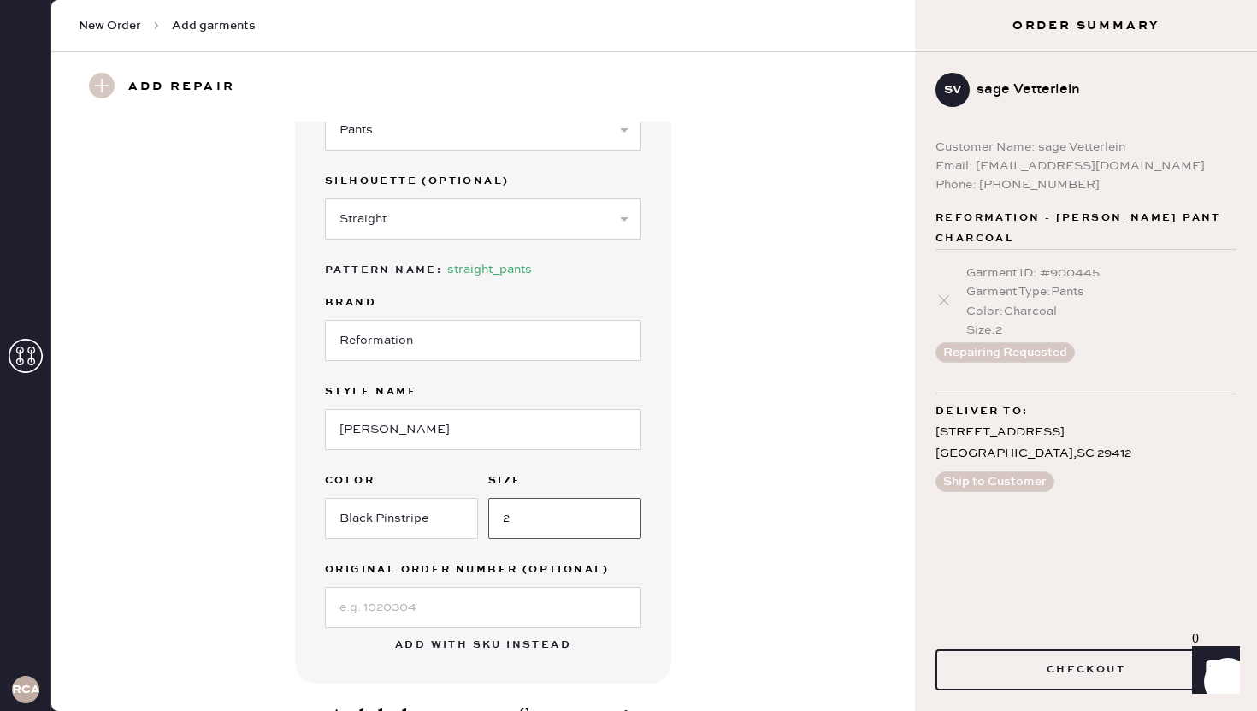
scroll to position [108, 0]
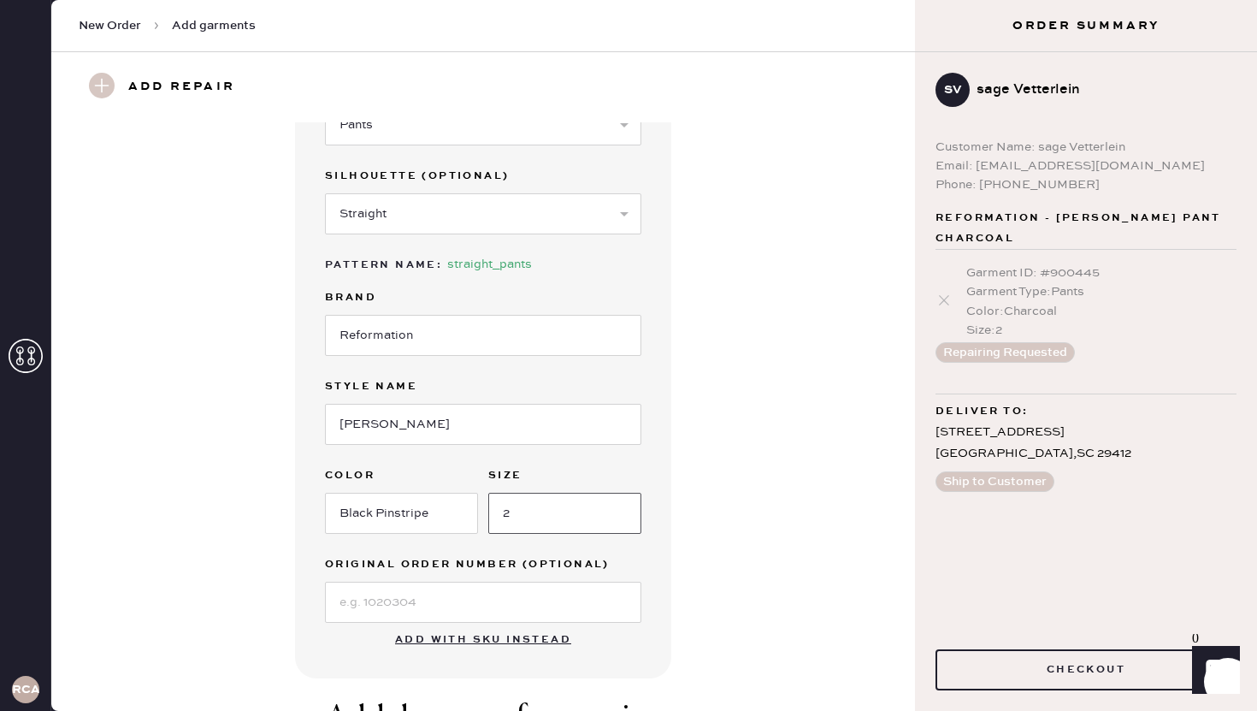
type input "2"
click at [740, 579] on div "Garment details Garment Type Select Basic Skirt Jeans Leggings Pants Shorts Bas…" at bounding box center [483, 347] width 802 height 664
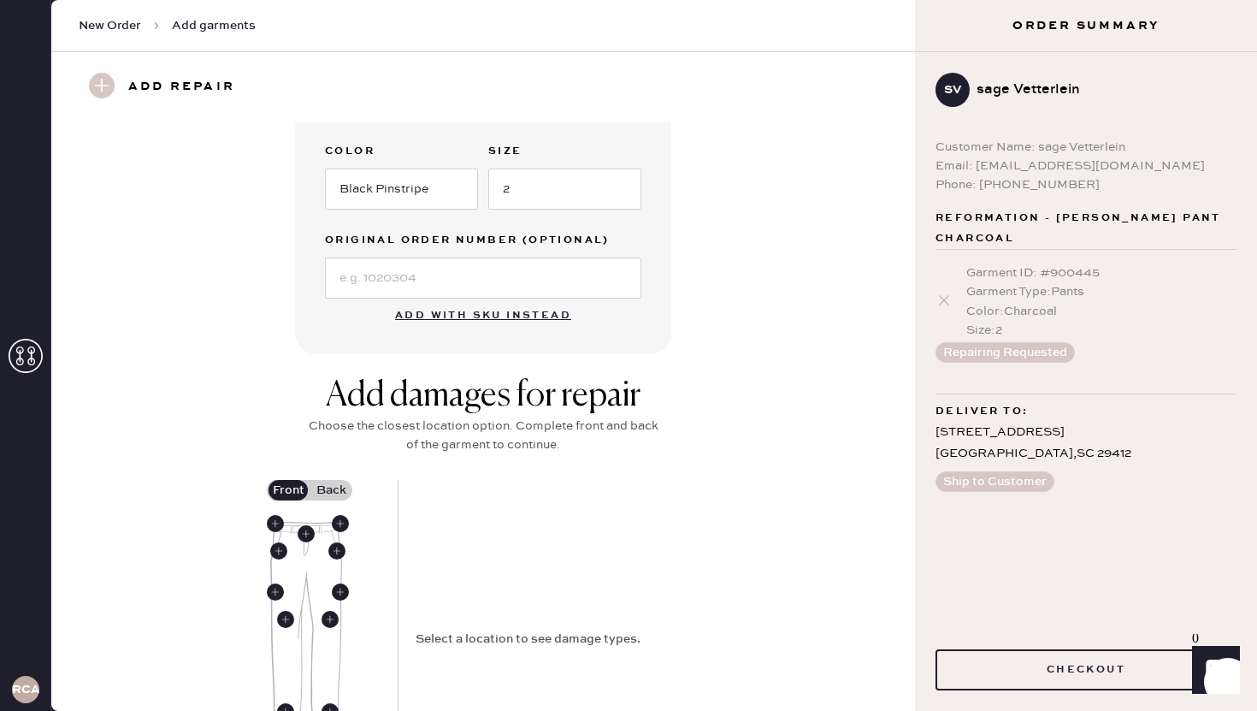
scroll to position [463, 0]
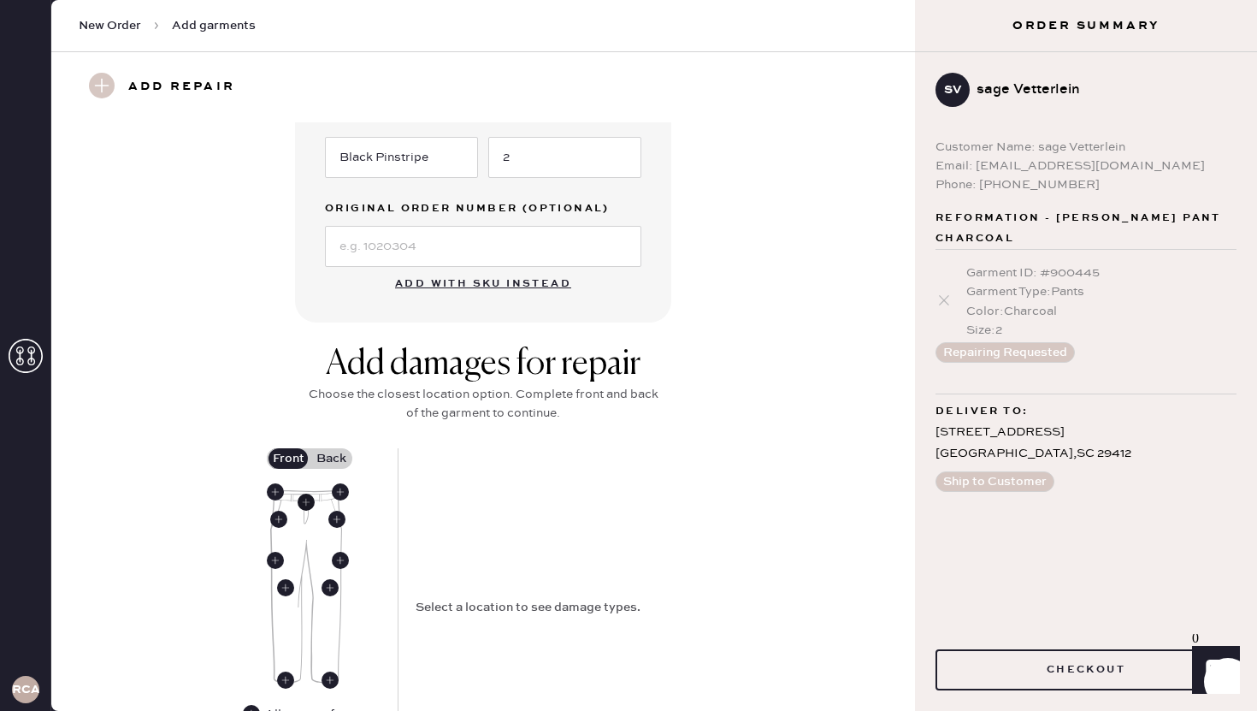
click at [309, 502] on use at bounding box center [306, 501] width 17 height 17
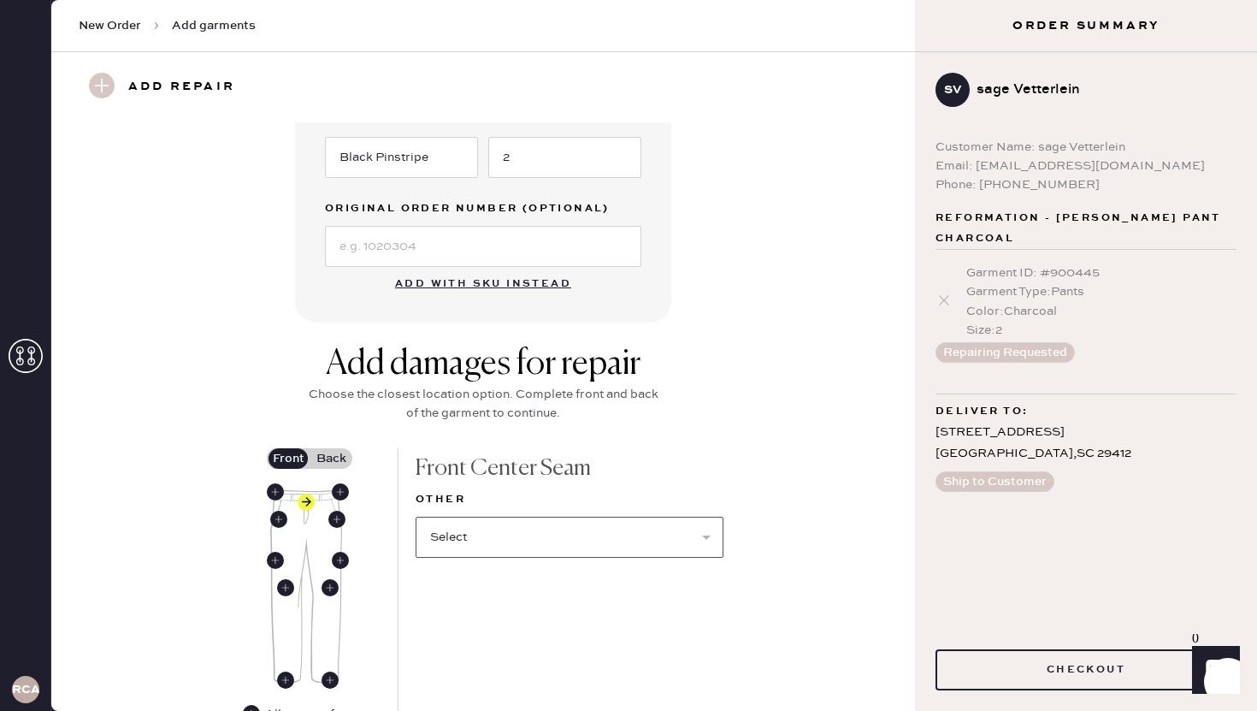
click at [501, 544] on select "Select Broken / Ripped Hem Broken Beads Broken Belt Loop Broken Button Broken E…" at bounding box center [570, 536] width 308 height 41
select select "2075"
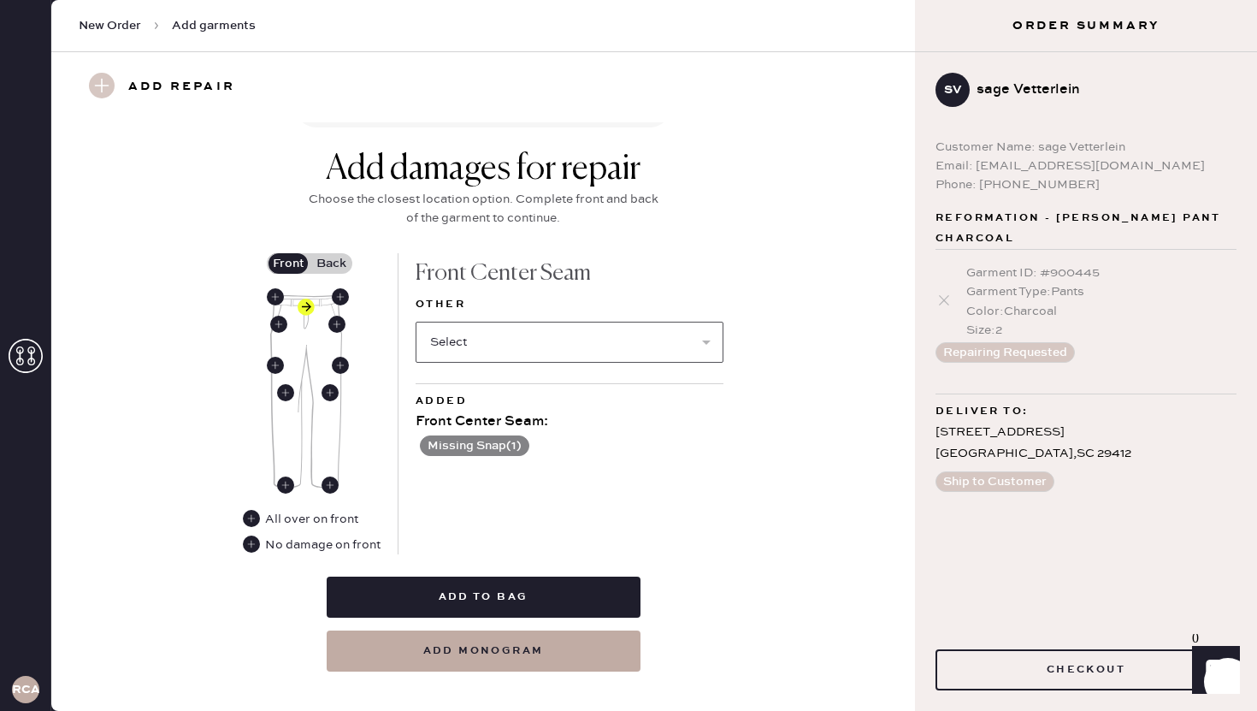
scroll to position [670, 0]
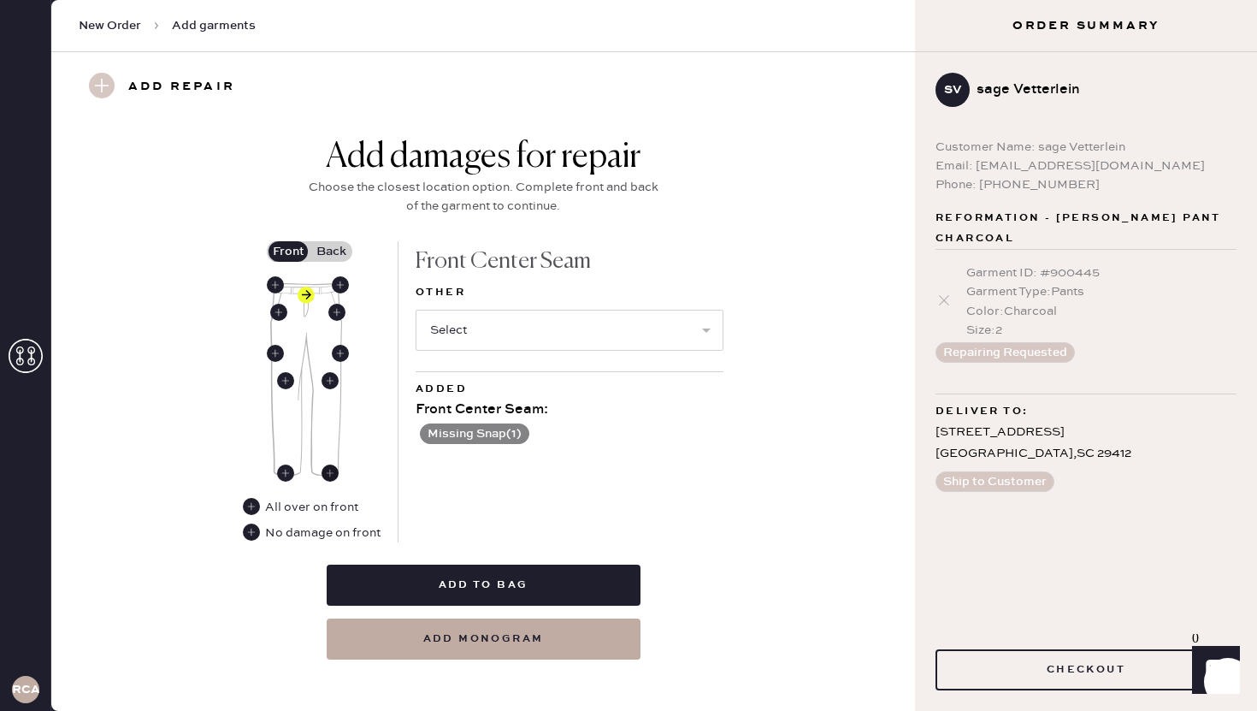
click at [329, 474] on use at bounding box center [330, 472] width 17 height 17
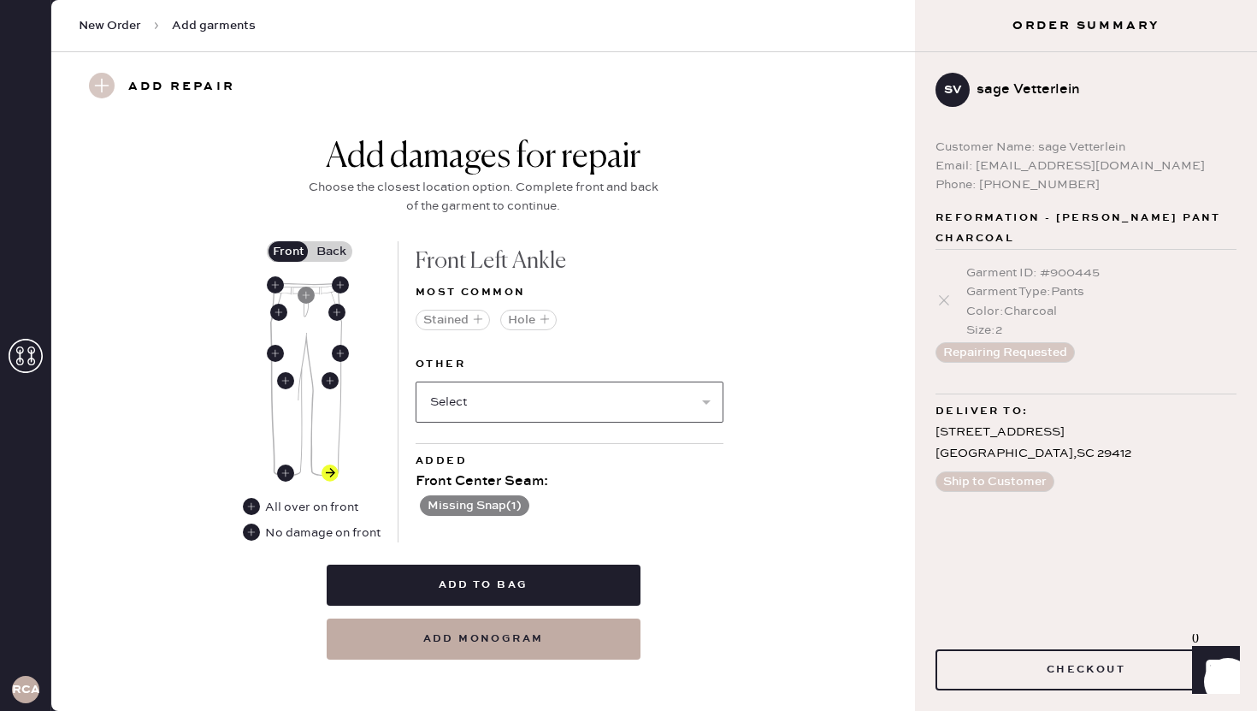
click at [511, 407] on select "Select Broken / Ripped Hem Broken Beads Broken Belt Loop Broken Button Broken E…" at bounding box center [570, 401] width 308 height 41
select select "1706"
select select
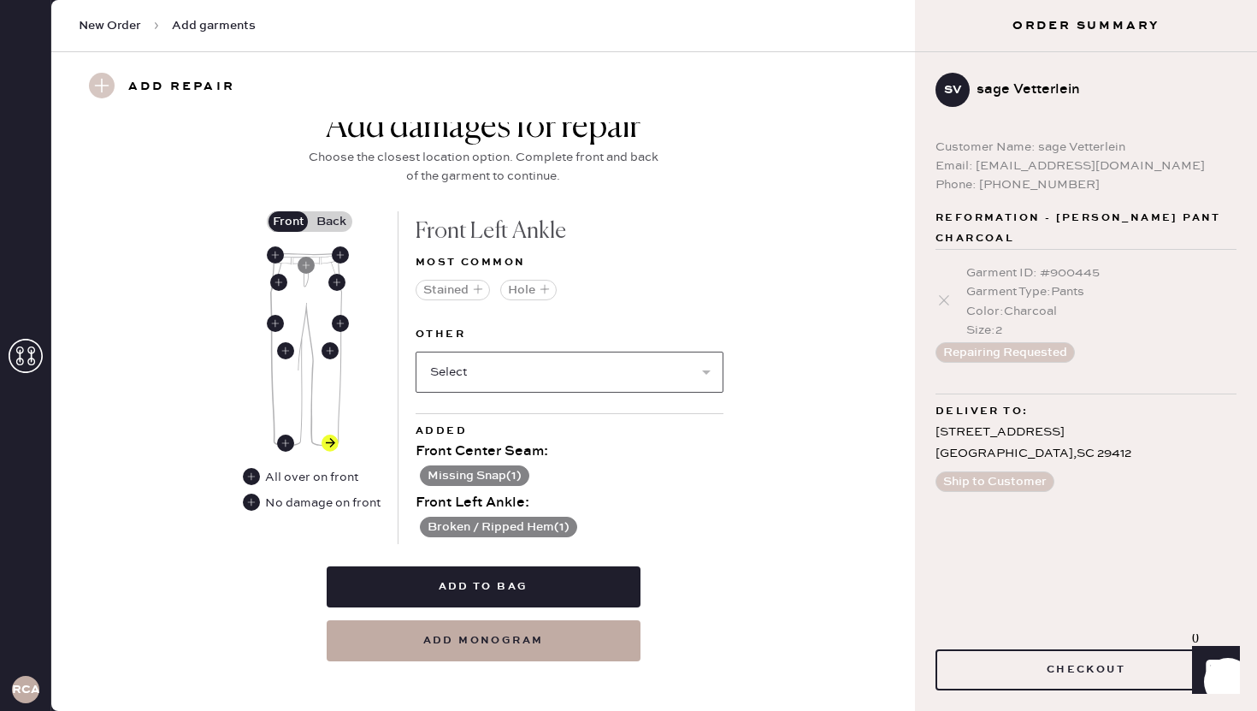
scroll to position [712, 0]
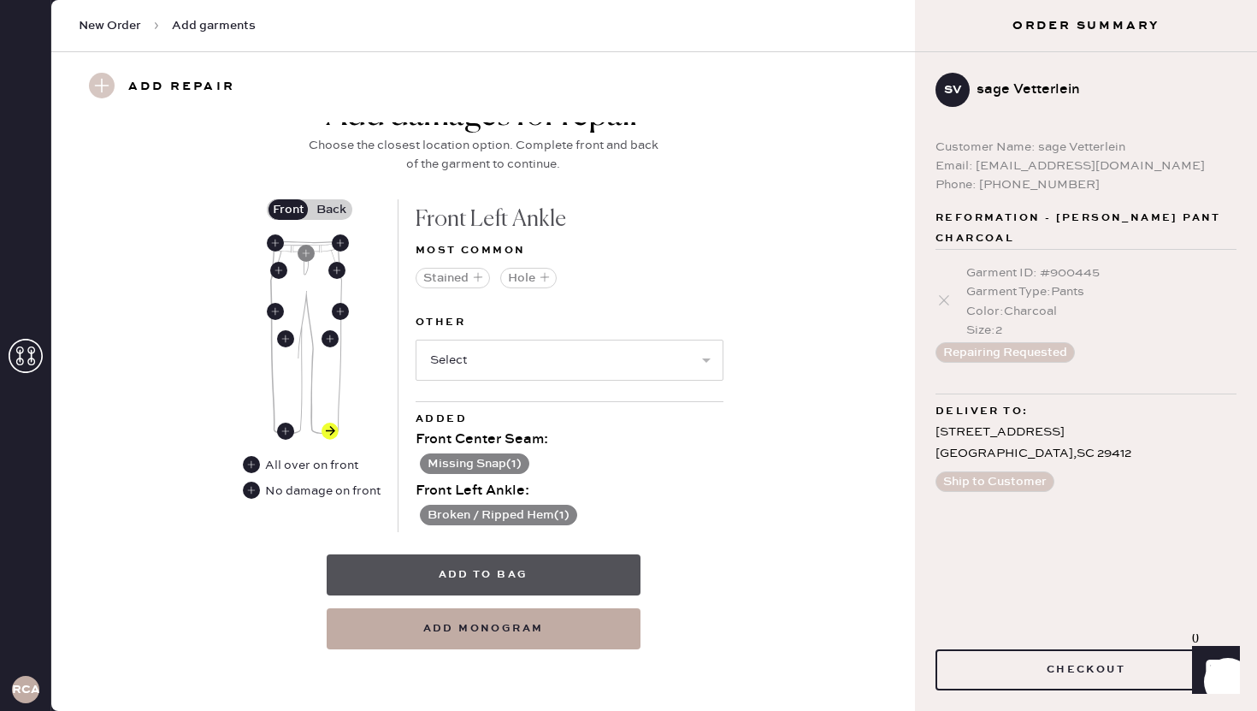
click at [592, 559] on button "Add to bag" at bounding box center [484, 574] width 314 height 41
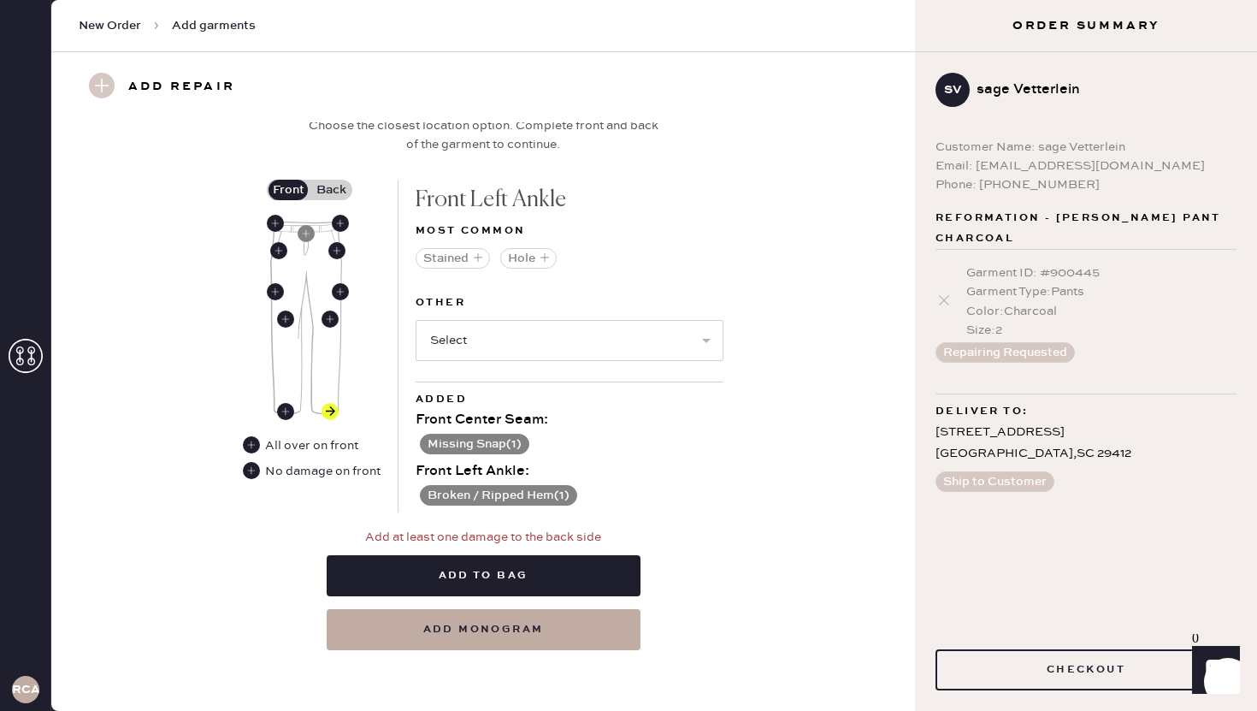
scroll to position [733, 0]
click at [347, 191] on label "Back" at bounding box center [331, 189] width 43 height 21
click at [331, 189] on input "Back" at bounding box center [331, 189] width 0 height 0
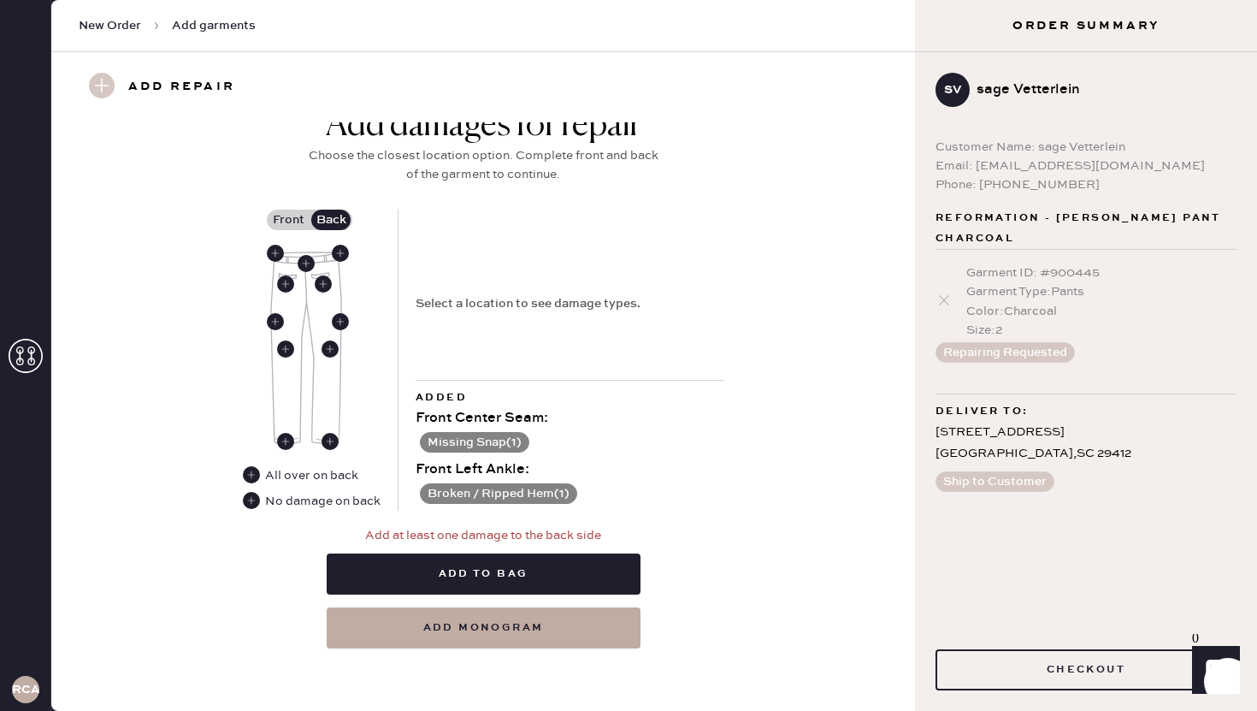
scroll to position [701, 0]
click at [249, 504] on use at bounding box center [251, 501] width 17 height 17
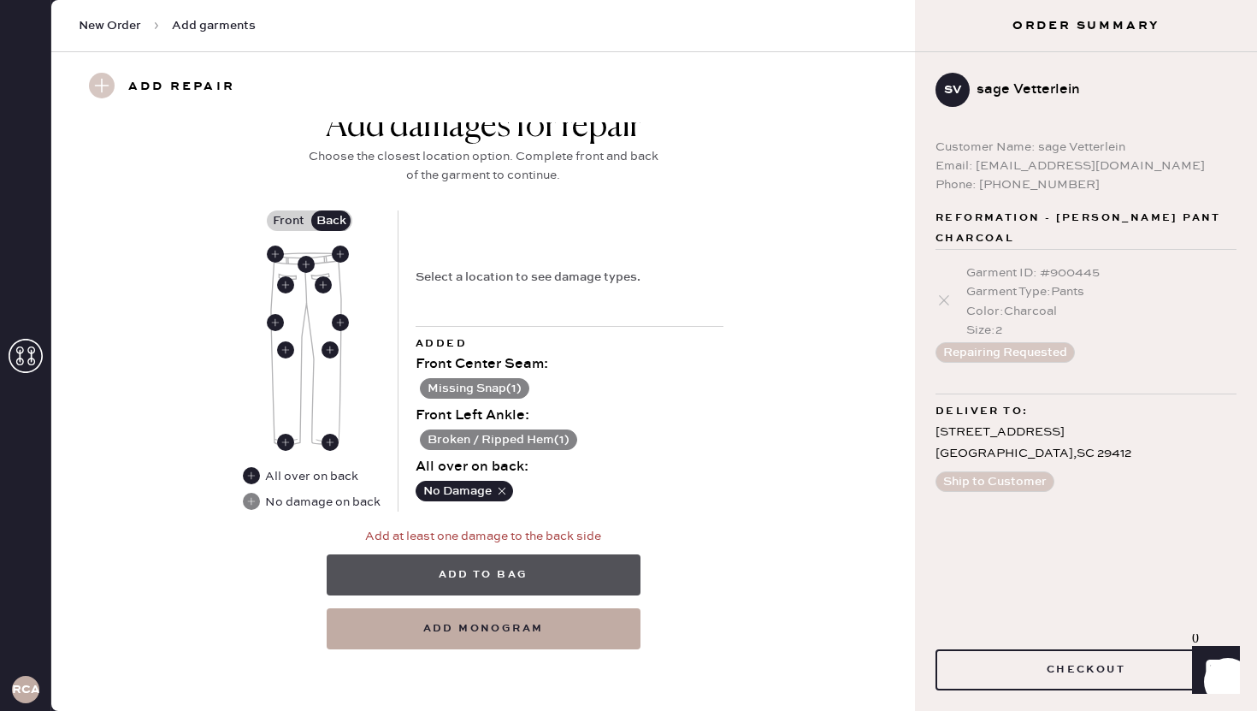
click at [539, 570] on button "Add to bag" at bounding box center [484, 574] width 314 height 41
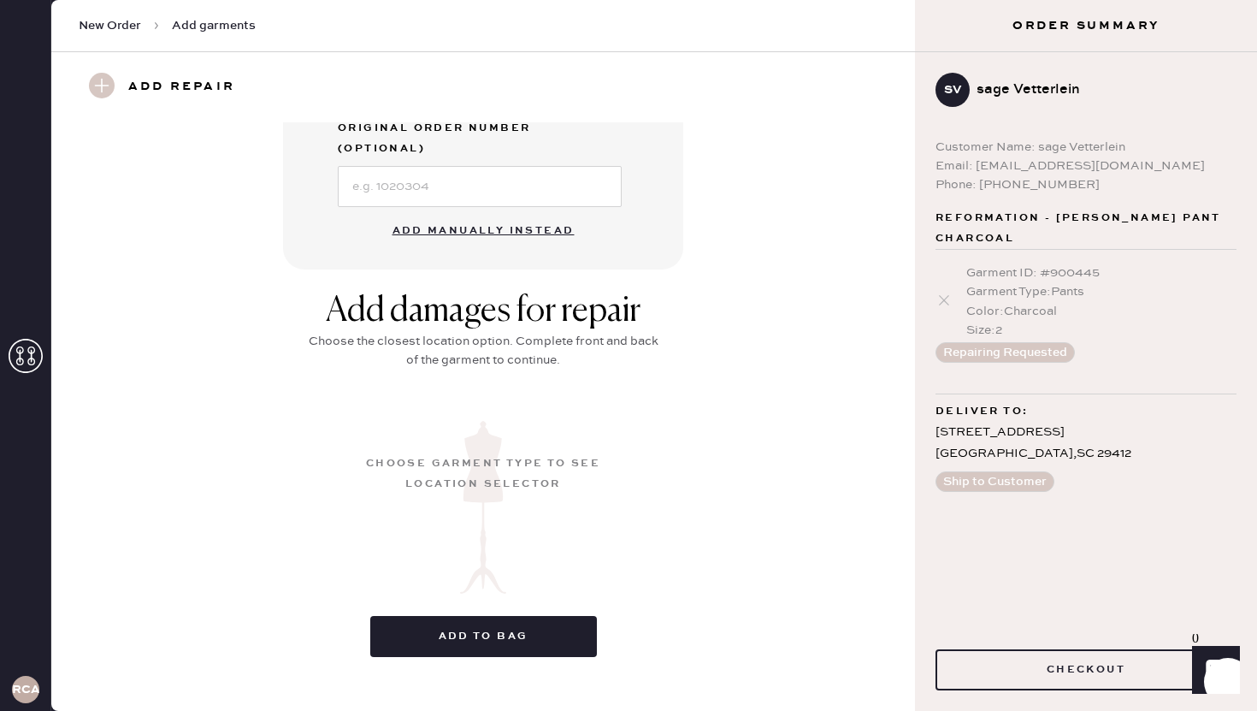
scroll to position [131, 0]
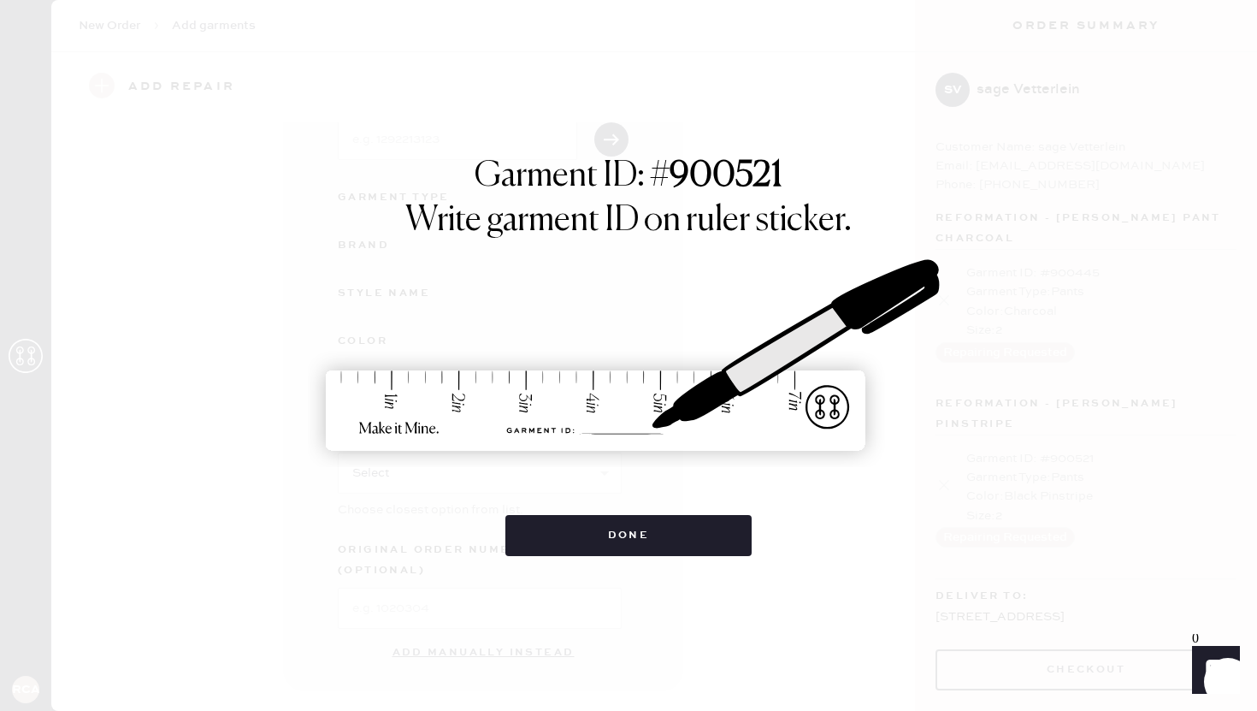
click at [595, 557] on div "Garment ID: # 900521 Write garment ID on ruler sticker. Done" at bounding box center [628, 355] width 1257 height 711
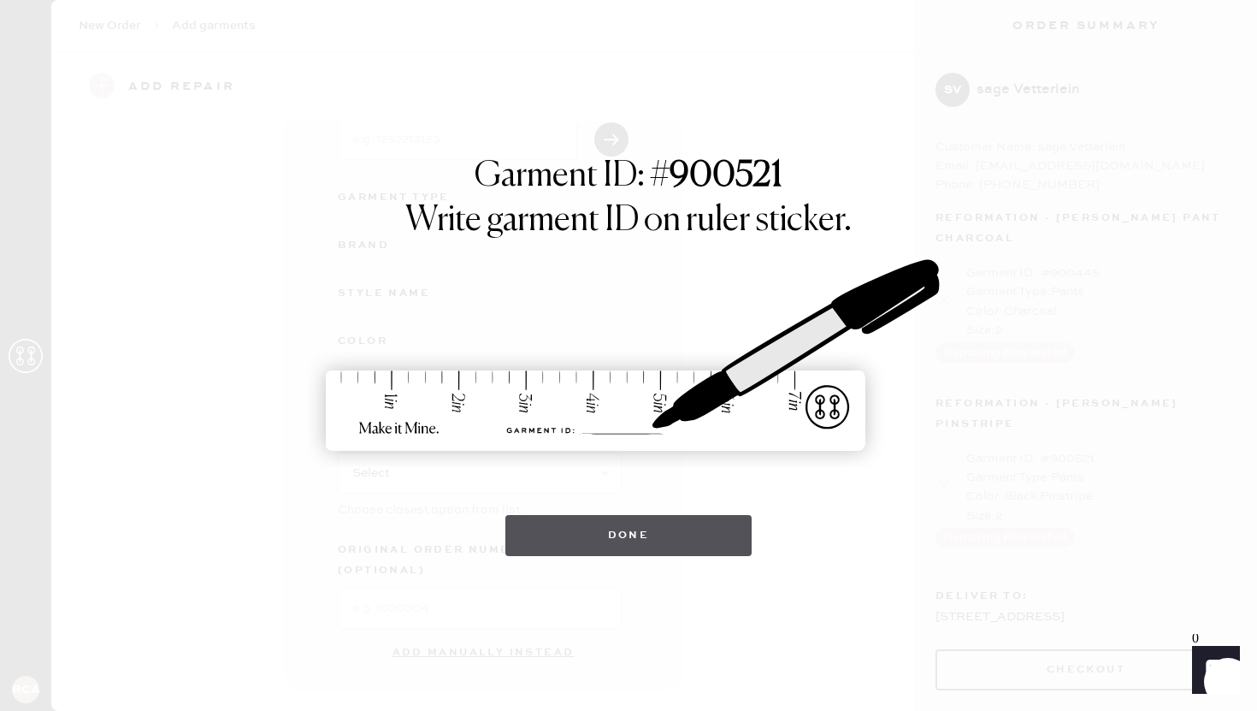
click at [586, 544] on button "Done" at bounding box center [628, 535] width 247 height 41
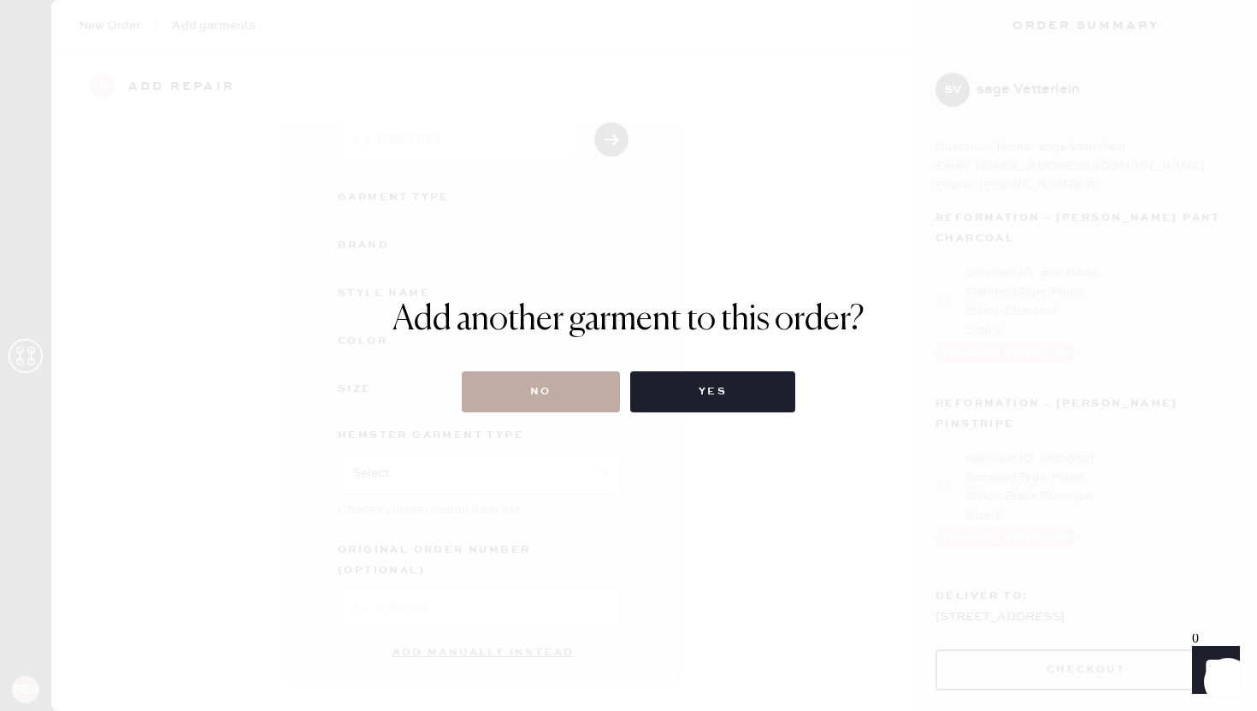
click at [585, 393] on button "No" at bounding box center [541, 391] width 158 height 41
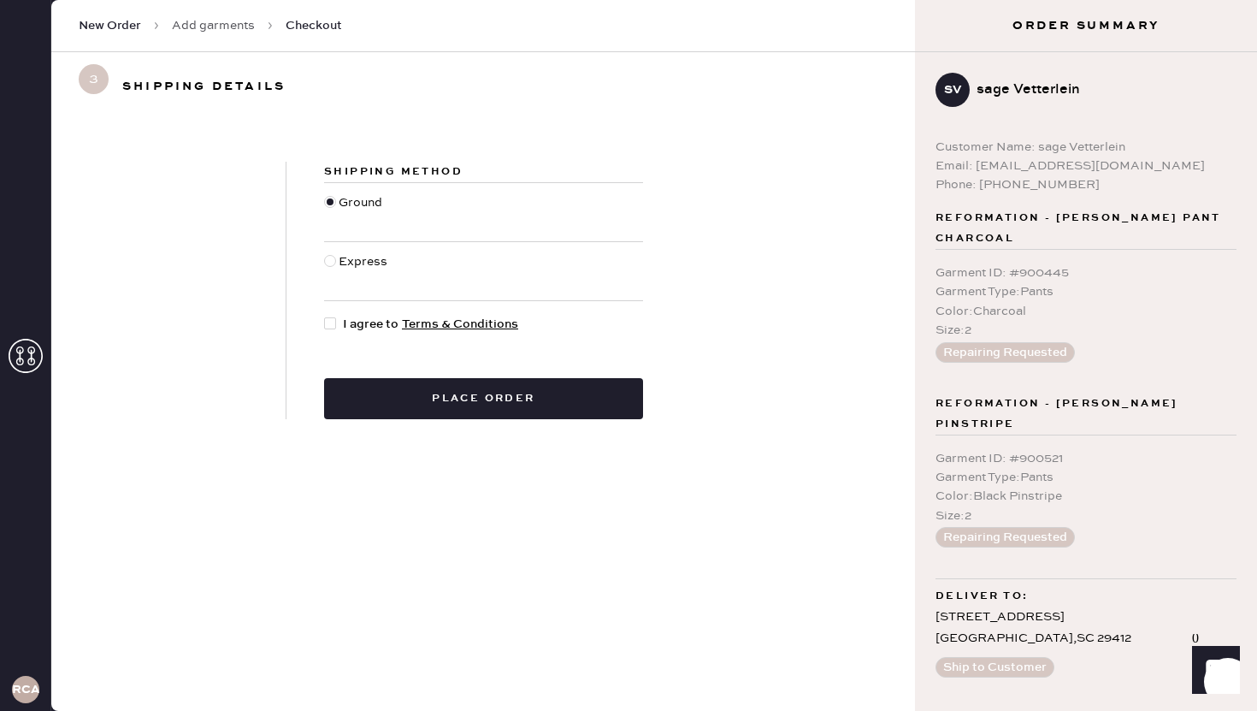
click at [337, 321] on div at bounding box center [333, 324] width 19 height 19
click at [325, 316] on input "I agree to Terms & Conditions" at bounding box center [324, 315] width 1 height 1
checkbox input "true"
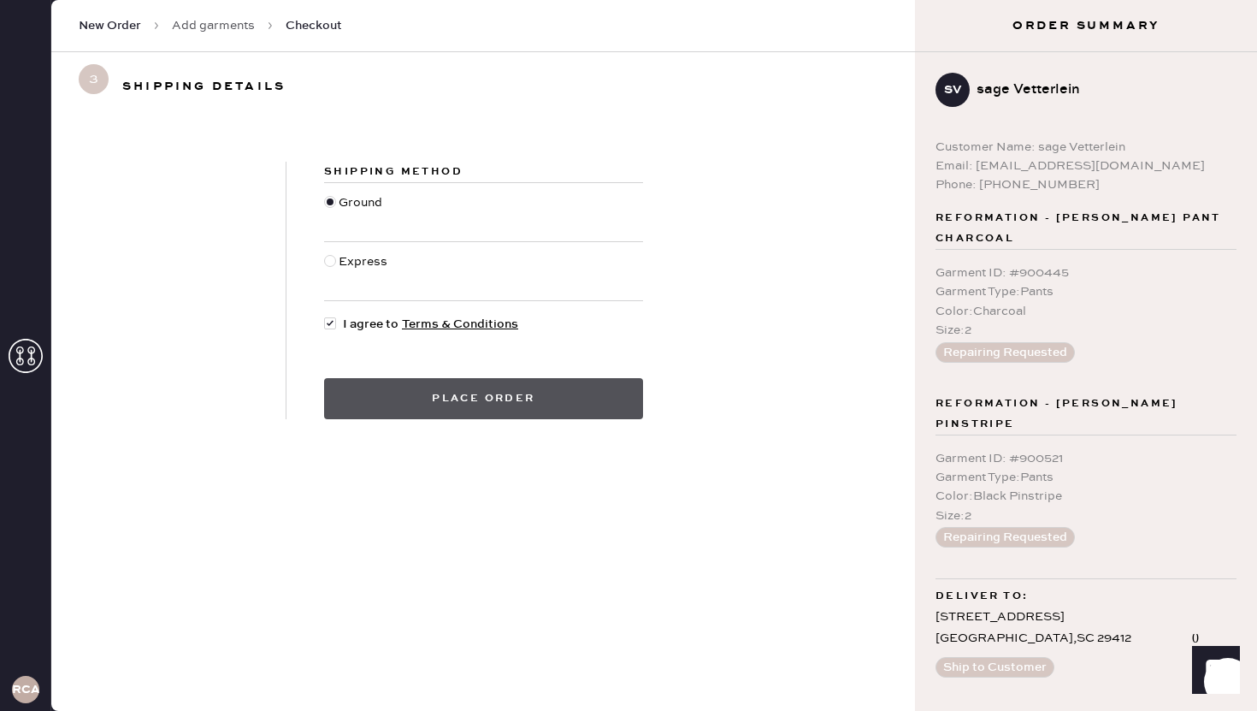
click at [499, 381] on button "Place order" at bounding box center [483, 398] width 319 height 41
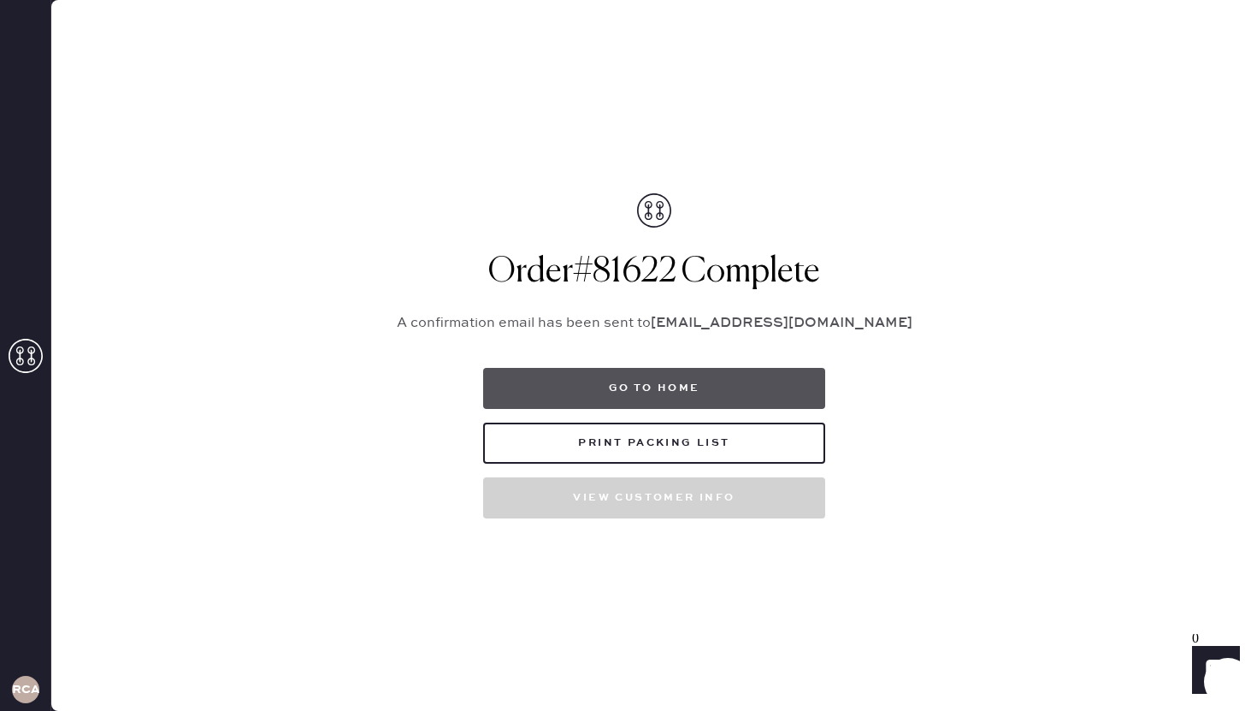
click at [628, 397] on button "Go to home" at bounding box center [654, 388] width 342 height 41
